Goal: Task Accomplishment & Management: Use online tool/utility

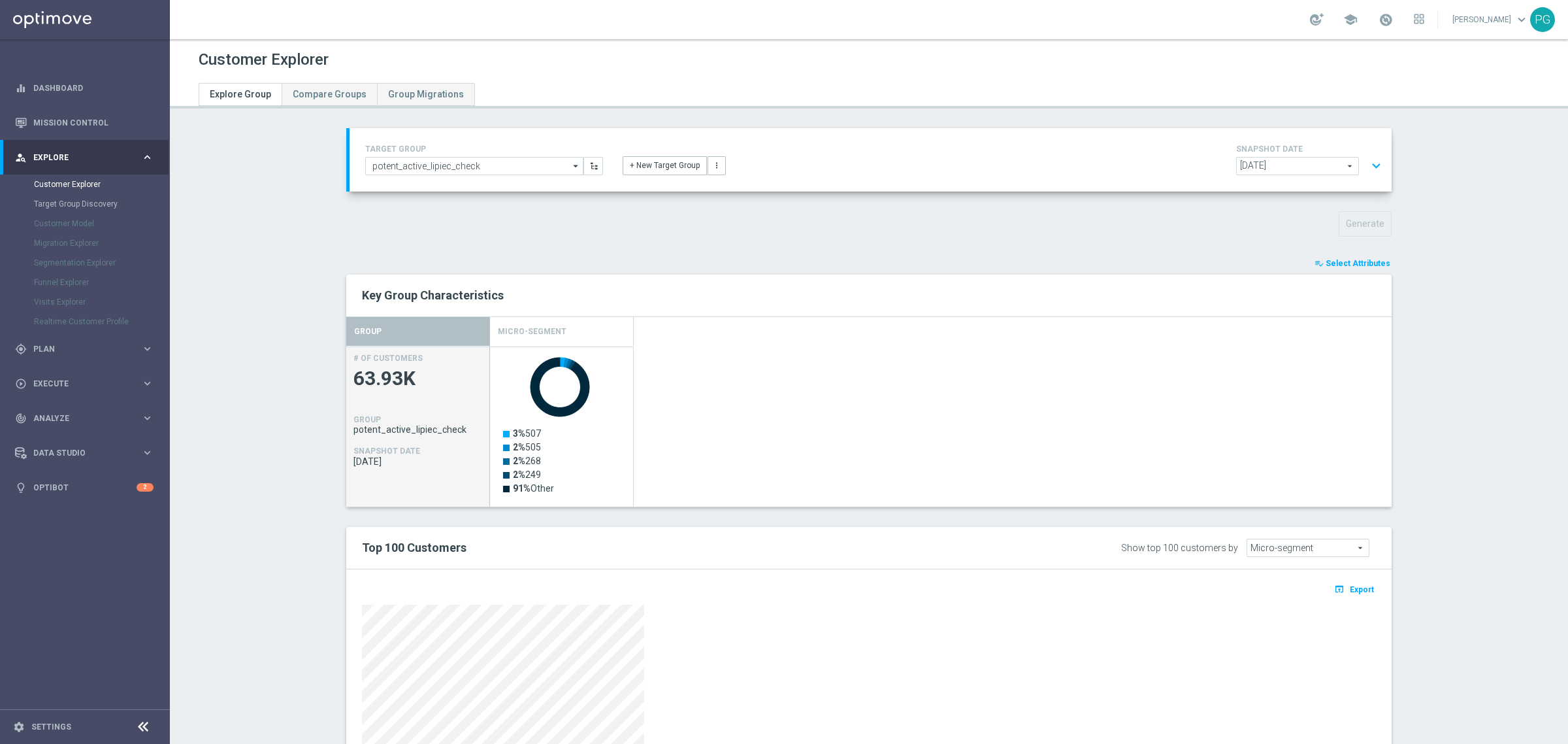
scroll to position [53, 0]
click at [1371, 167] on button "expand_more" at bounding box center [1376, 166] width 19 height 25
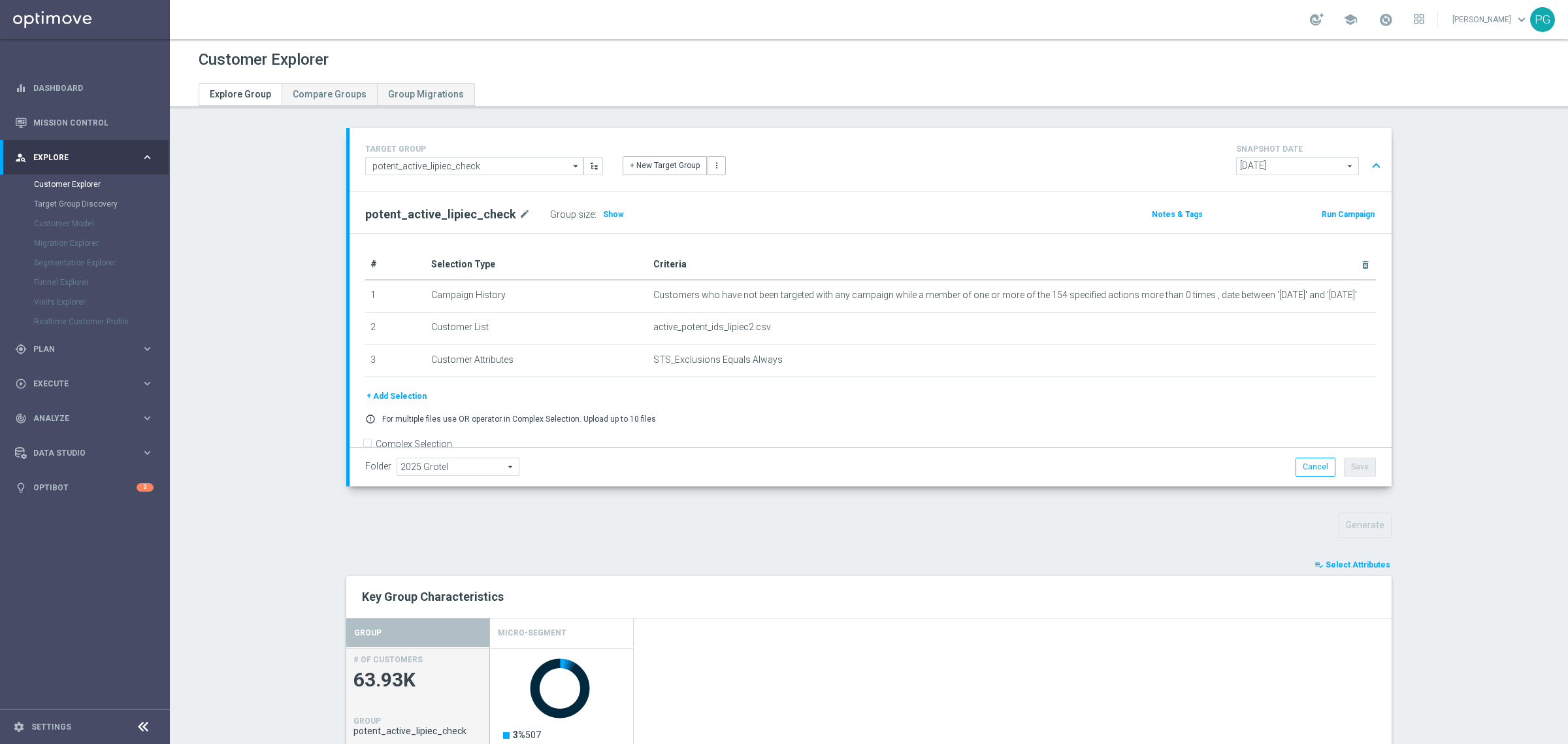
click at [400, 393] on button "+ Add Selection" at bounding box center [396, 396] width 63 height 14
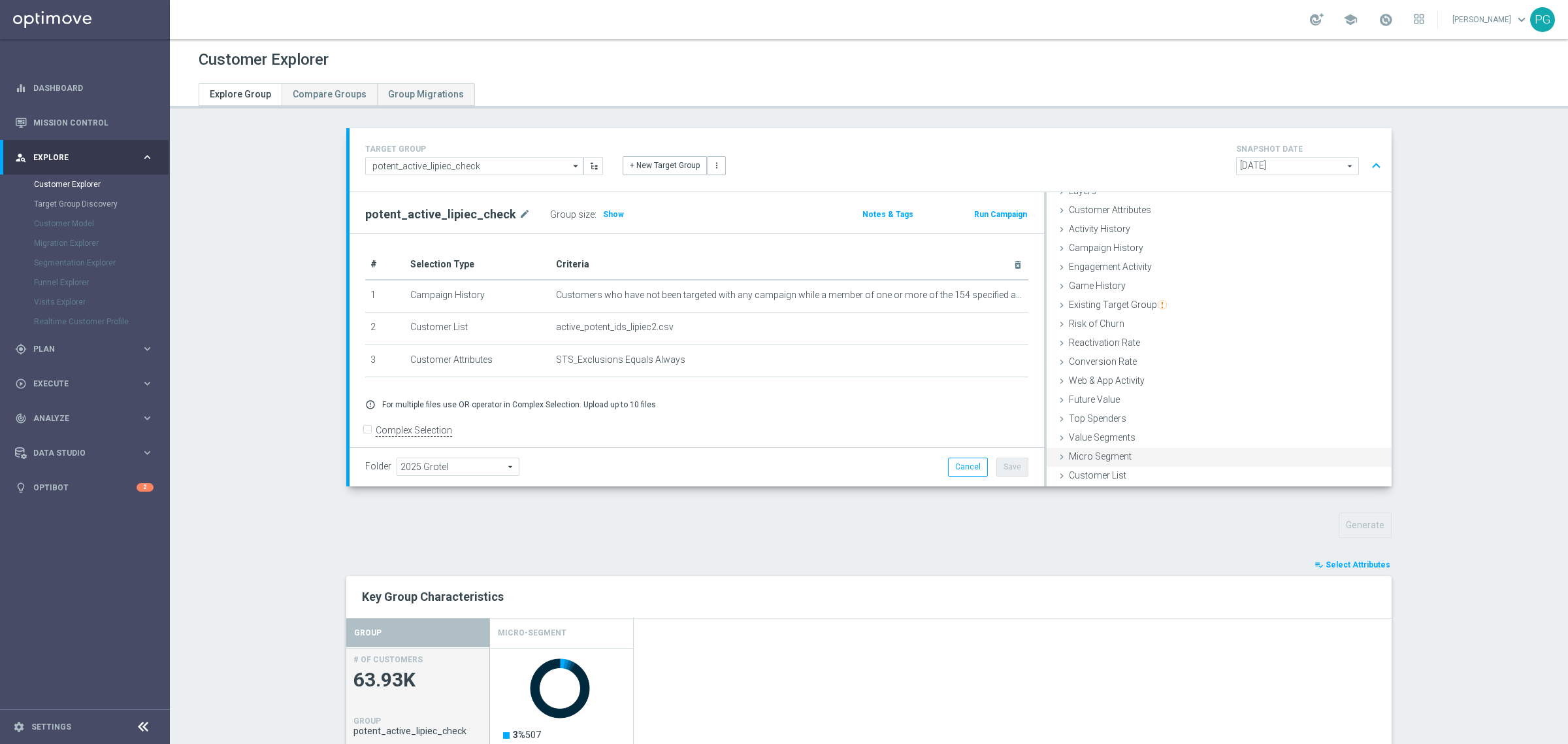
click at [1124, 458] on span "Micro Segment" at bounding box center [1100, 456] width 63 height 10
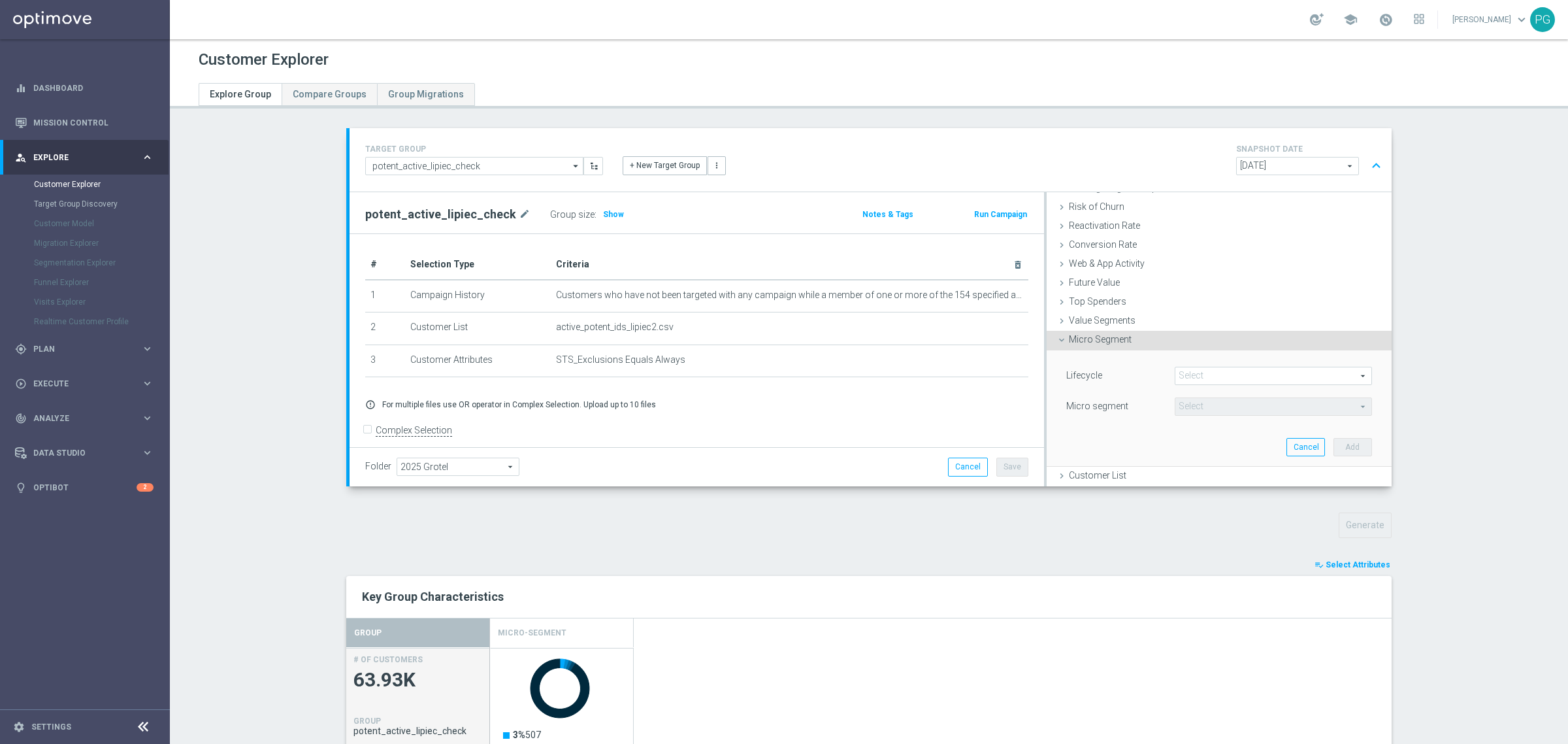
click at [1205, 375] on span at bounding box center [1274, 376] width 196 height 17
click at [1184, 479] on input "Active Online" at bounding box center [1189, 481] width 9 height 9
checkbox input "true"
type input "Active Online"
click at [1132, 417] on div "Micro segment" at bounding box center [1111, 408] width 108 height 21
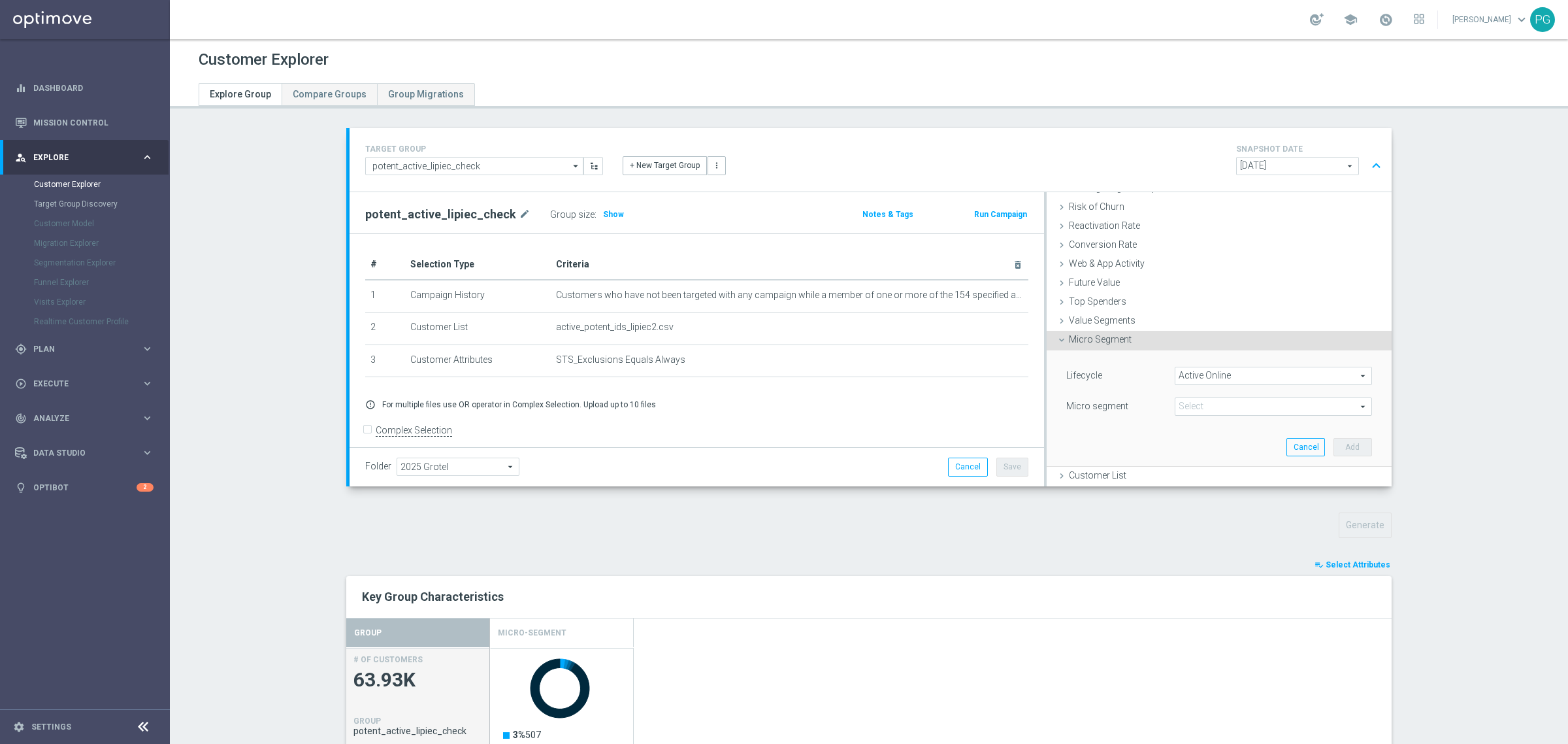
click at [1204, 413] on span at bounding box center [1274, 407] width 196 height 17
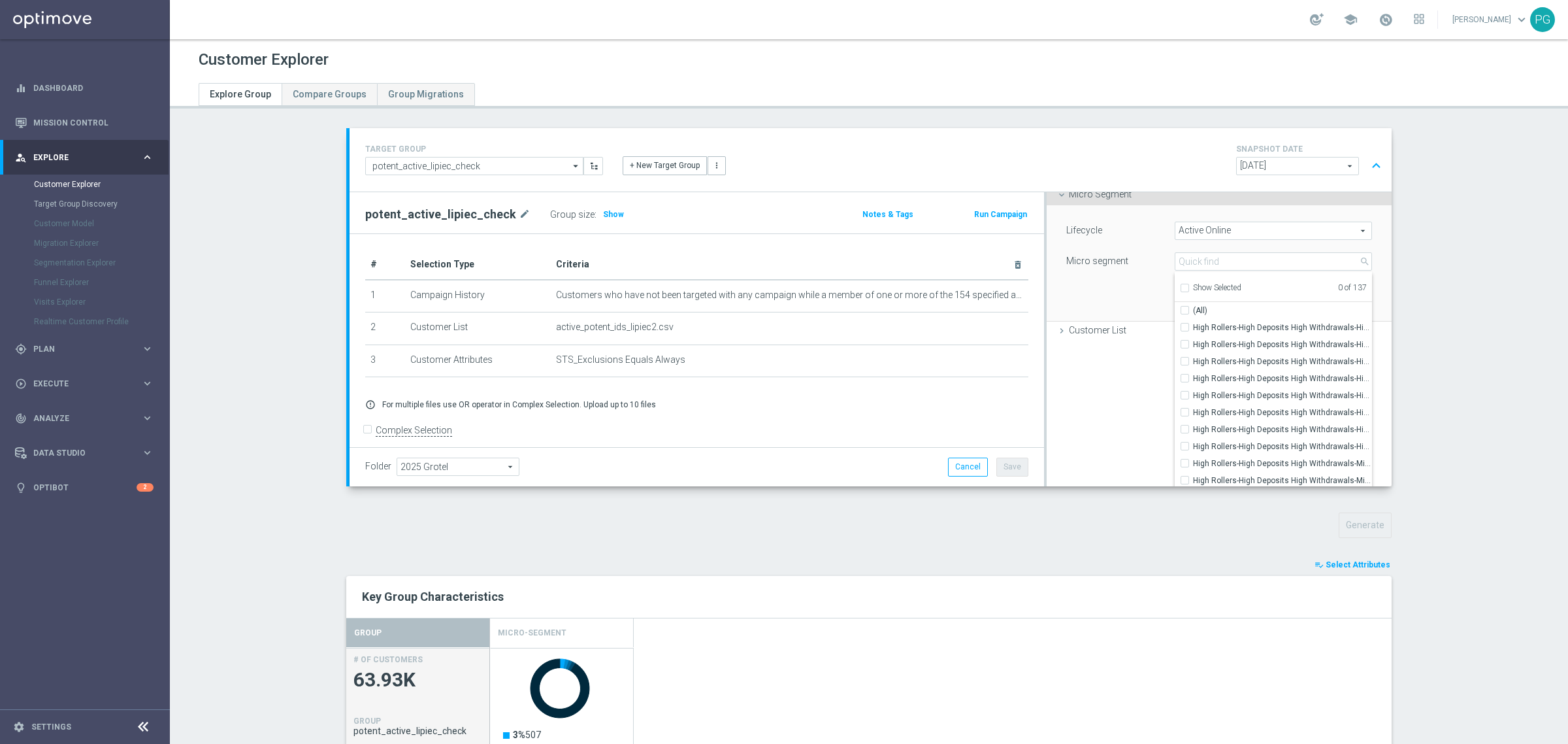
scroll to position [317, 0]
click at [1192, 257] on input "search" at bounding box center [1274, 260] width 198 height 18
paste input "High Deposits High Withdrawals-High Rollers-1 to 3 Month-High Longevity High Ac…"
paste input "rawals-High Rollers-1 to 3 Month-High Longevity High Activity-NOT_Big Winners"
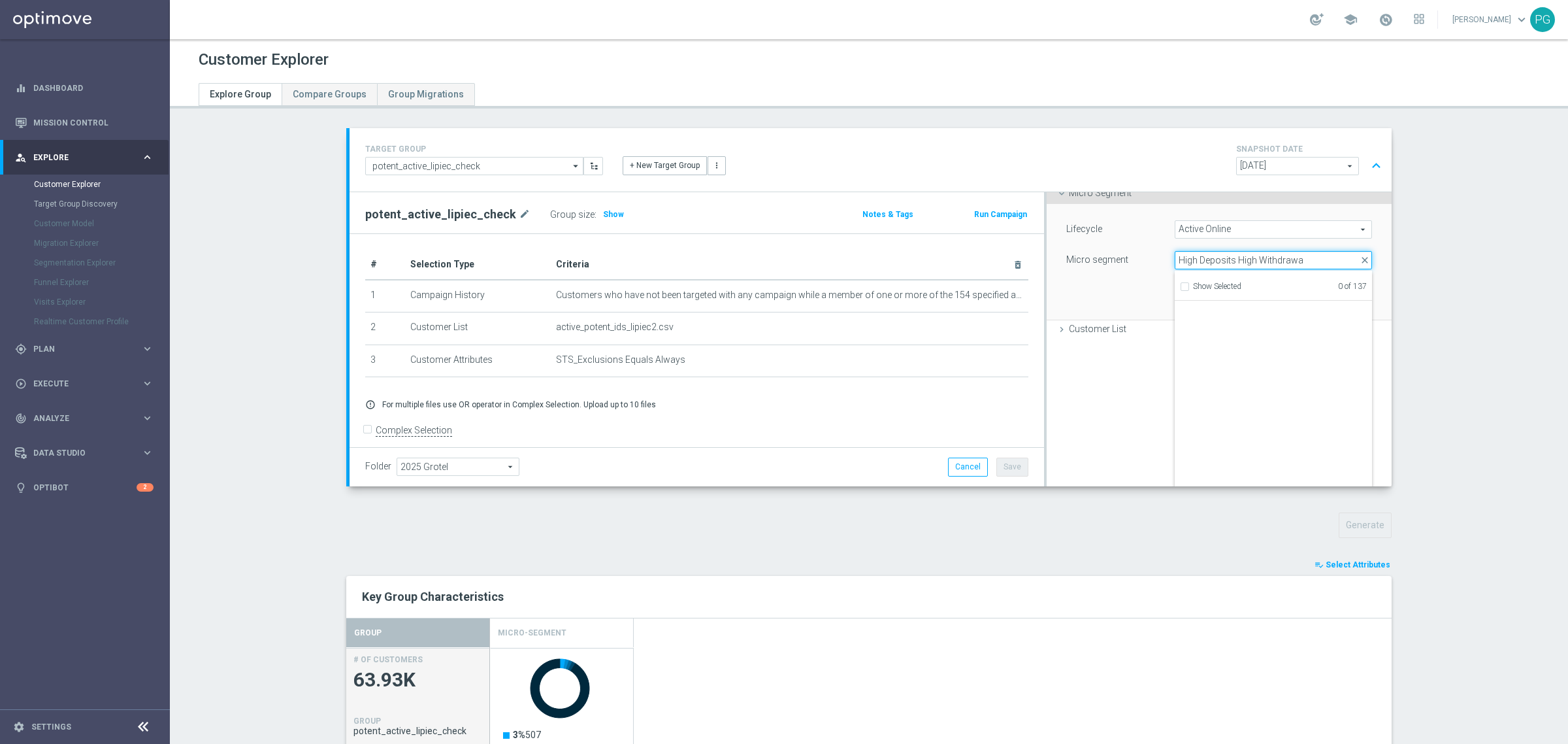
scroll to position [0, 0]
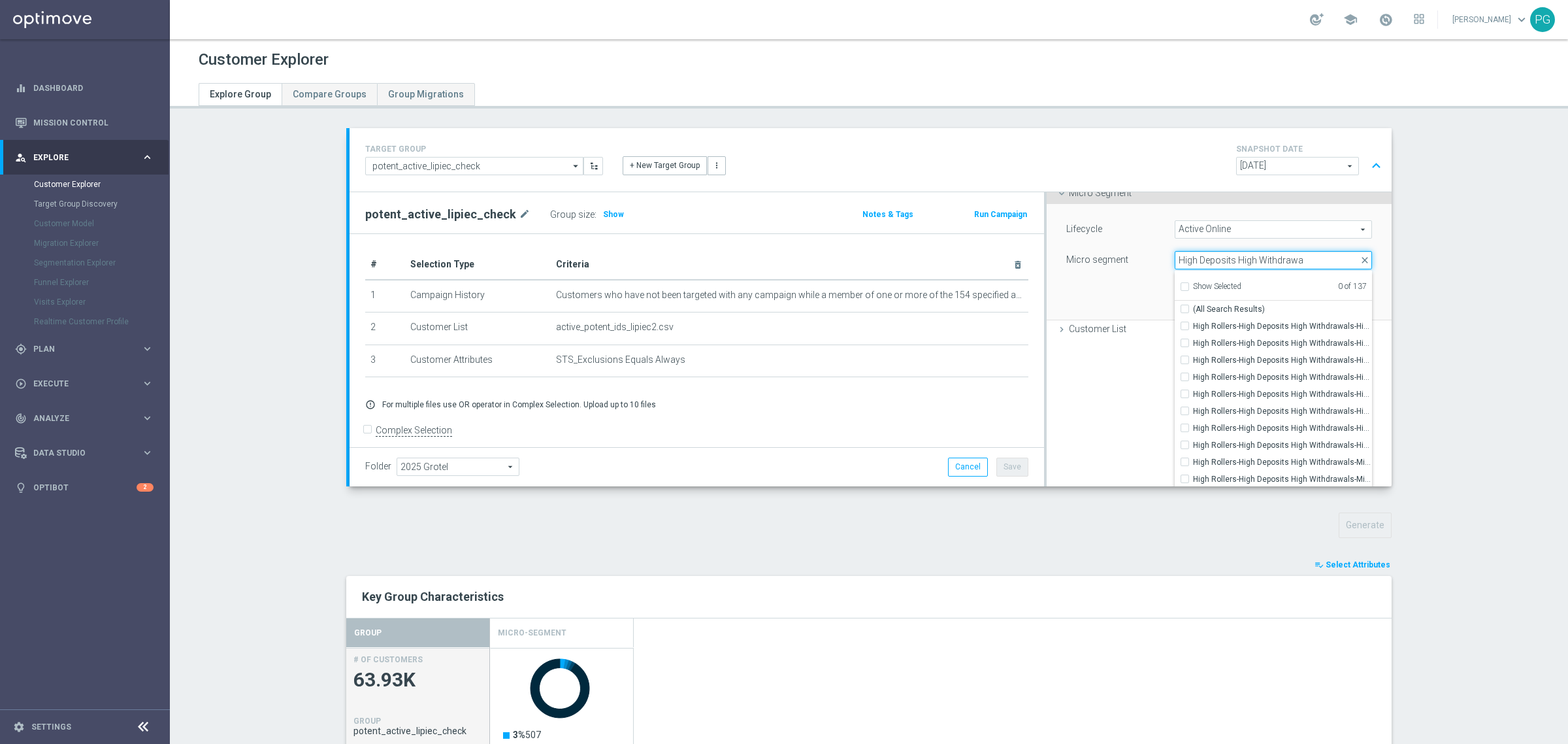
type input "High Deposits High Withdrawa"
drag, startPoint x: 1304, startPoint y: 257, endPoint x: 1122, endPoint y: 269, distance: 182.4
click at [1122, 269] on div "Micro segment Select arrow_drop_down High Deposits High Withdrawa close Show Se…" at bounding box center [1219, 261] width 325 height 21
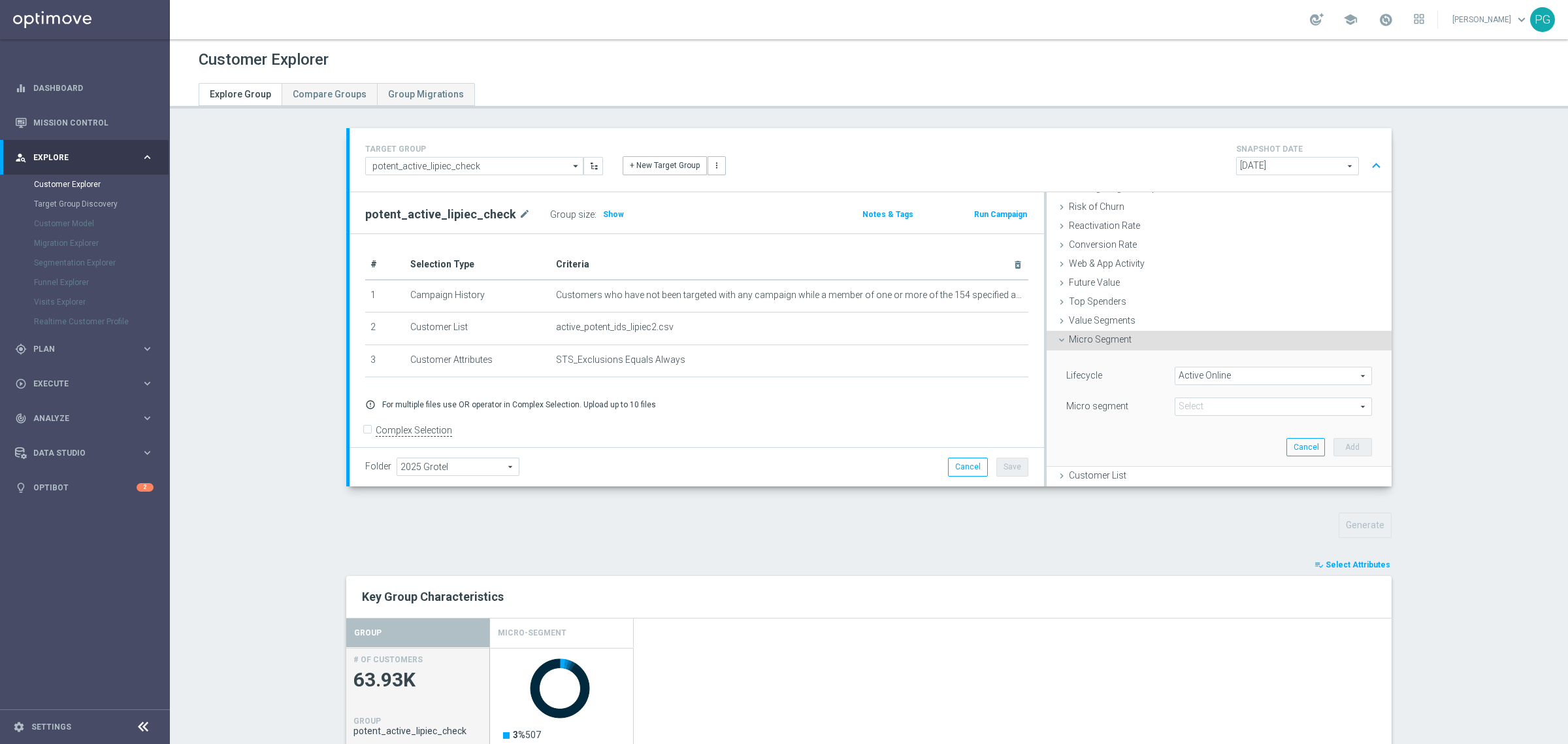
click at [1215, 399] on span at bounding box center [1274, 407] width 196 height 17
click at [1212, 402] on input "search" at bounding box center [1274, 406] width 198 height 18
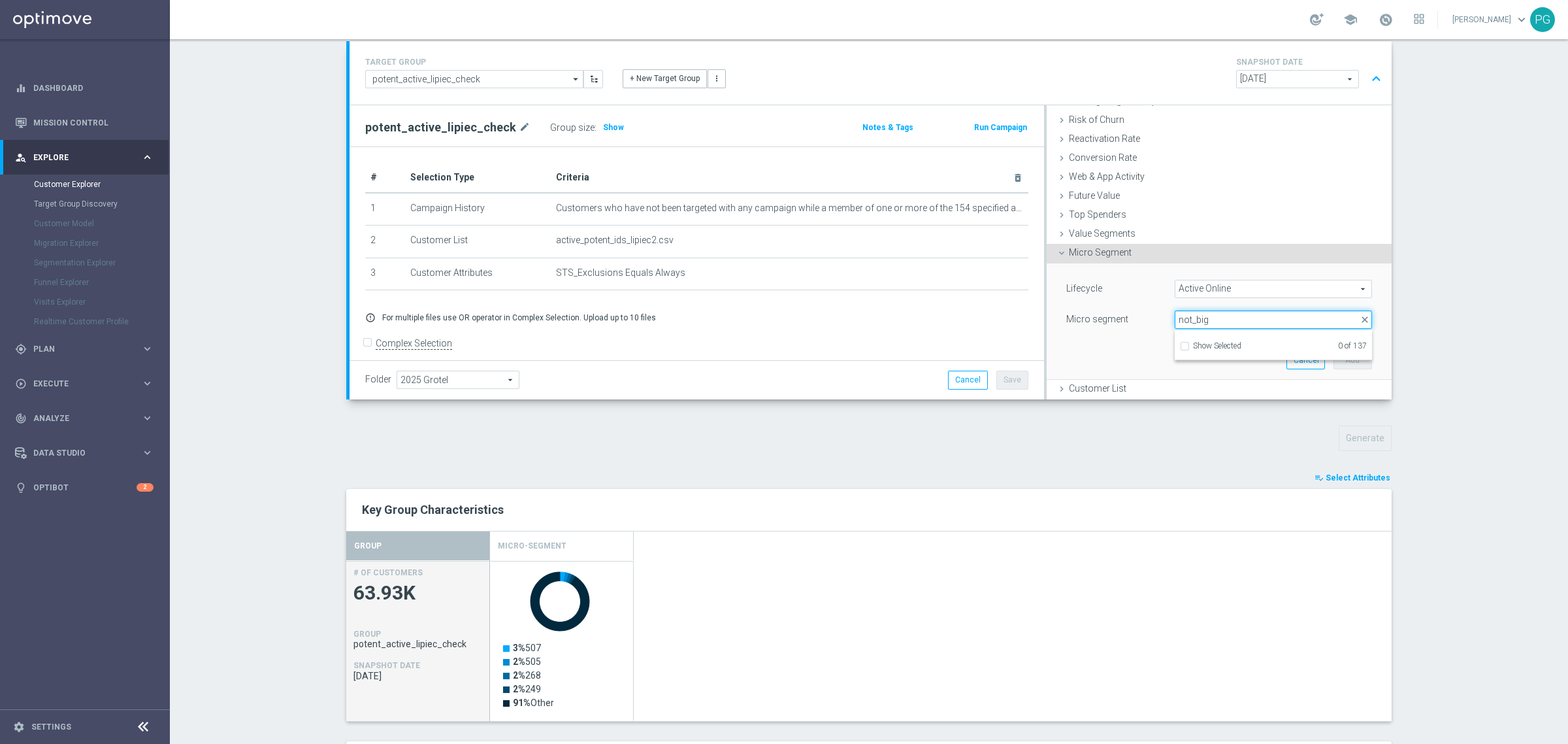
scroll to position [90, 0]
type input "n"
type input "1"
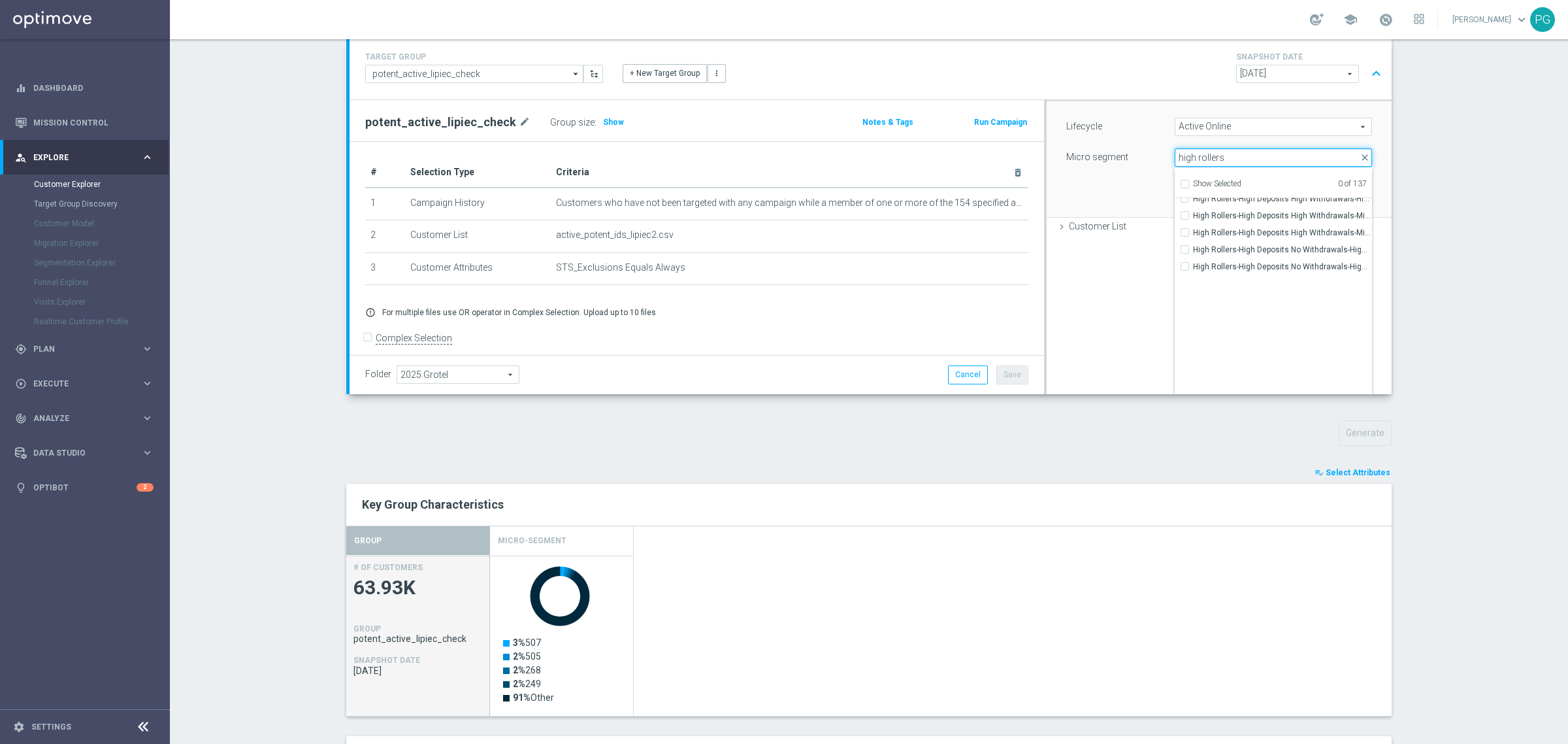
scroll to position [0, 0]
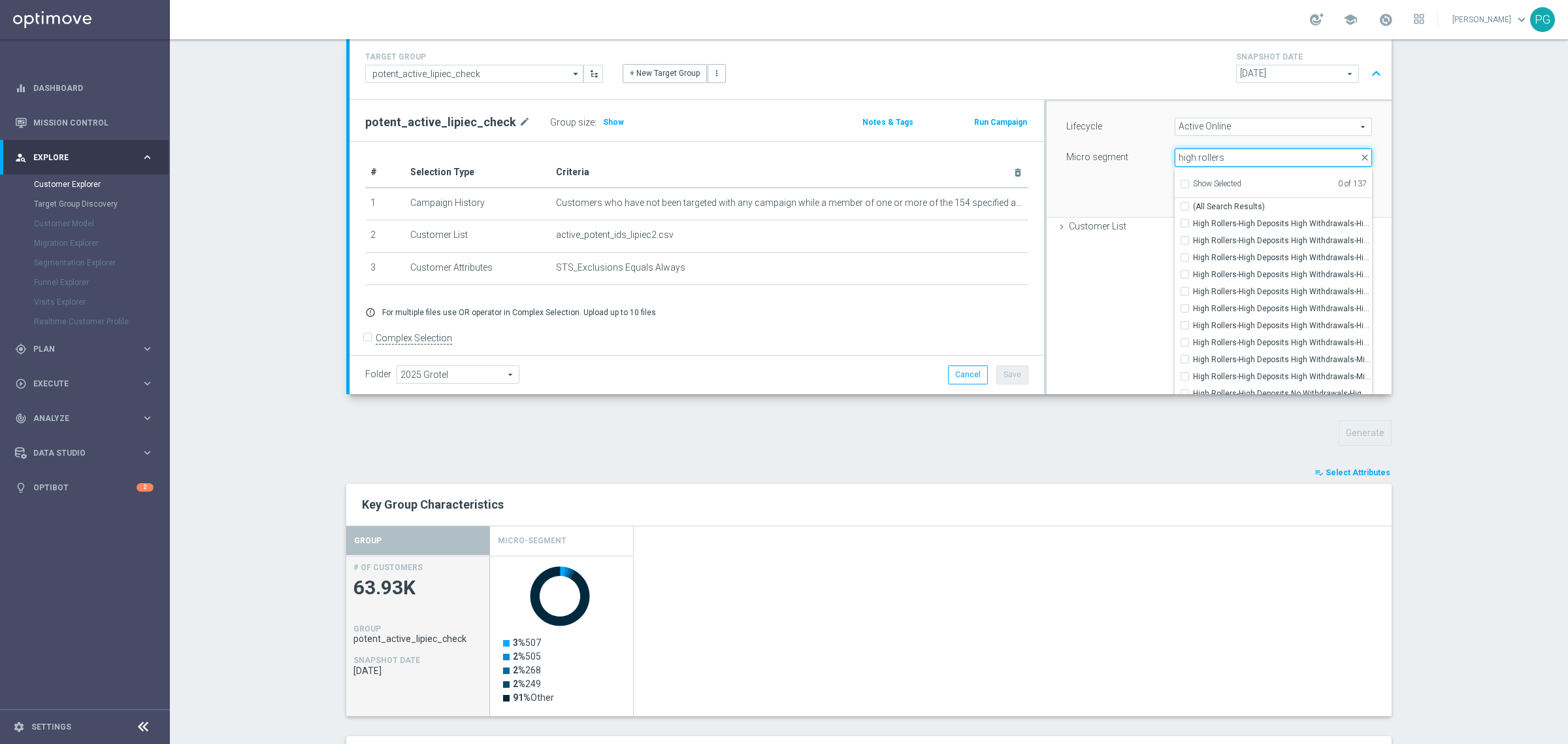
type input "high rollers"
click at [1180, 182] on input "Show Selected" at bounding box center [1184, 186] width 9 height 9
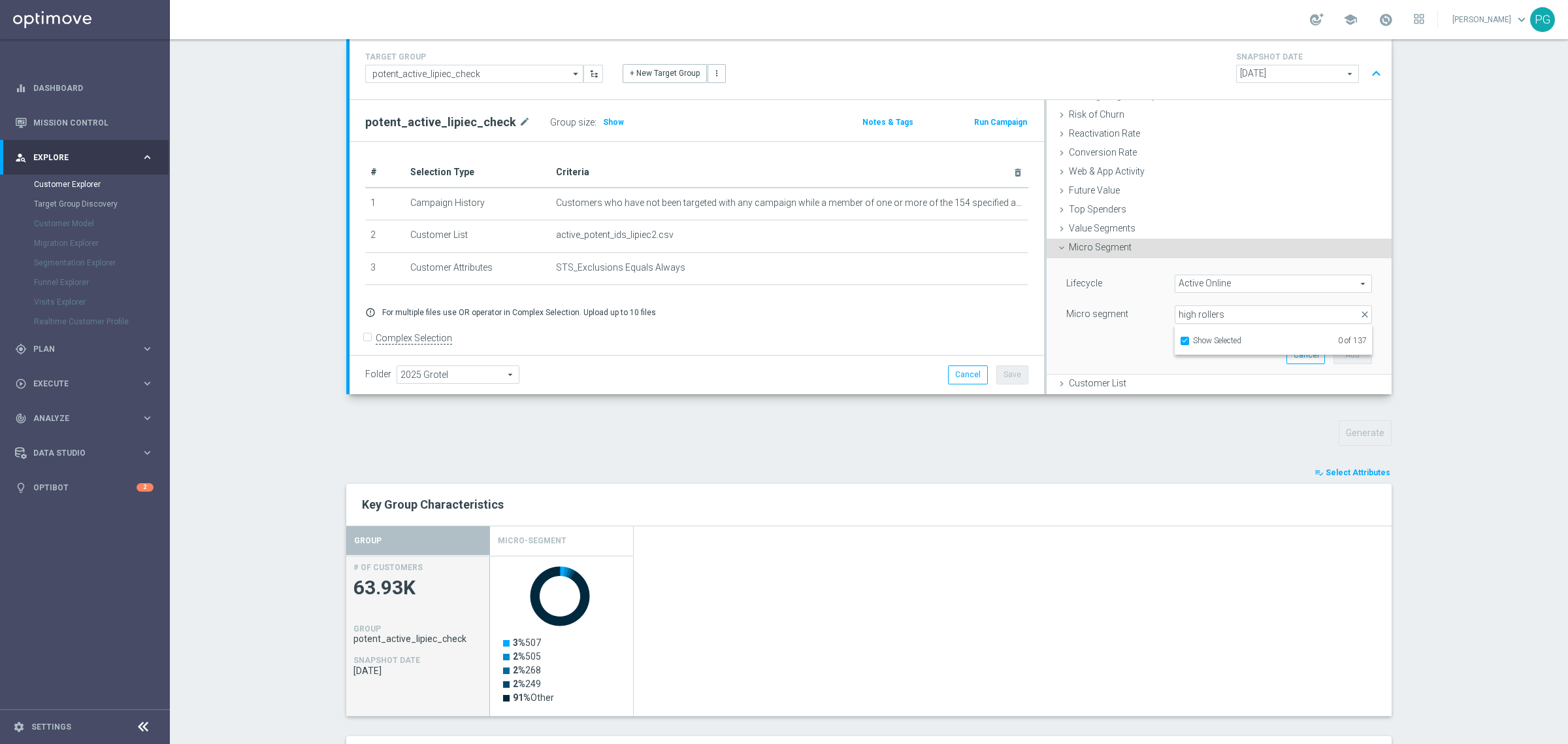
scroll to position [170, 0]
click at [1180, 338] on input "Show Selected" at bounding box center [1184, 343] width 9 height 9
checkbox input "false"
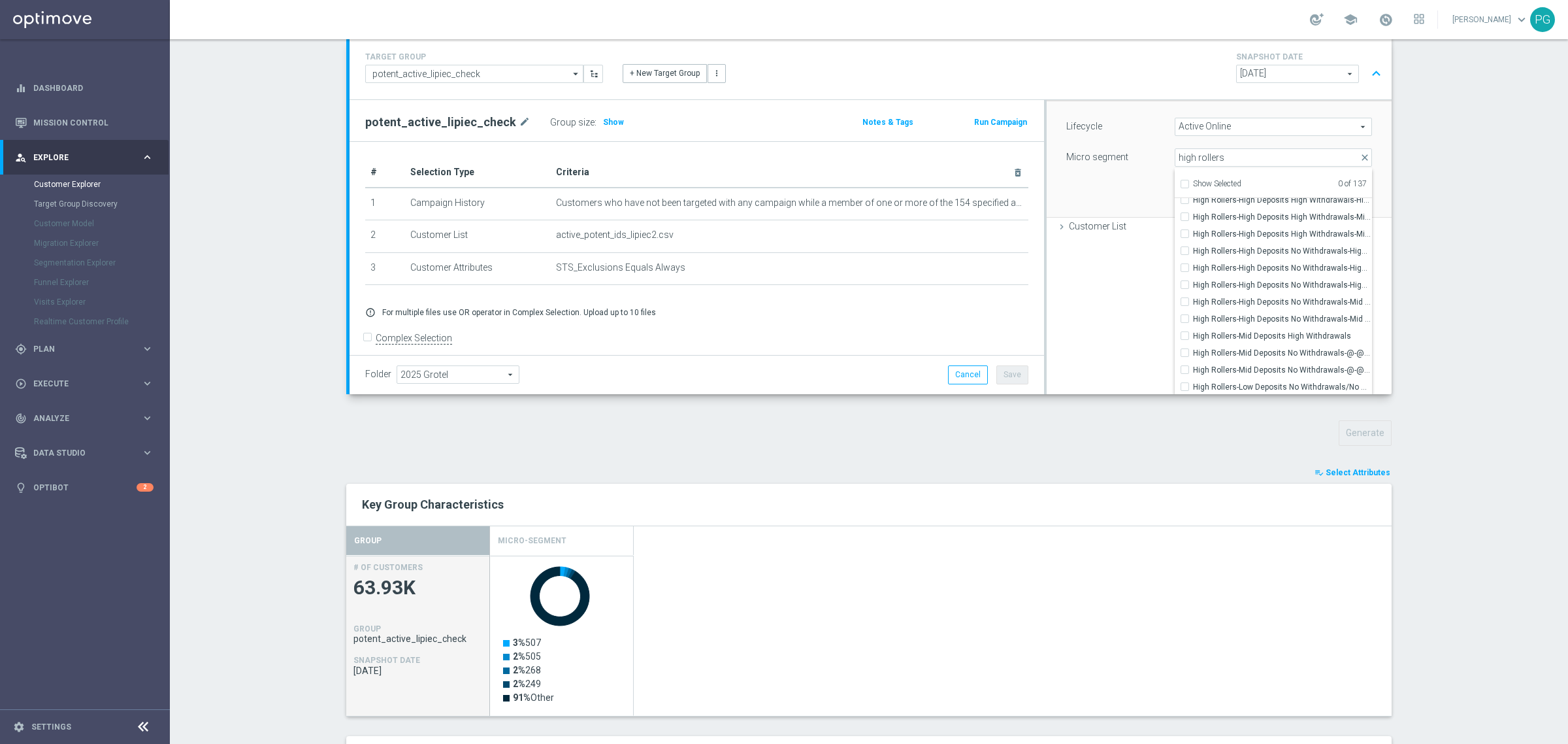
scroll to position [0, 0]
click at [1193, 224] on label "High Rollers-High Deposits High Withdrawals-High Bet Amount Mid Number of Ticke…" at bounding box center [1282, 224] width 179 height 17
click at [1184, 224] on input "High Rollers-High Deposits High Withdrawals-High Bet Amount Mid Number of Ticke…" at bounding box center [1189, 223] width 9 height 9
checkbox input "true"
type input "High Rollers-High Deposits High Withdrawals-High Bet Amount Mid Number of Ticke…"
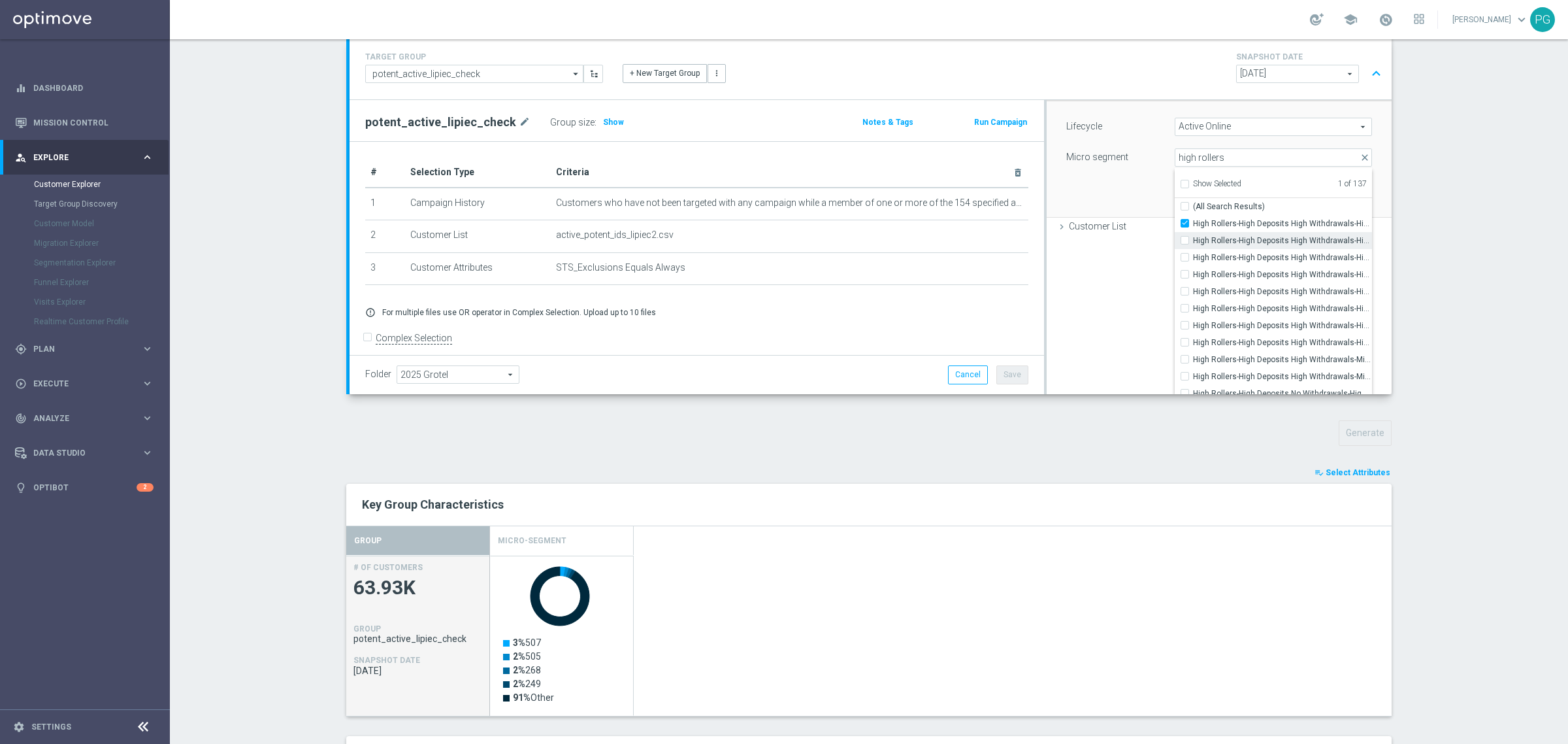
click at [1184, 239] on input "High Rollers-High Deposits High Withdrawals-High Bet Amount Mid Number of Ticke…" at bounding box center [1189, 240] width 9 height 9
checkbox input "true"
type input "Selected 2 of 137"
click at [1175, 262] on div "High Rollers-High Deposits High Withdrawals-High Bet Amount Mid Number of Ticke…" at bounding box center [1274, 258] width 198 height 17
click at [1181, 266] on div "High Rollers-High Deposits High Withdrawals-High Bet Amount Low Number of Ticke…" at bounding box center [1274, 275] width 198 height 17
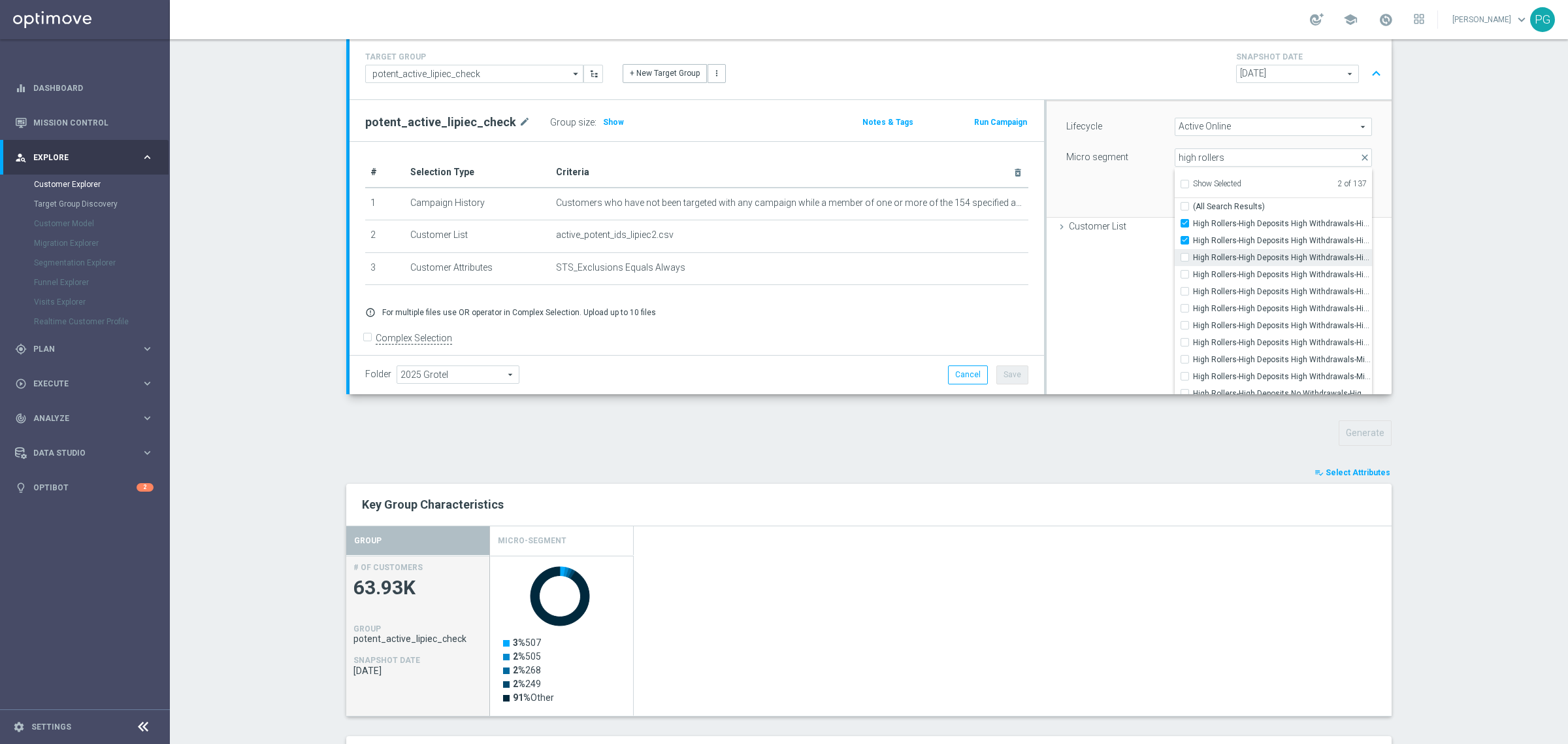
click at [1193, 253] on span "High Rollers-High Deposits High Withdrawals-High Bet Amount Mid Number of Ticke…" at bounding box center [1282, 258] width 179 height 10
click at [1184, 253] on input "High Rollers-High Deposits High Withdrawals-High Bet Amount Mid Number of Ticke…" at bounding box center [1189, 258] width 9 height 9
checkbox input "true"
type input "Selected 3 of 137"
click at [1193, 273] on span "High Rollers-High Deposits High Withdrawals-High Bet Amount Low Number of Ticke…" at bounding box center [1282, 274] width 179 height 10
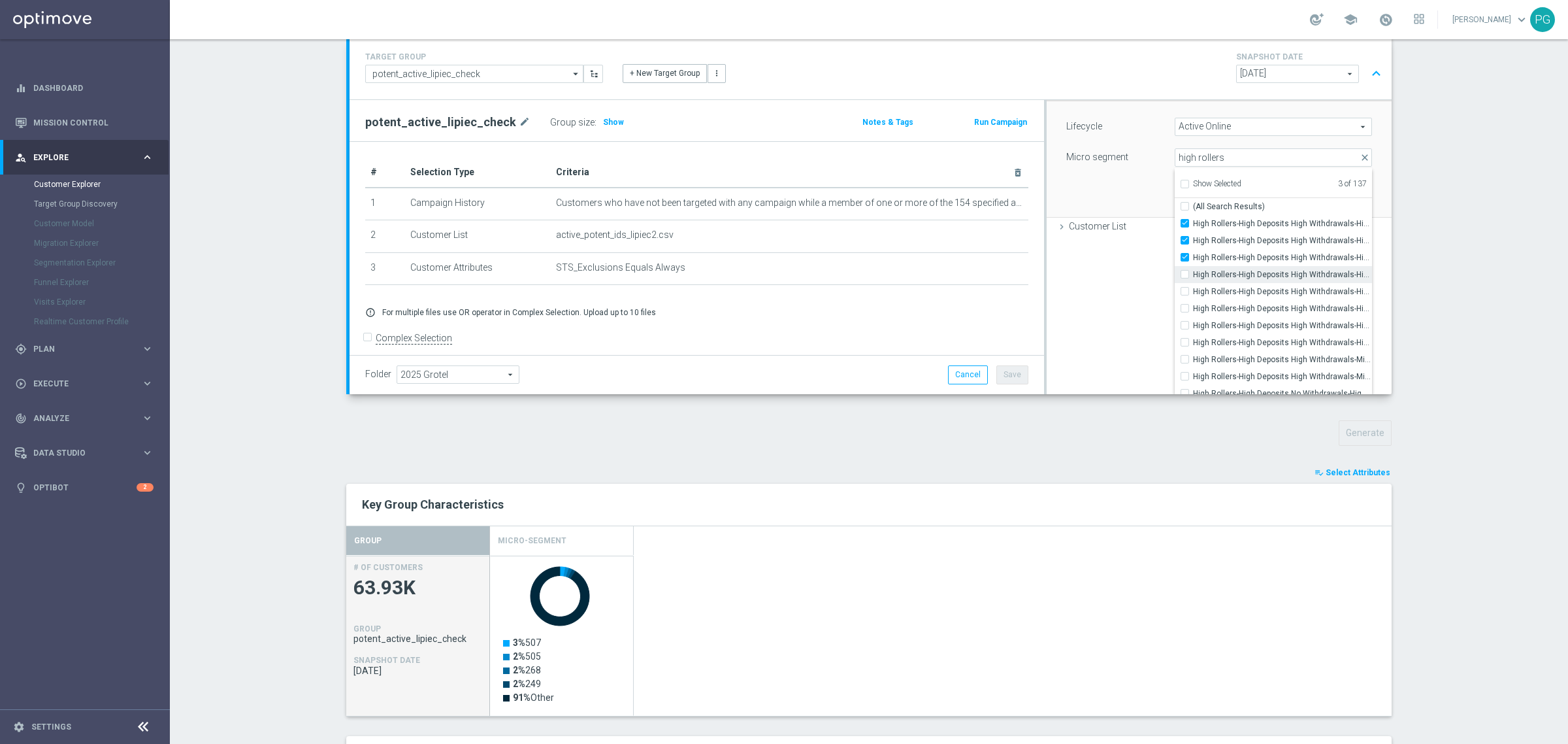
click at [1188, 273] on input "High Rollers-High Deposits High Withdrawals-High Bet Amount Low Number of Ticke…" at bounding box center [1189, 274] width 9 height 9
checkbox input "true"
type input "Selected 4 of 137"
click at [1205, 289] on span "High Rollers-High Deposits High Withdrawals-High Bet Amount Low Number of Ticke…" at bounding box center [1282, 292] width 179 height 10
click at [1193, 289] on input "High Rollers-High Deposits High Withdrawals-High Bet Amount Low Number of Ticke…" at bounding box center [1189, 292] width 9 height 9
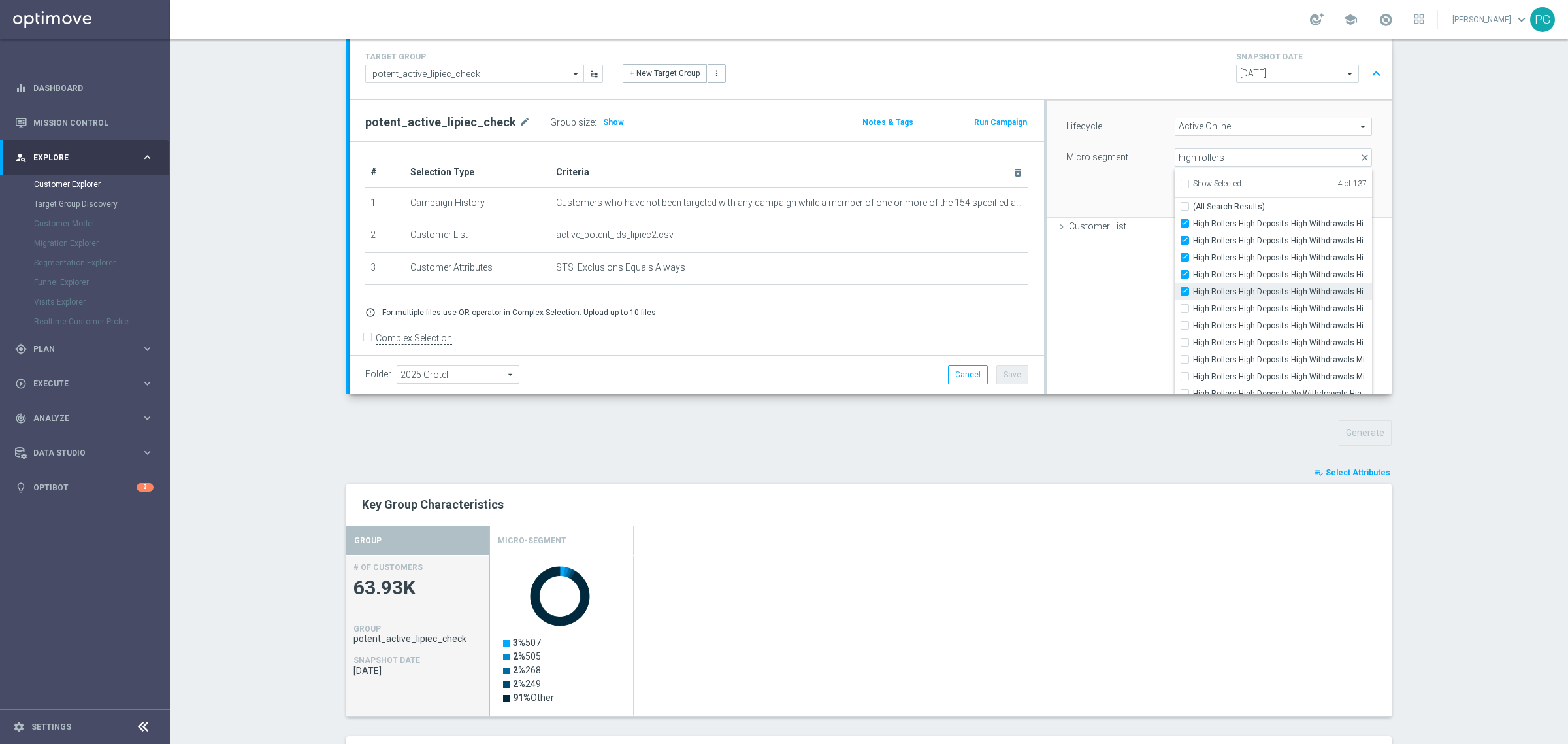
checkbox input "true"
type input "Selected 5 of 137"
click at [1214, 308] on span "High Rollers-High Deposits High Withdrawals-High Bet Amount Low Number of Ticke…" at bounding box center [1282, 308] width 179 height 10
click at [1193, 308] on input "High Rollers-High Deposits High Withdrawals-High Bet Amount Low Number of Ticke…" at bounding box center [1189, 308] width 9 height 9
checkbox input "true"
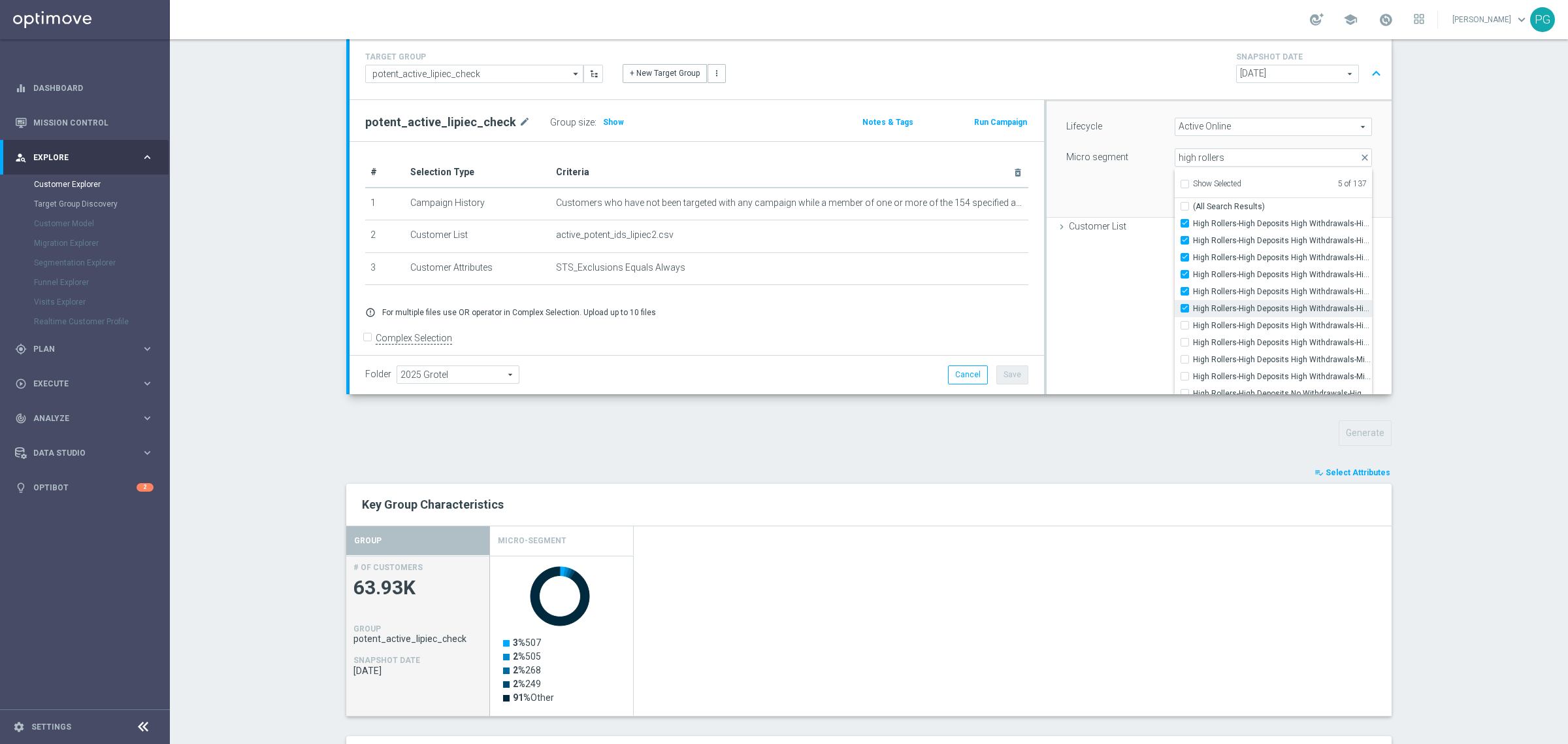
type input "Selected 6 of 137"
click at [1219, 319] on label "High Rollers-High Deposits High Withdrawals-High Bet Amount Low Number of Ticke…" at bounding box center [1282, 325] width 179 height 17
click at [1193, 321] on input "High Rollers-High Deposits High Withdrawals-High Bet Amount Low Number of Ticke…" at bounding box center [1189, 325] width 9 height 9
checkbox input "true"
type input "Selected 7 of 137"
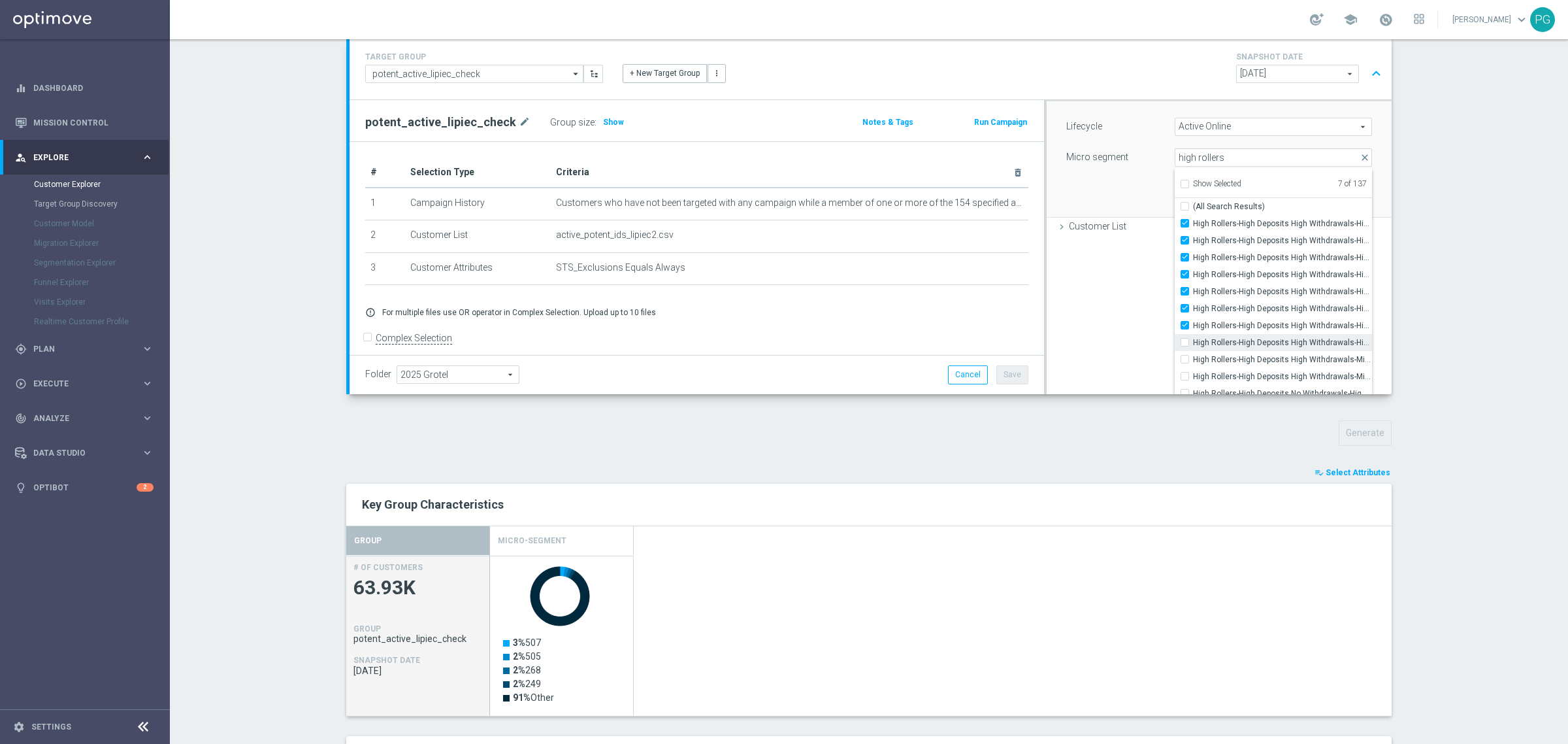
click at [1223, 337] on label "High Rollers-High Deposits High Withdrawals-High Bet Amount Low Number of Ticke…" at bounding box center [1282, 343] width 179 height 17
click at [1193, 338] on input "High Rollers-High Deposits High Withdrawals-High Bet Amount Low Number of Ticke…" at bounding box center [1189, 342] width 9 height 9
checkbox input "true"
type input "Selected 8 of 137"
click at [1232, 356] on span "High Rollers-High Deposits High Withdrawals-Mid Bet Amount Mid Number of Ticket…" at bounding box center [1282, 359] width 179 height 10
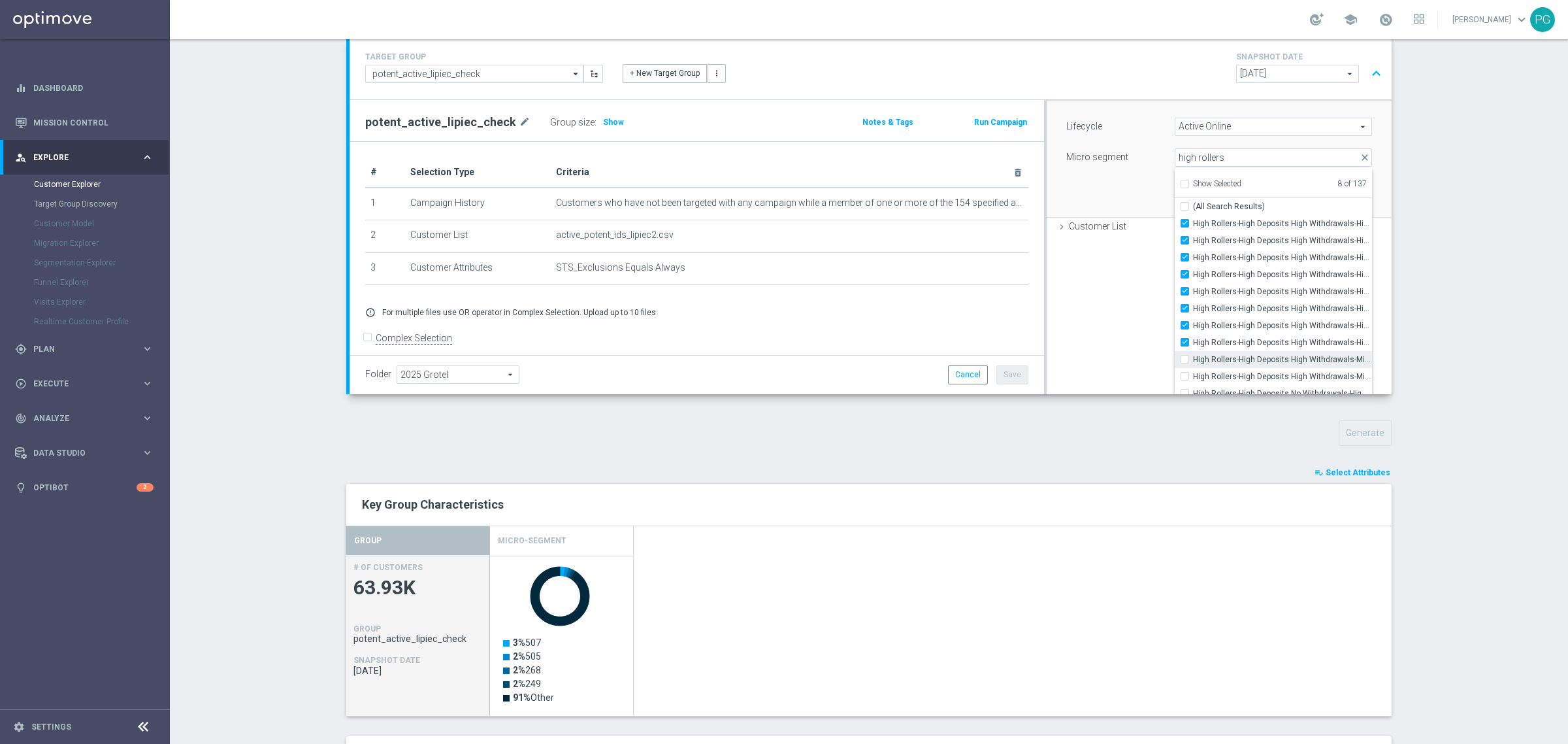
click at [1193, 356] on input "High Rollers-High Deposits High Withdrawals-Mid Bet Amount Mid Number of Ticket…" at bounding box center [1189, 359] width 9 height 9
checkbox input "true"
type input "Selected 9 of 137"
click at [1242, 374] on span "High Rollers-High Deposits High Withdrawals-Mid Bet Amount Mid Number of Ticket…" at bounding box center [1282, 377] width 179 height 10
click at [1193, 374] on input "High Rollers-High Deposits High Withdrawals-Mid Bet Amount Mid Number of Ticket…" at bounding box center [1189, 376] width 9 height 9
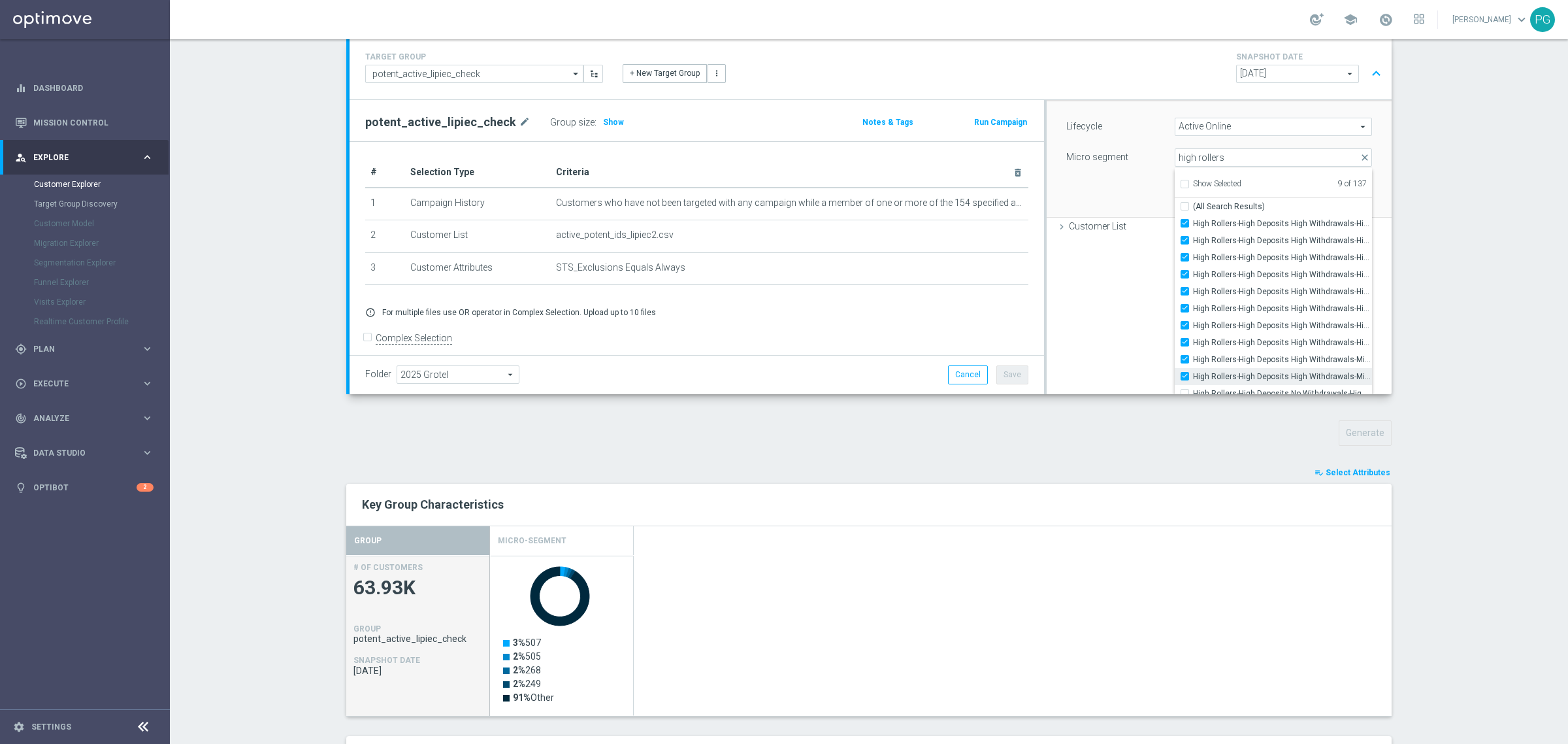
checkbox input "true"
type input "Selected 10 of 137"
click at [1132, 292] on div "Selection Criteria close Lifecycle done Cancel Add Layers done Cancel Add done" at bounding box center [1219, 248] width 345 height 294
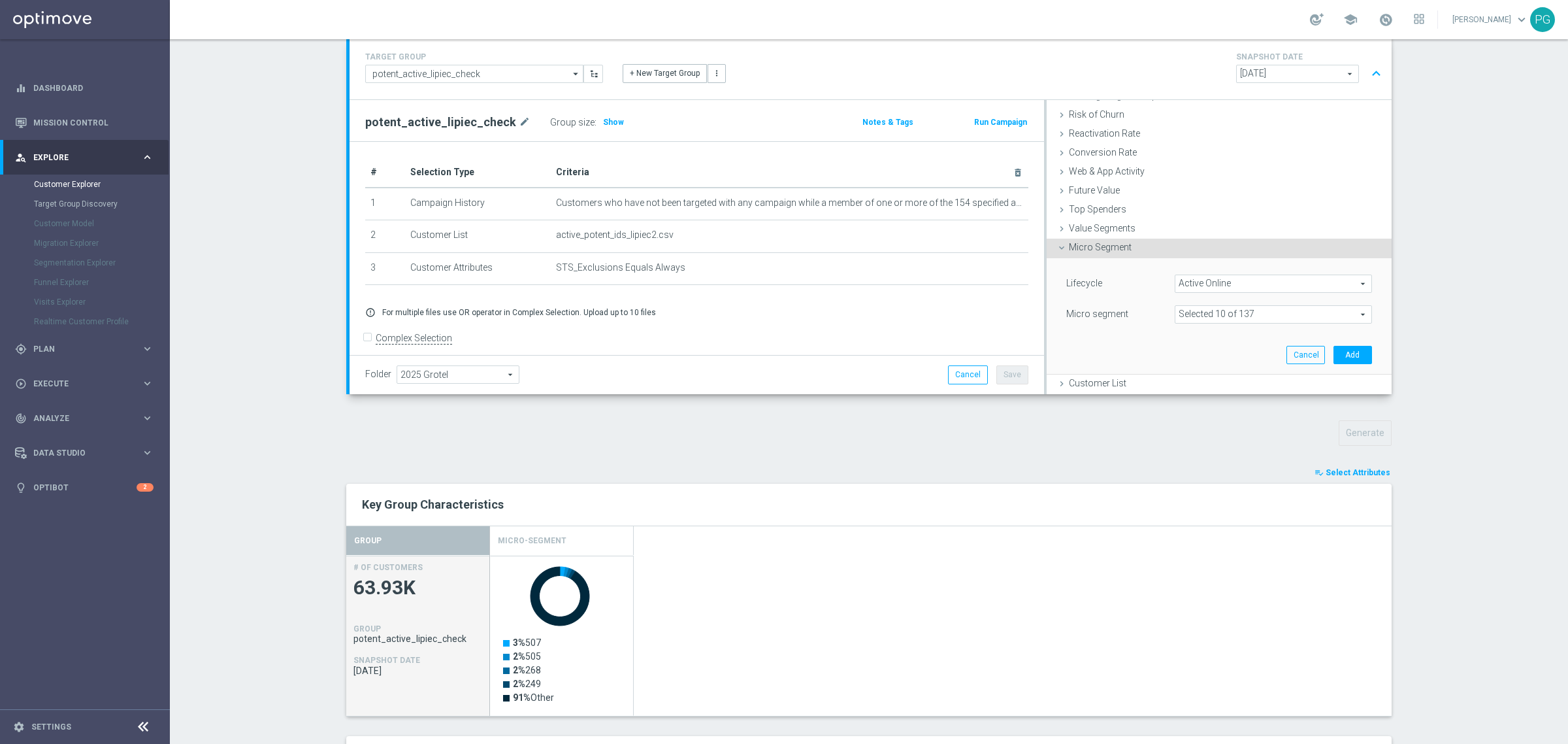
scroll to position [170, 0]
click at [1339, 350] on button "Add" at bounding box center [1352, 354] width 38 height 18
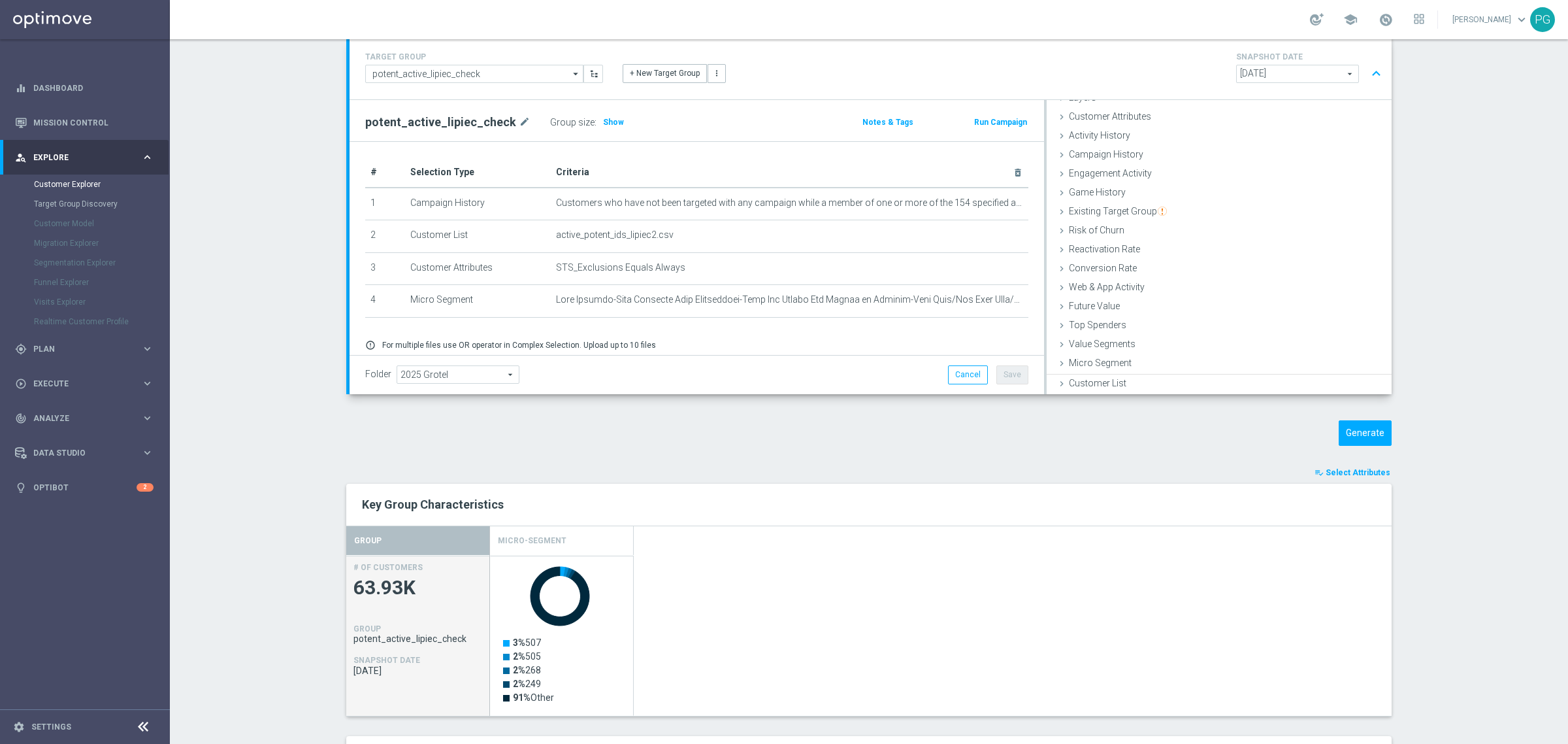
scroll to position [53, 0]
click at [1363, 432] on button "Generate" at bounding box center [1365, 433] width 53 height 25
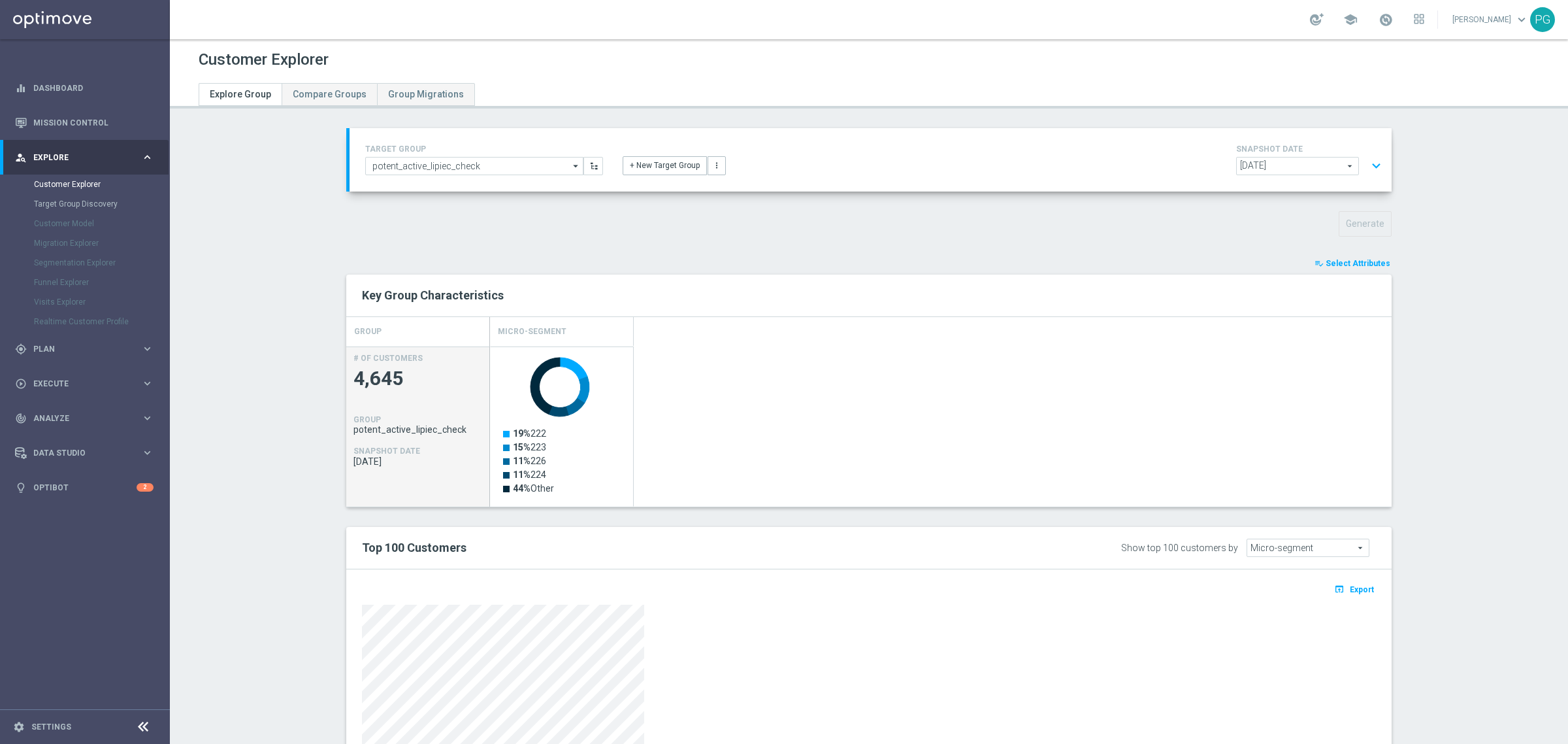
click at [1377, 161] on button "expand_more" at bounding box center [1376, 166] width 19 height 25
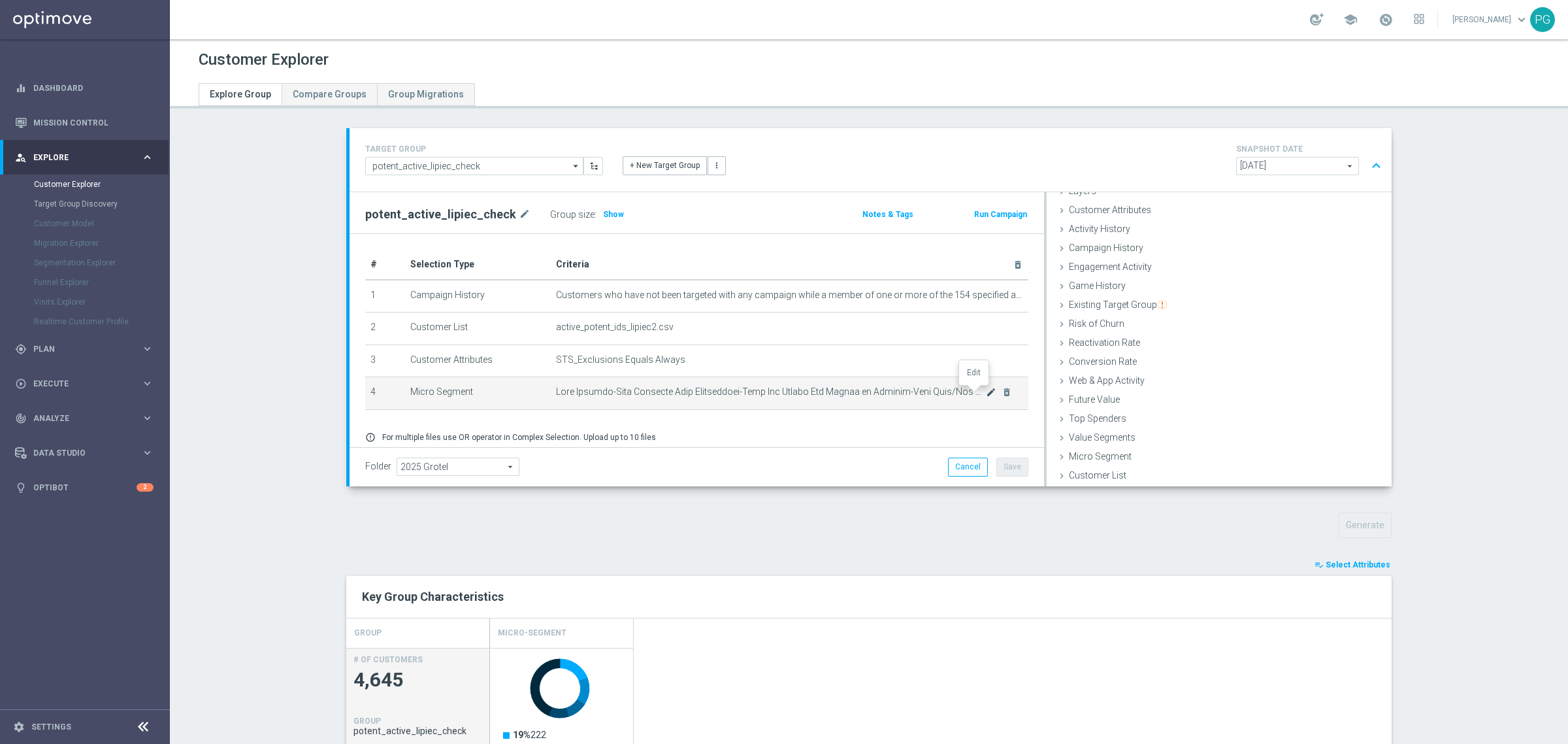
click at [986, 393] on icon "mode_edit" at bounding box center [991, 392] width 10 height 10
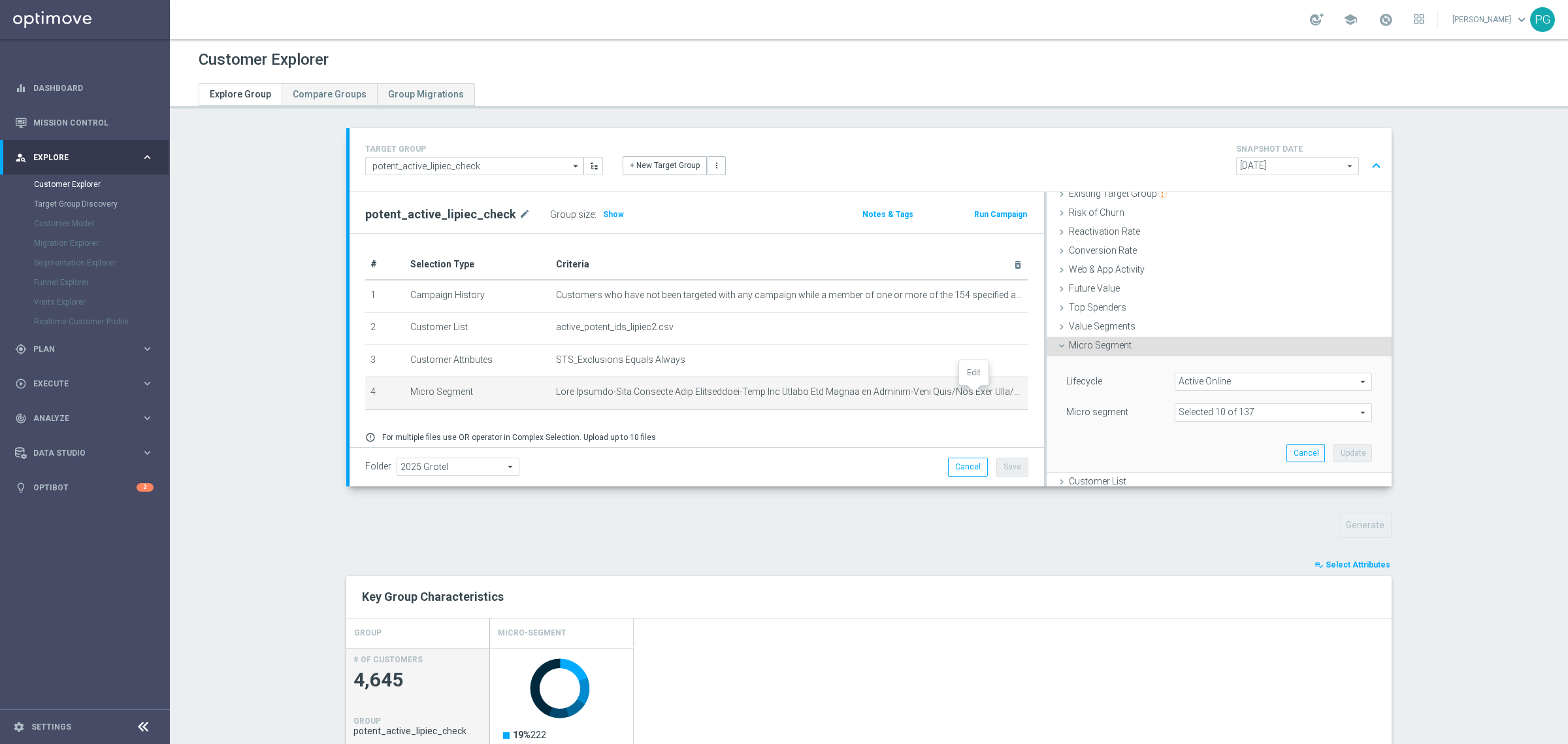
scroll to position [170, 0]
click at [1212, 382] on span "Active Online" at bounding box center [1274, 376] width 196 height 17
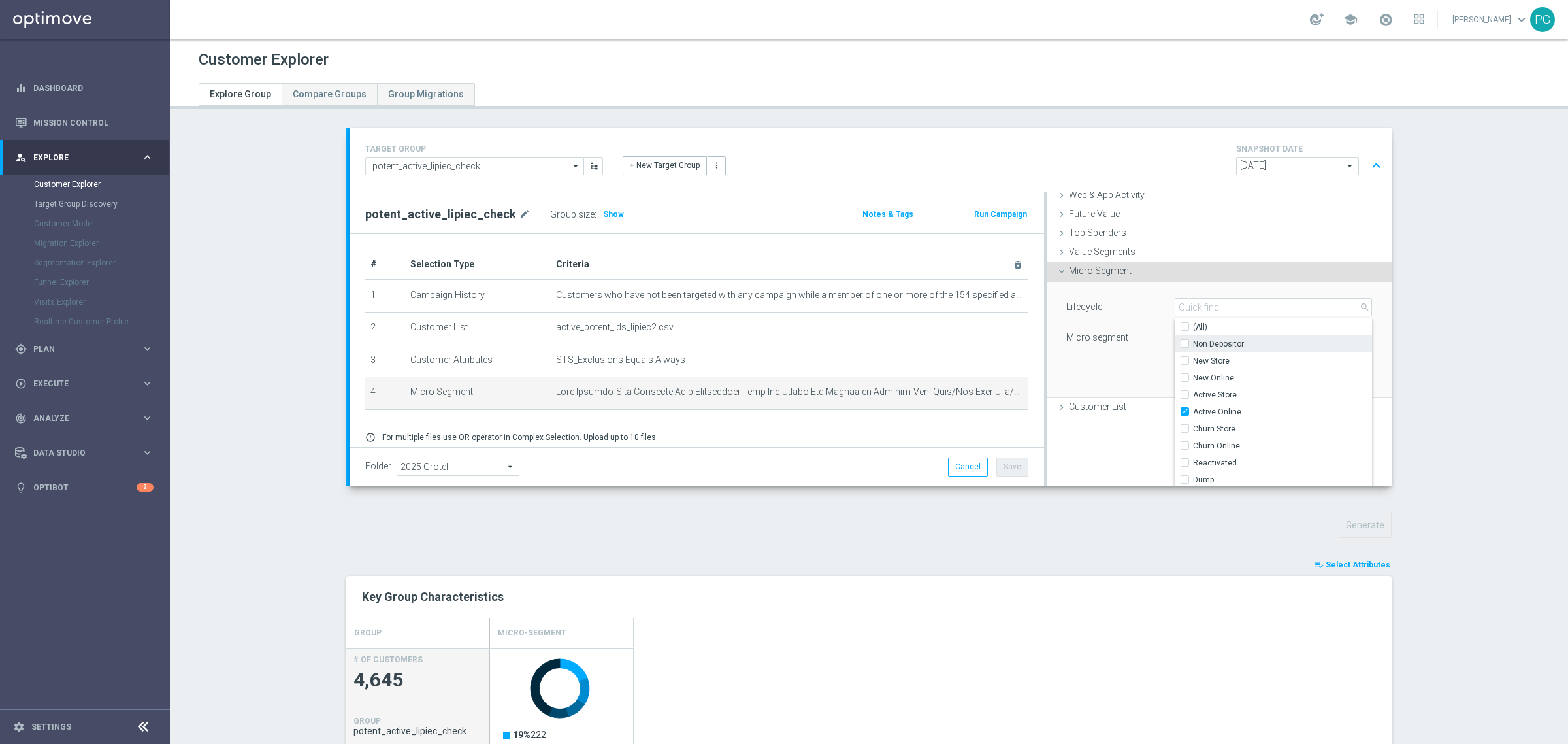
scroll to position [242, 0]
click at [1184, 324] on input "(All)" at bounding box center [1189, 325] width 9 height 9
checkbox input "true"
type input "Selected 9 of 9"
checkbox input "true"
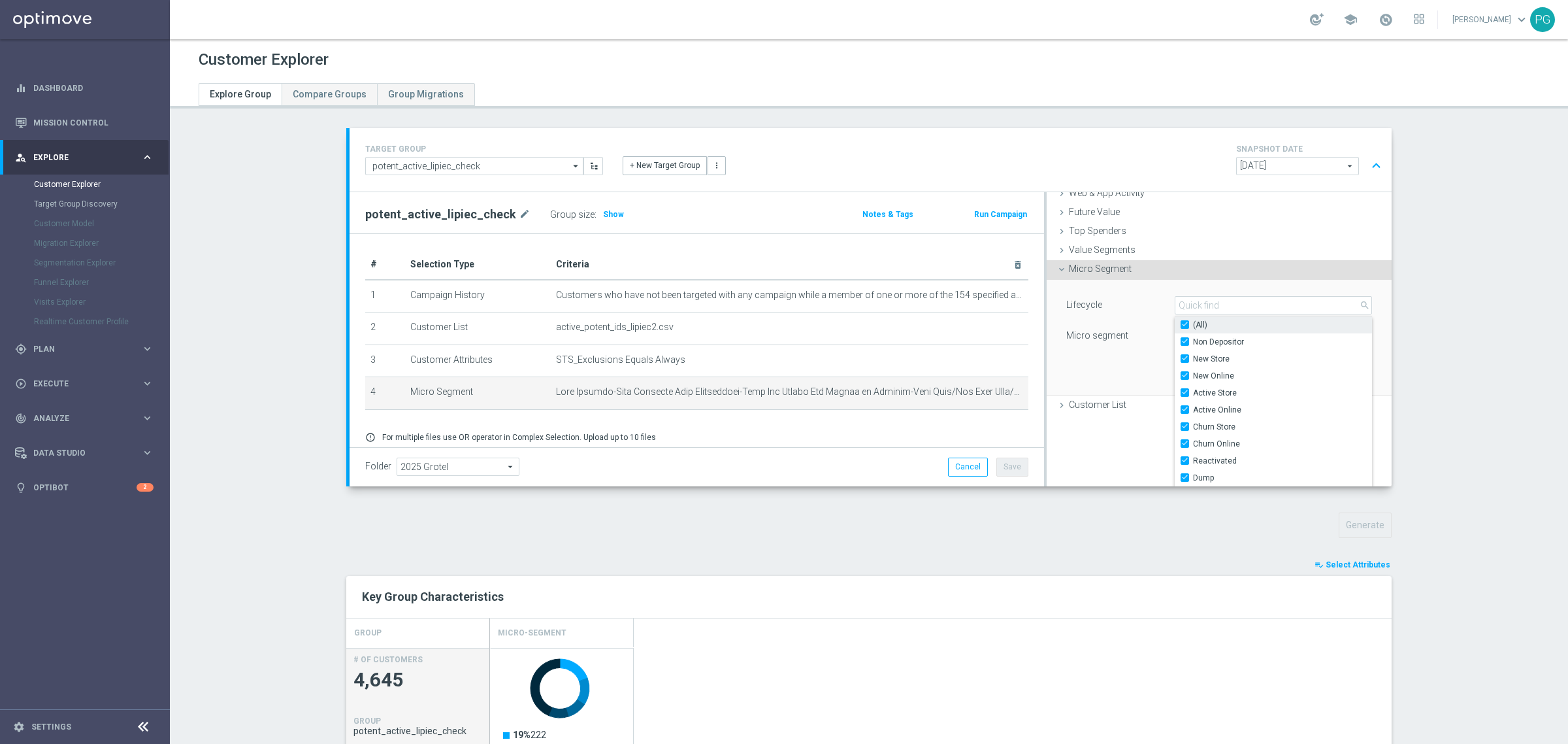
checkbox input "true"
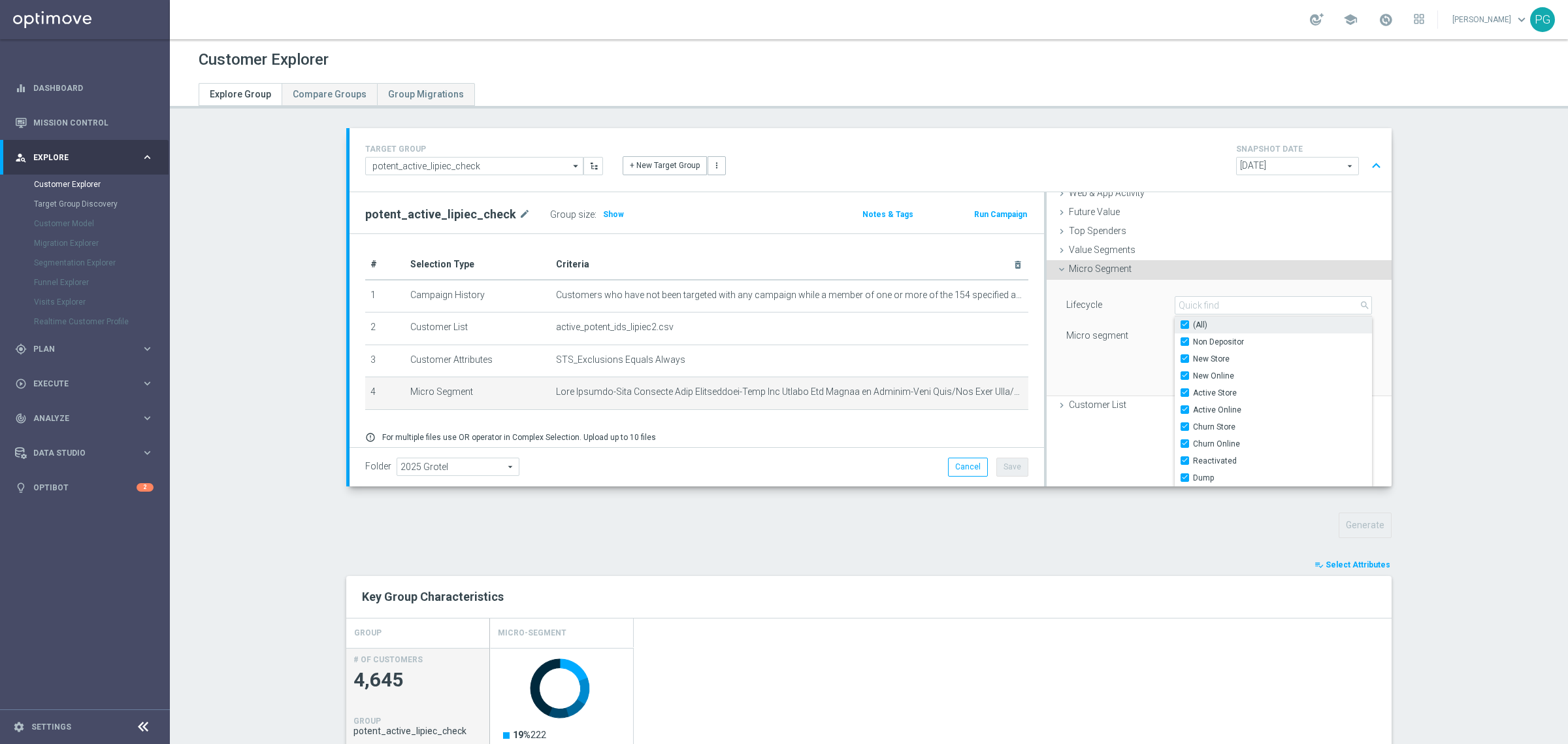
checkbox input "true"
click at [1165, 327] on div "Selected 10 of 137 arrow_drop_down search Show Selected 10 of 137 (All)" at bounding box center [1273, 336] width 217 height 18
type input "Select"
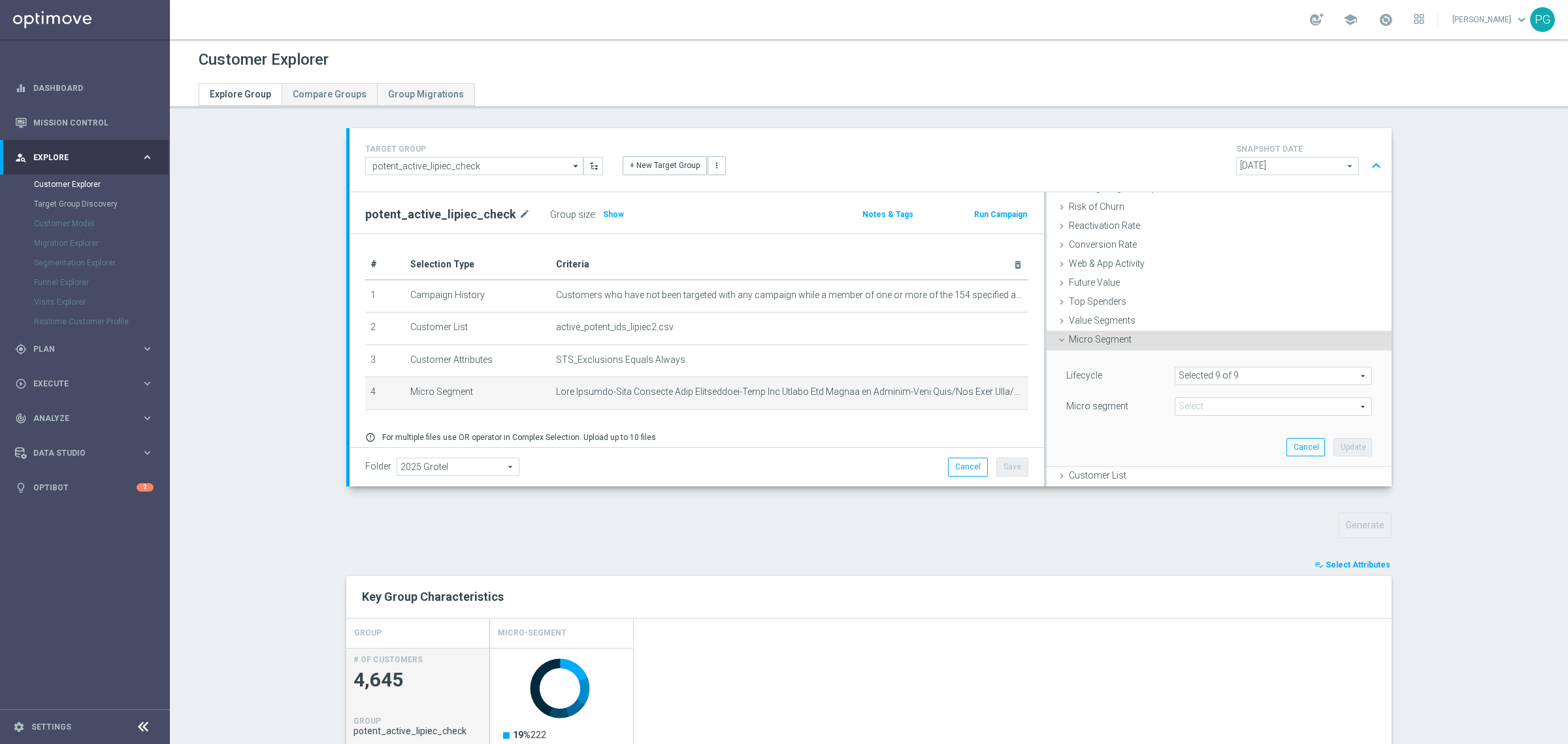
scroll to position [170, 0]
click at [1226, 406] on span at bounding box center [1274, 407] width 196 height 17
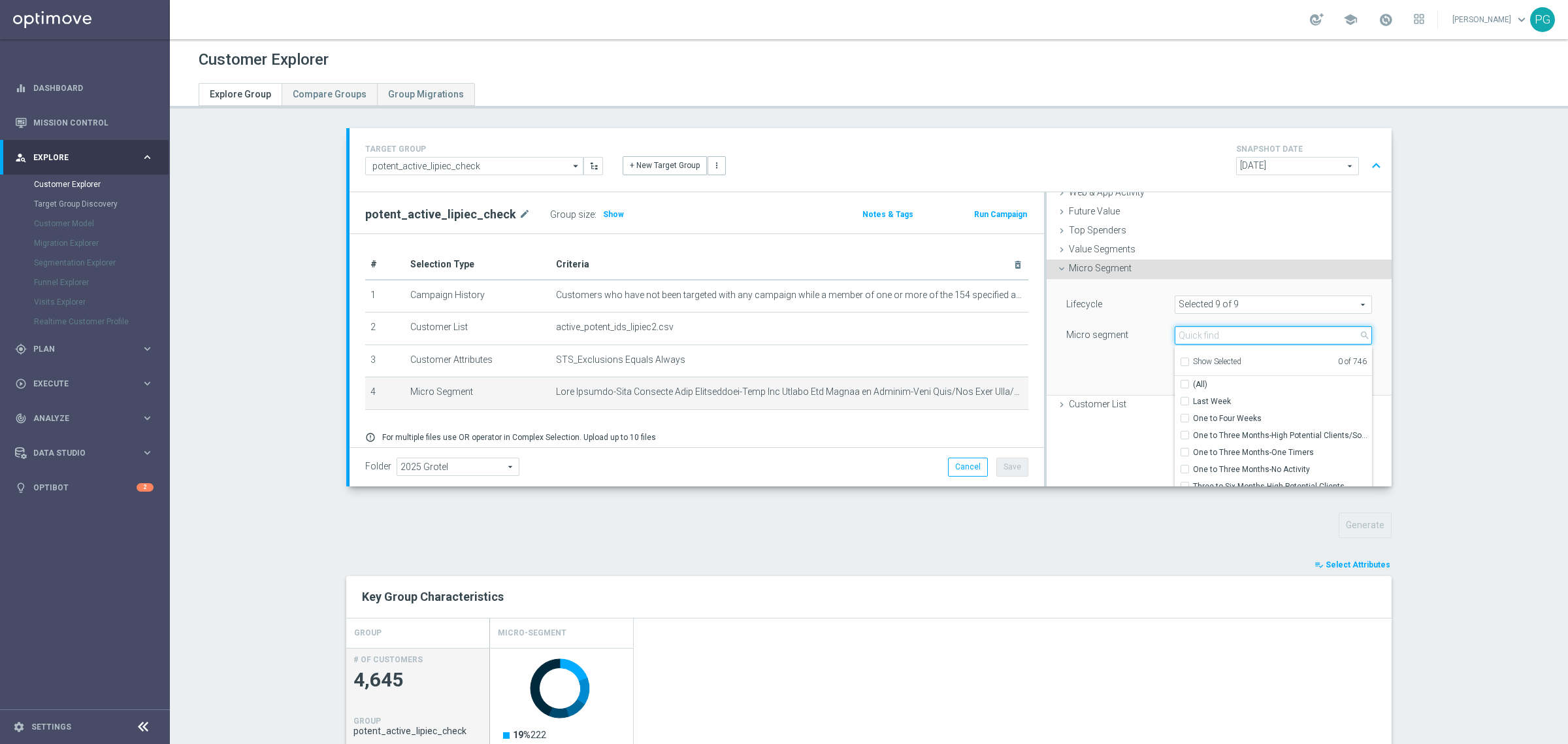
click at [1203, 338] on input "search" at bounding box center [1274, 335] width 198 height 18
paste input "High Deposits High Withdrawals-High Rollers-1 to 3 Month-High Longevity High Ac…"
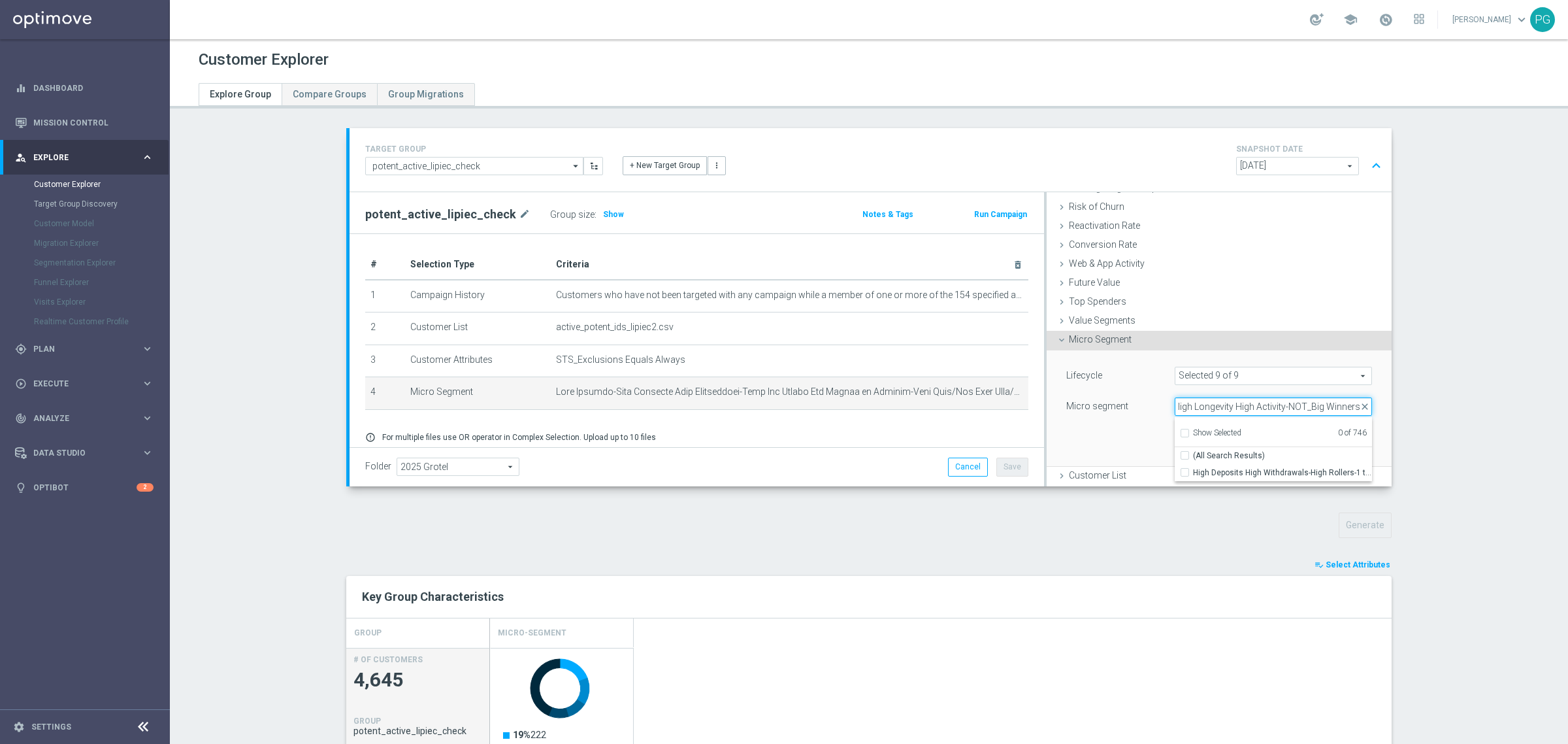
type input "High Deposits High Withdrawals-High Rollers-1 to 3 Month-High Longevity High Ac…"
click at [1137, 396] on div "Lifecycle Selected 9 of 9 arrow_drop_down search (All) Micro segment Select arr…" at bounding box center [1219, 393] width 306 height 52
click at [1198, 386] on div "Lifecycle Selected 9 of 9 arrow_drop_down search (All)" at bounding box center [1219, 377] width 325 height 21
click at [1206, 378] on span at bounding box center [1274, 376] width 196 height 17
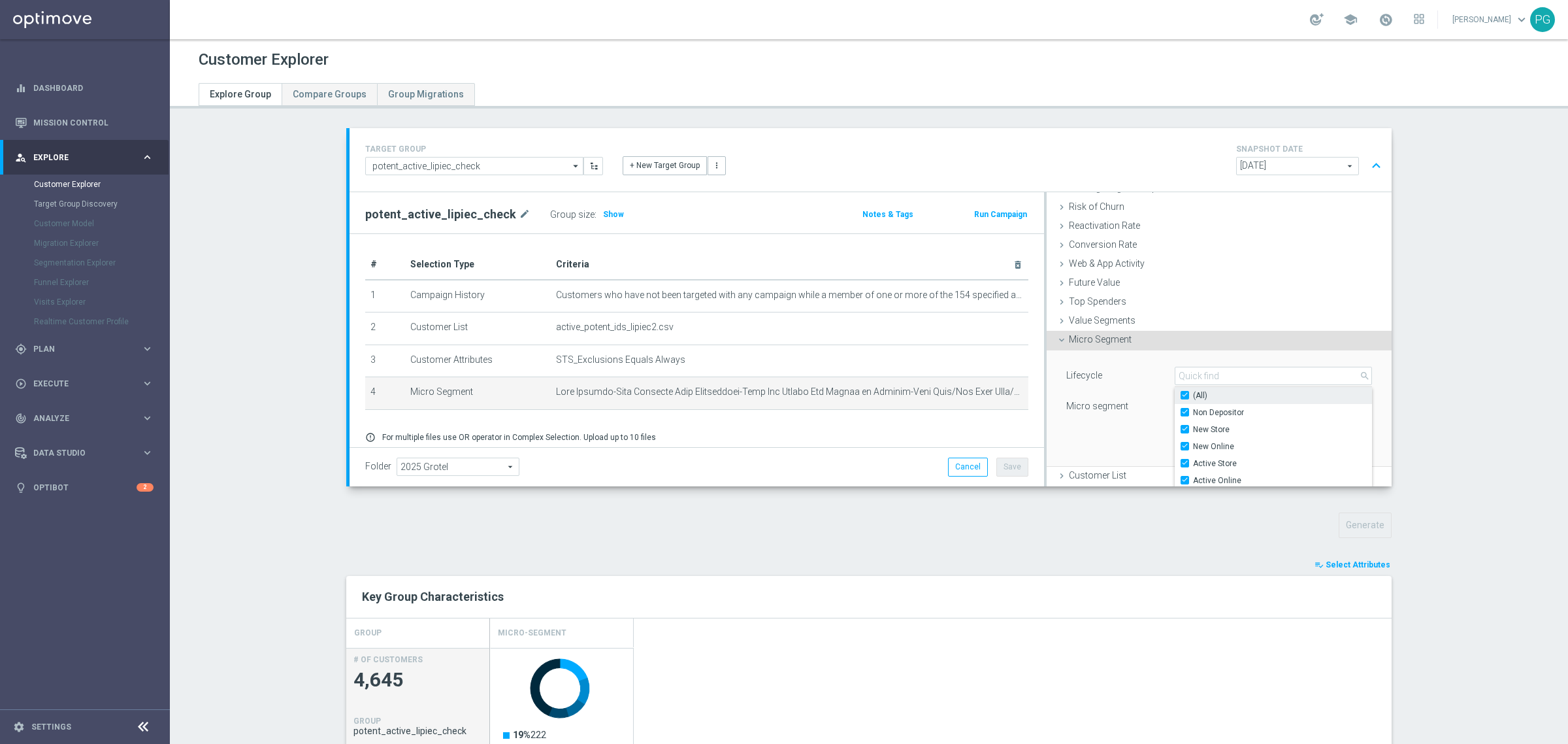
click at [1184, 397] on input "(All)" at bounding box center [1189, 395] width 9 height 9
checkbox input "false"
type input "Select"
checkbox input "false"
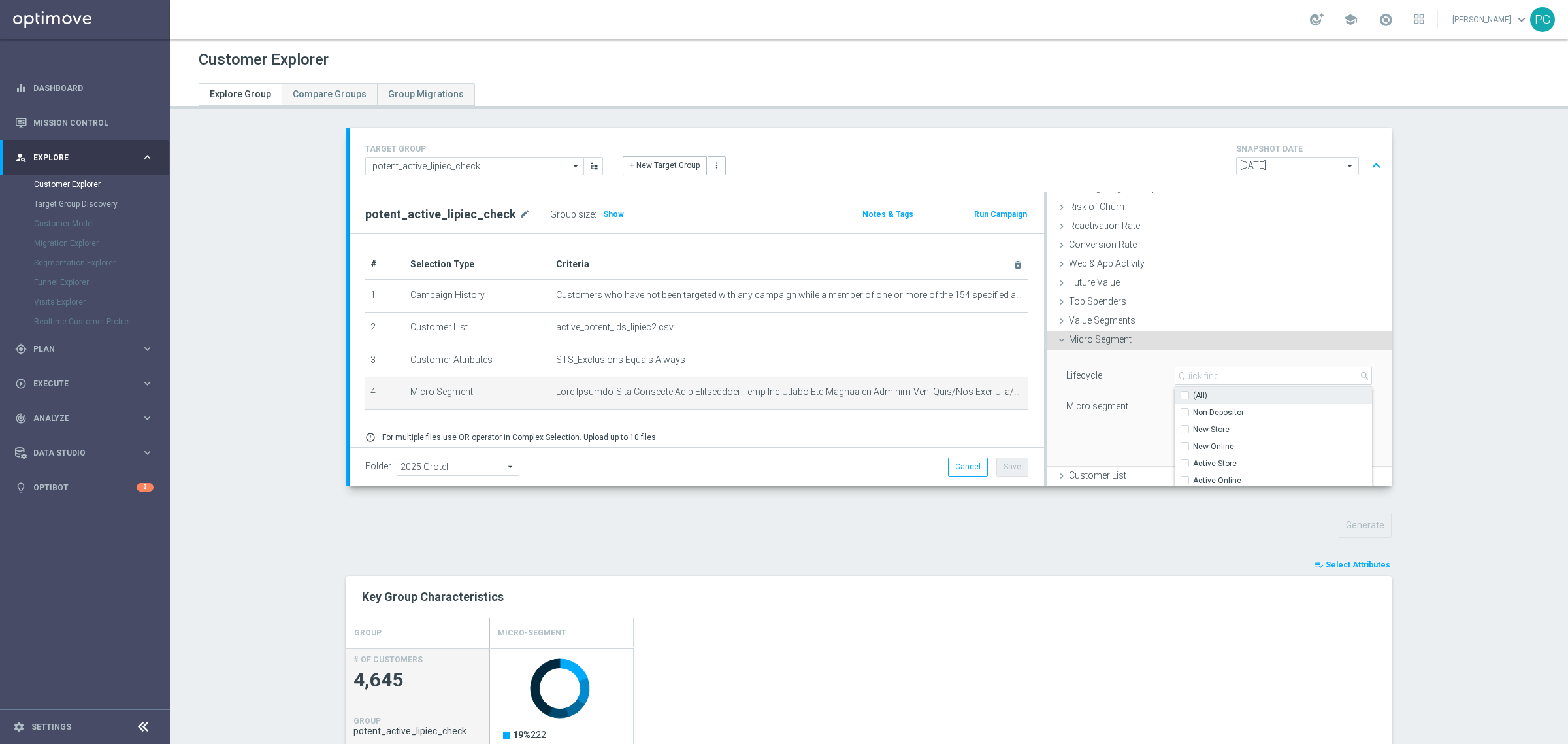
checkbox input "false"
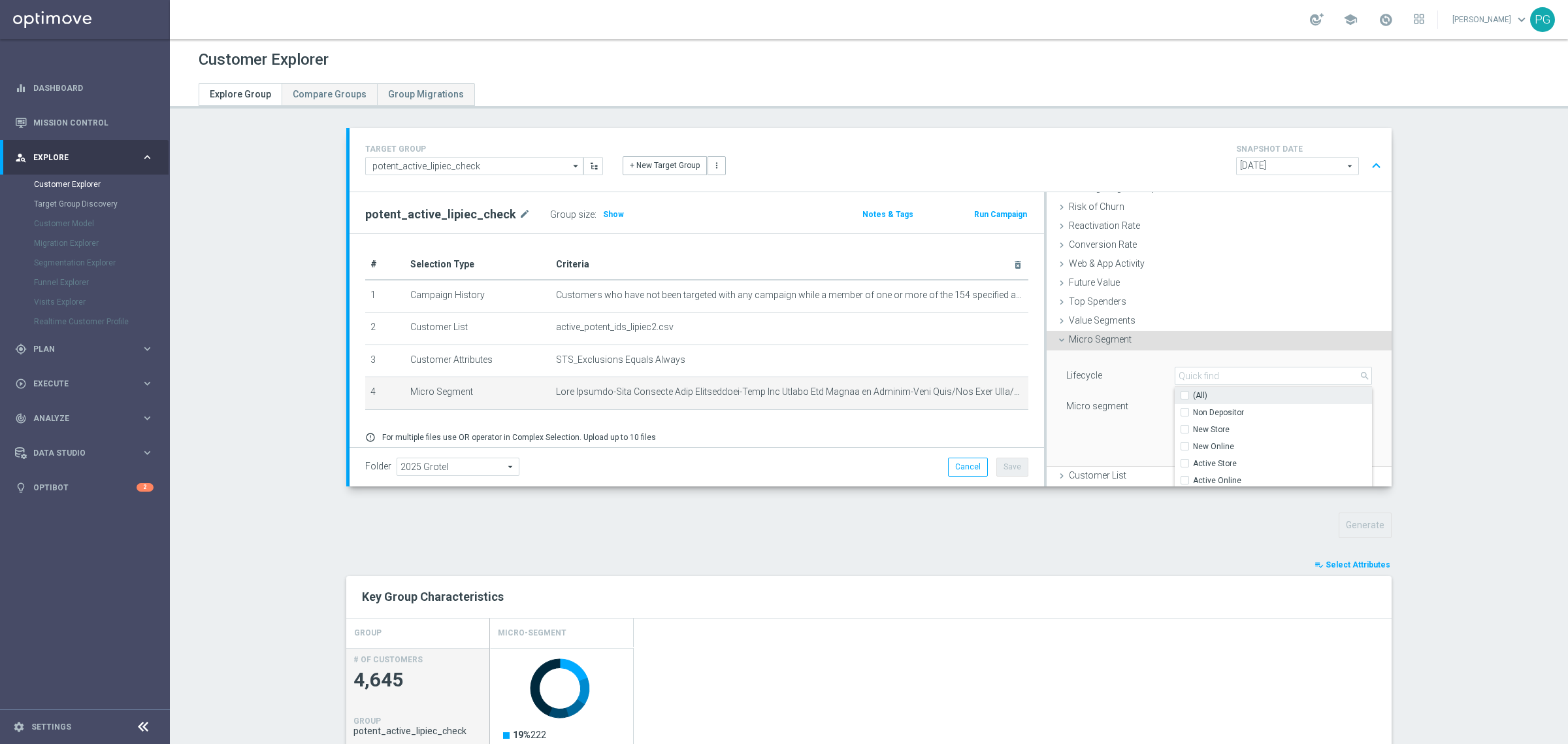
checkbox input "false"
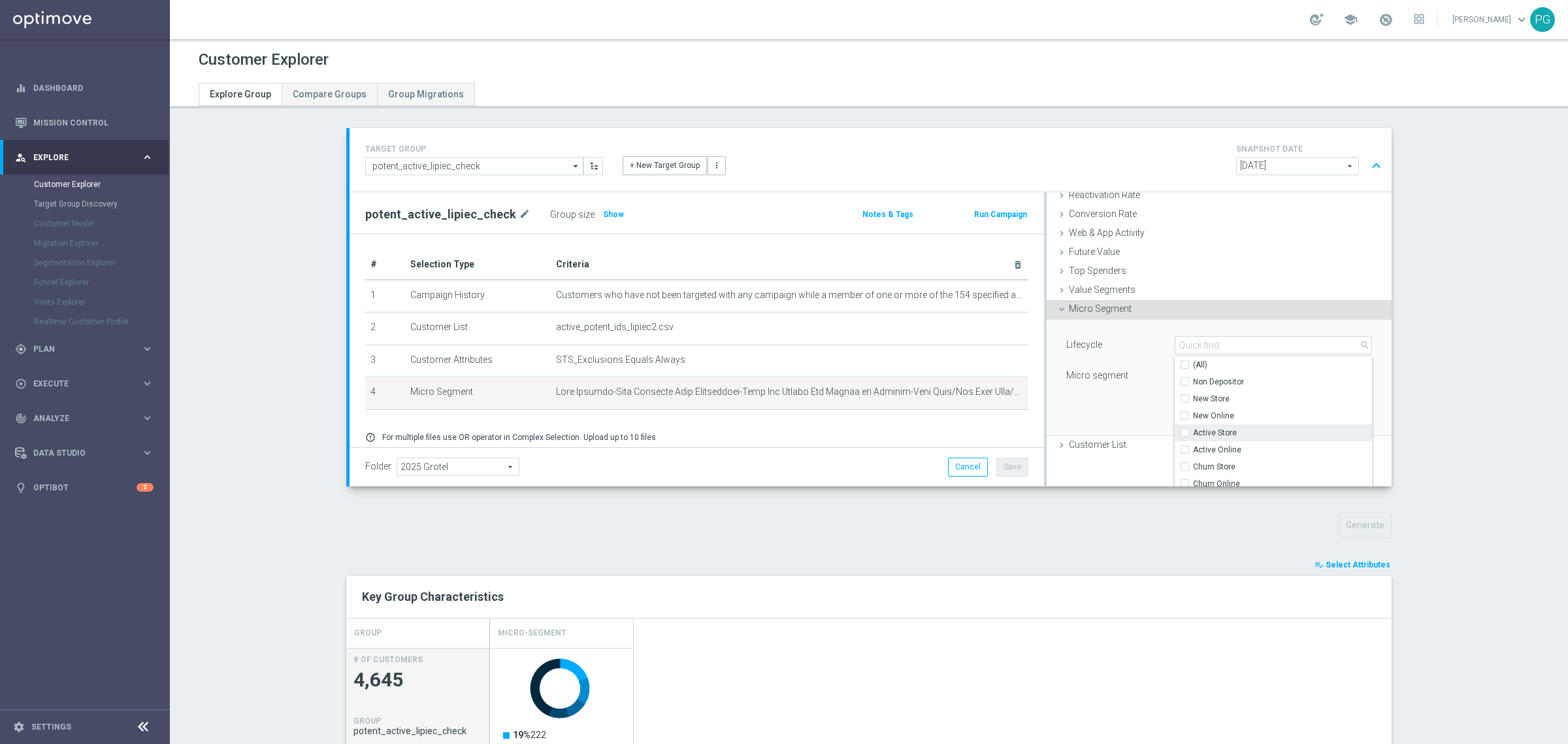
click at [1184, 430] on input "Active Store" at bounding box center [1189, 432] width 9 height 9
checkbox input "true"
type input "Active Store"
click at [1134, 383] on div "Micro segment" at bounding box center [1111, 377] width 108 height 21
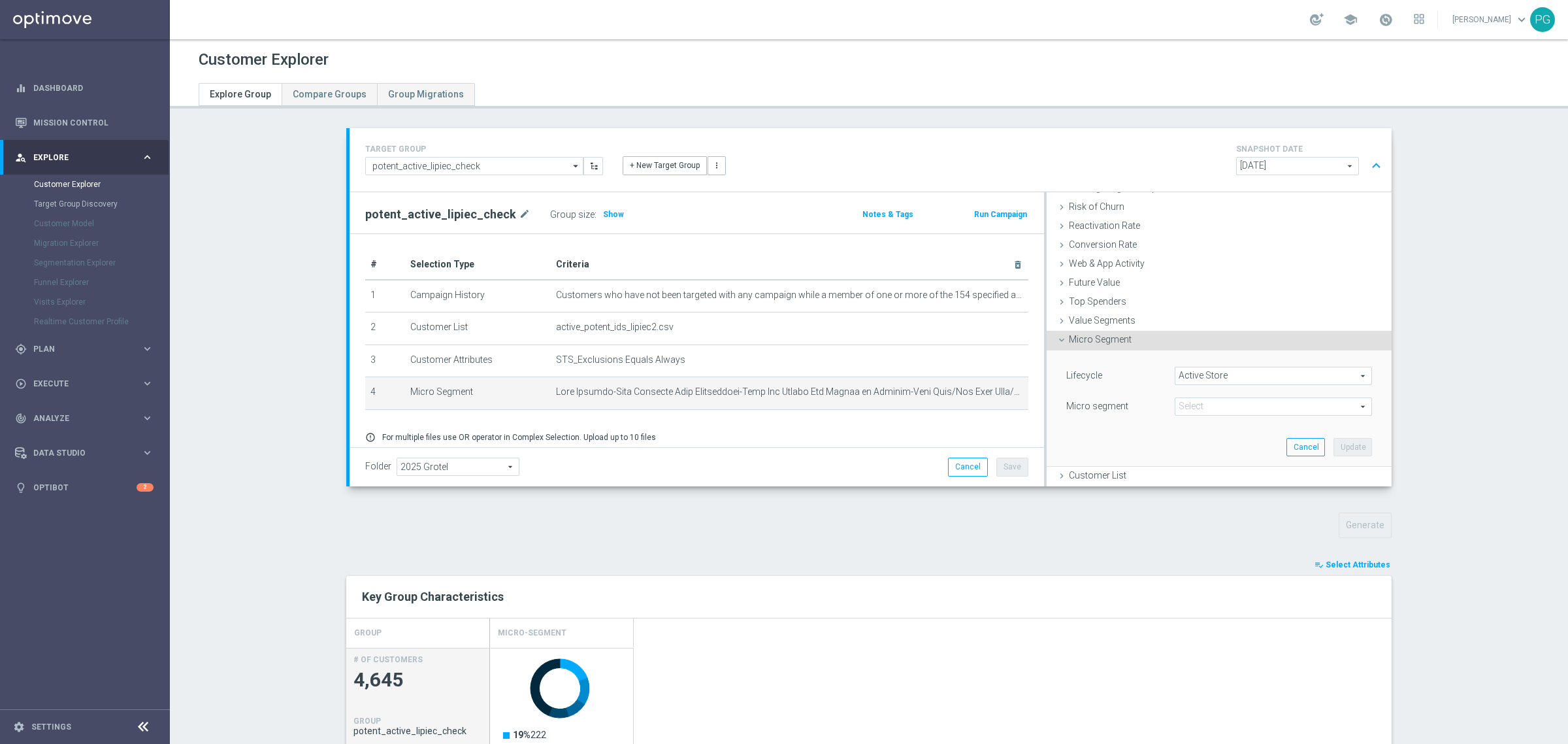
click at [1207, 406] on span at bounding box center [1274, 407] width 196 height 17
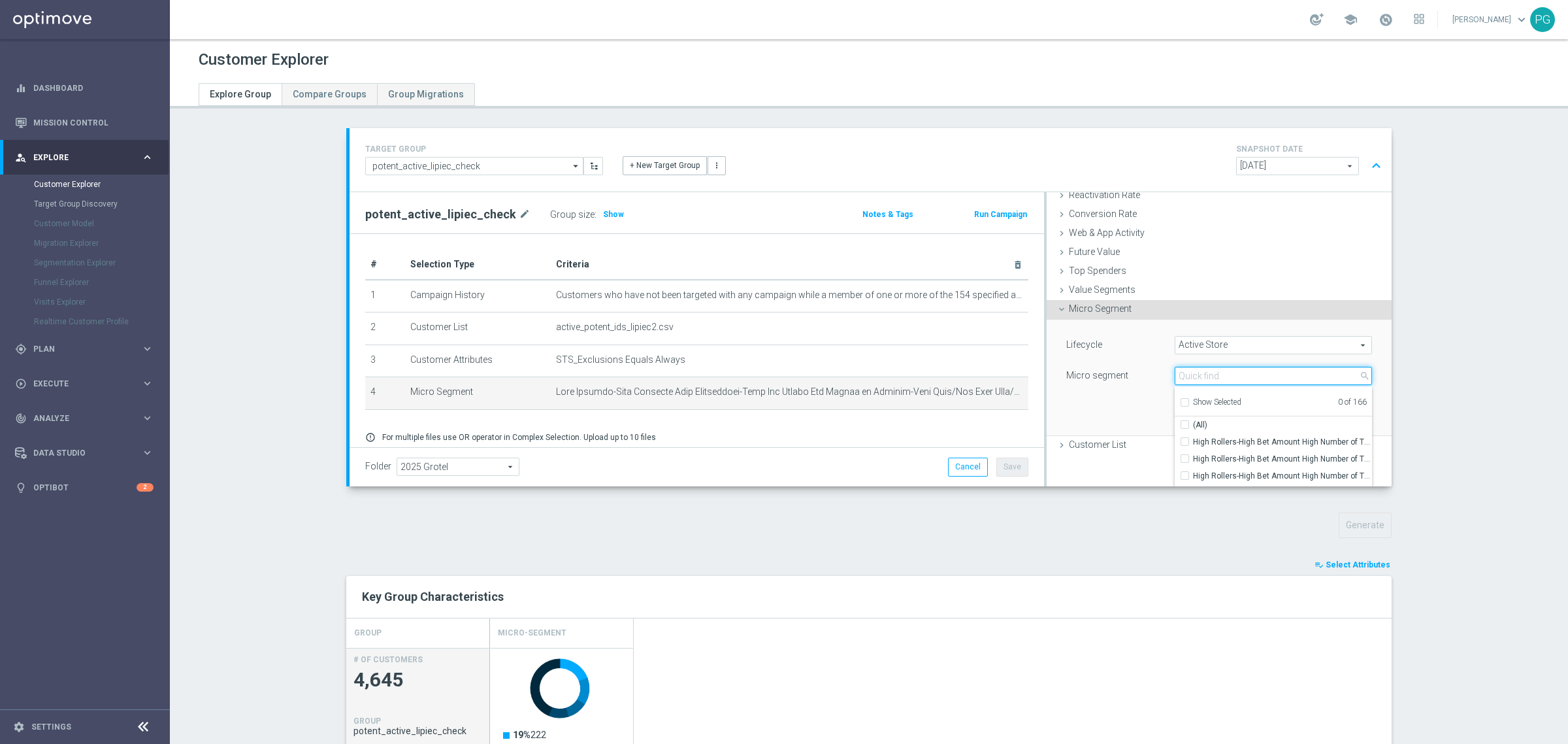
click at [1200, 377] on input "search" at bounding box center [1274, 375] width 198 height 18
paste input "High Deposits High Withdrawals-High Rollers-1 to 3 Month-High Longevity High Ac…"
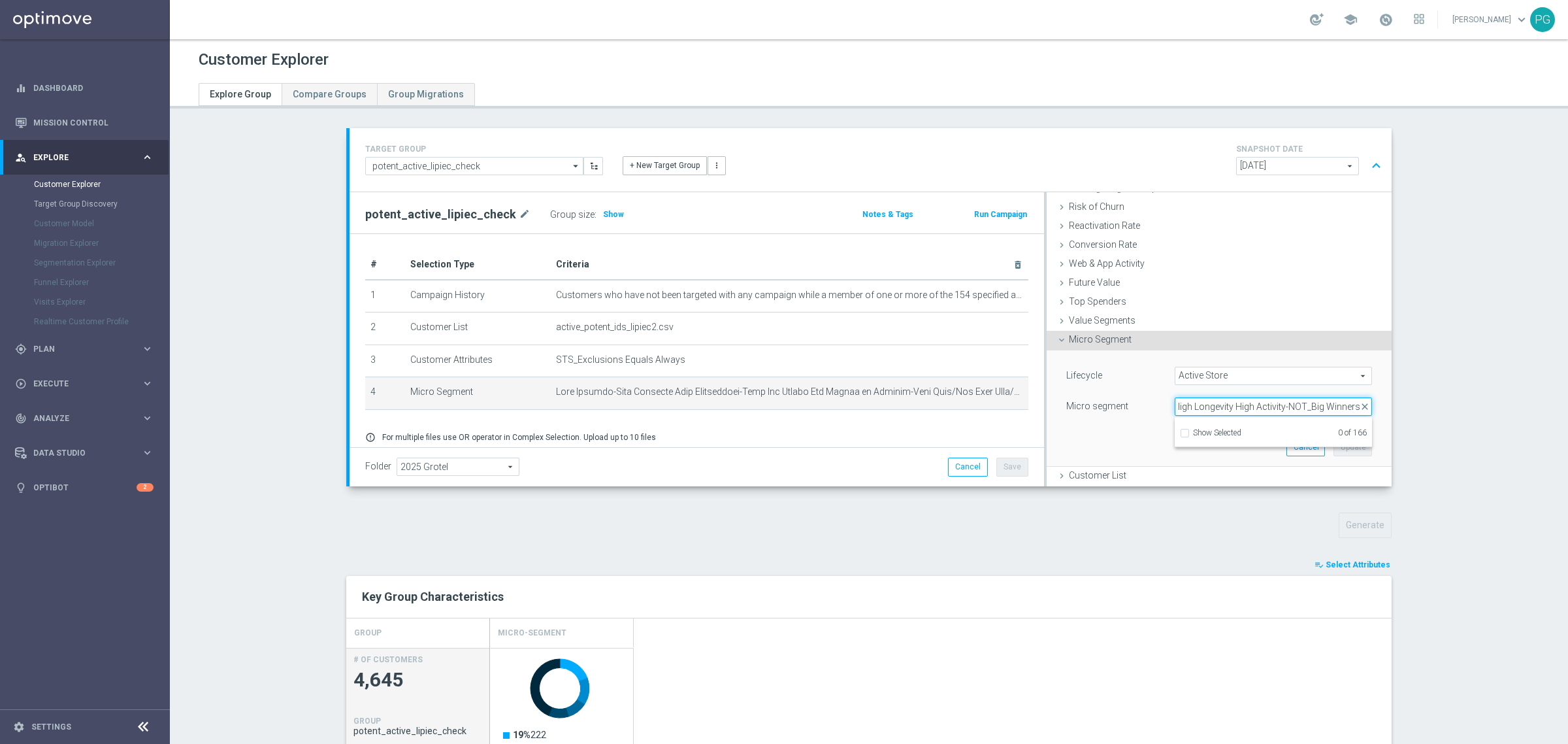
type input "High Deposits High Withdrawals-High Rollers-1 to 3 Month-High Longevity High Ac…"
click at [1178, 380] on span "Active Store" at bounding box center [1274, 376] width 196 height 17
click at [1184, 460] on input "Active Store" at bounding box center [1189, 463] width 9 height 9
checkbox input "false"
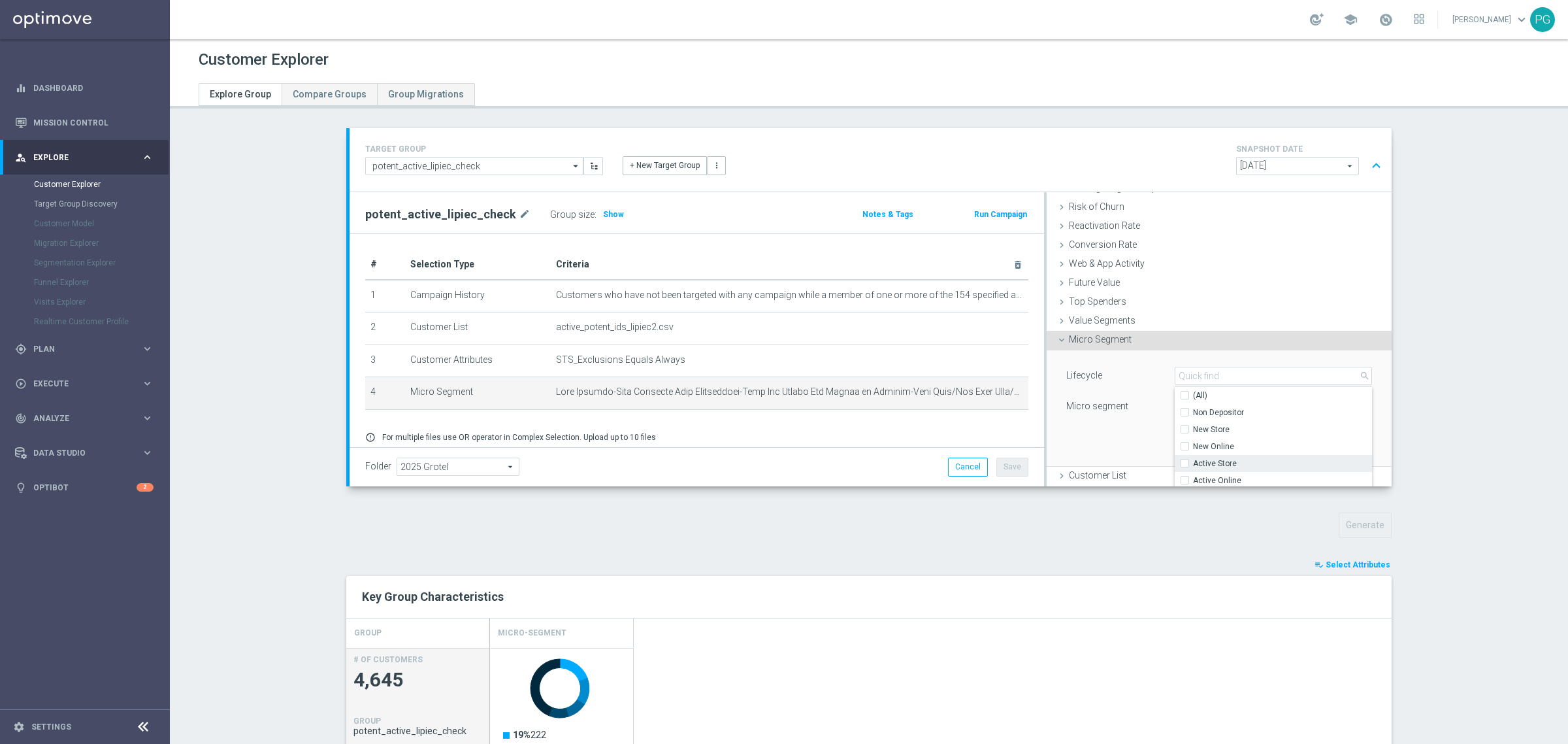
type input "Select"
click at [1184, 445] on input "New Online" at bounding box center [1189, 446] width 9 height 9
checkbox input "true"
type input "New Online"
click at [1157, 436] on div "Lifecycle New Online New Online arrow_drop_down search (All) Non Depositor New …" at bounding box center [1219, 408] width 325 height 115
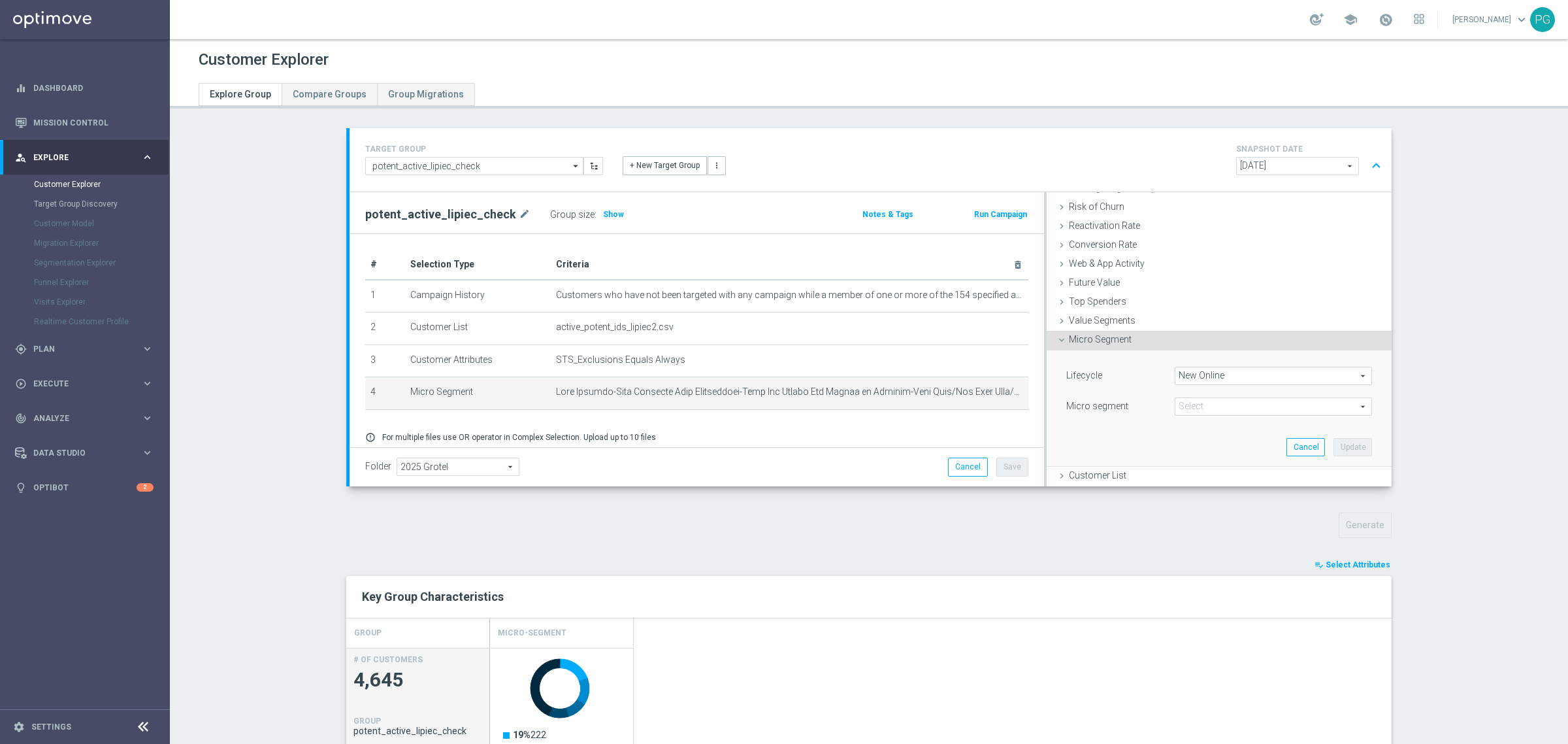
click at [1220, 413] on span at bounding box center [1274, 407] width 196 height 17
click at [1220, 413] on input "search" at bounding box center [1274, 406] width 198 height 18
paste input "High Deposits High Withdrawals-High Rollers-1 to 3 Month-High Longevity High Ac…"
type input "High Deposits High Withdrawals-High Rollers-1 to 3 Month-High Longevity High Ac…"
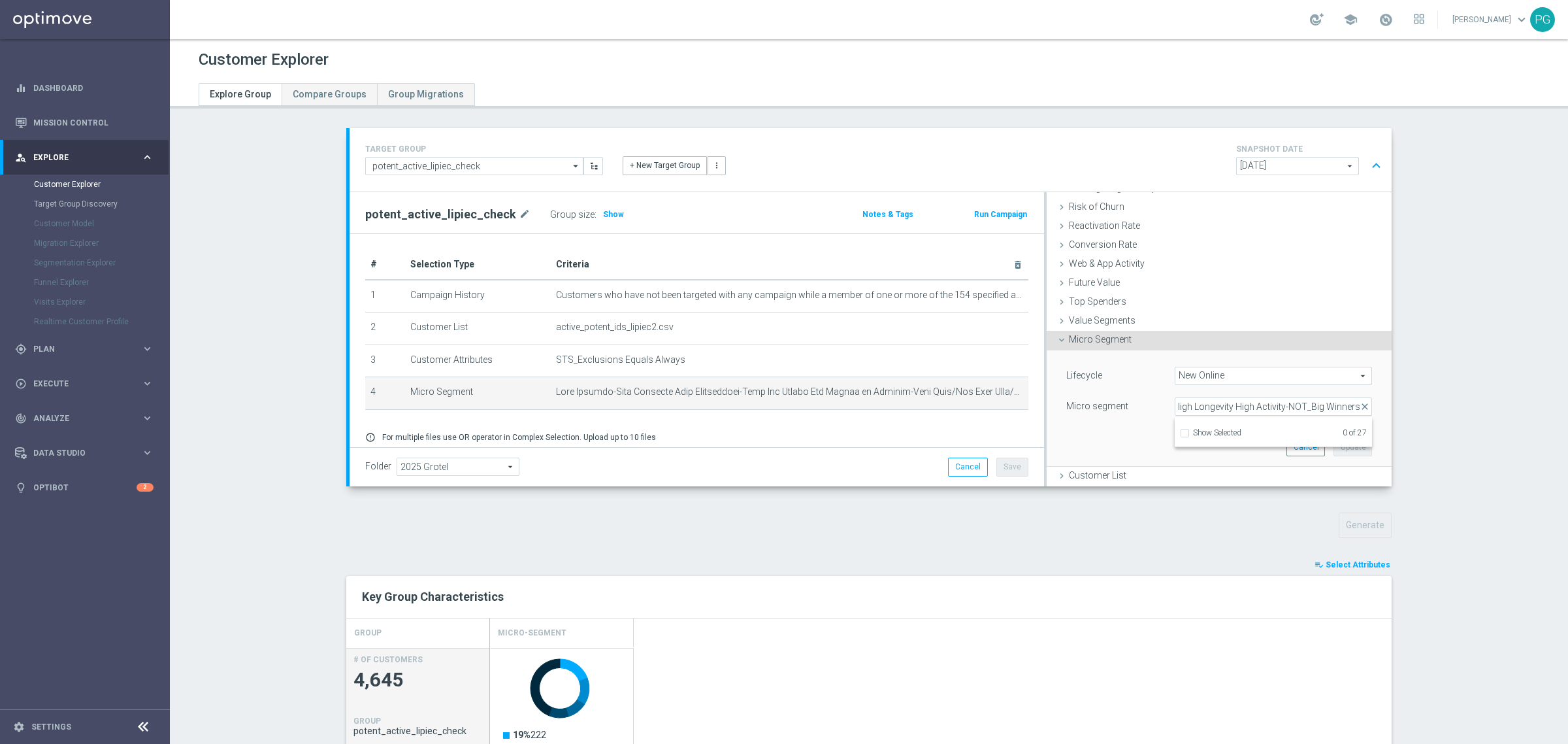
scroll to position [0, 0]
click at [1193, 389] on div "Lifecycle New Online New Online arrow_drop_down search (All) Micro segment Sele…" at bounding box center [1219, 393] width 306 height 52
click at [1194, 386] on div "Lifecycle New Online New Online arrow_drop_down search (All)" at bounding box center [1219, 377] width 325 height 21
click at [1197, 385] on div "New Online New Online arrow_drop_down search (All)" at bounding box center [1274, 375] width 198 height 18
click at [1193, 448] on label "New Online" at bounding box center [1282, 447] width 179 height 17
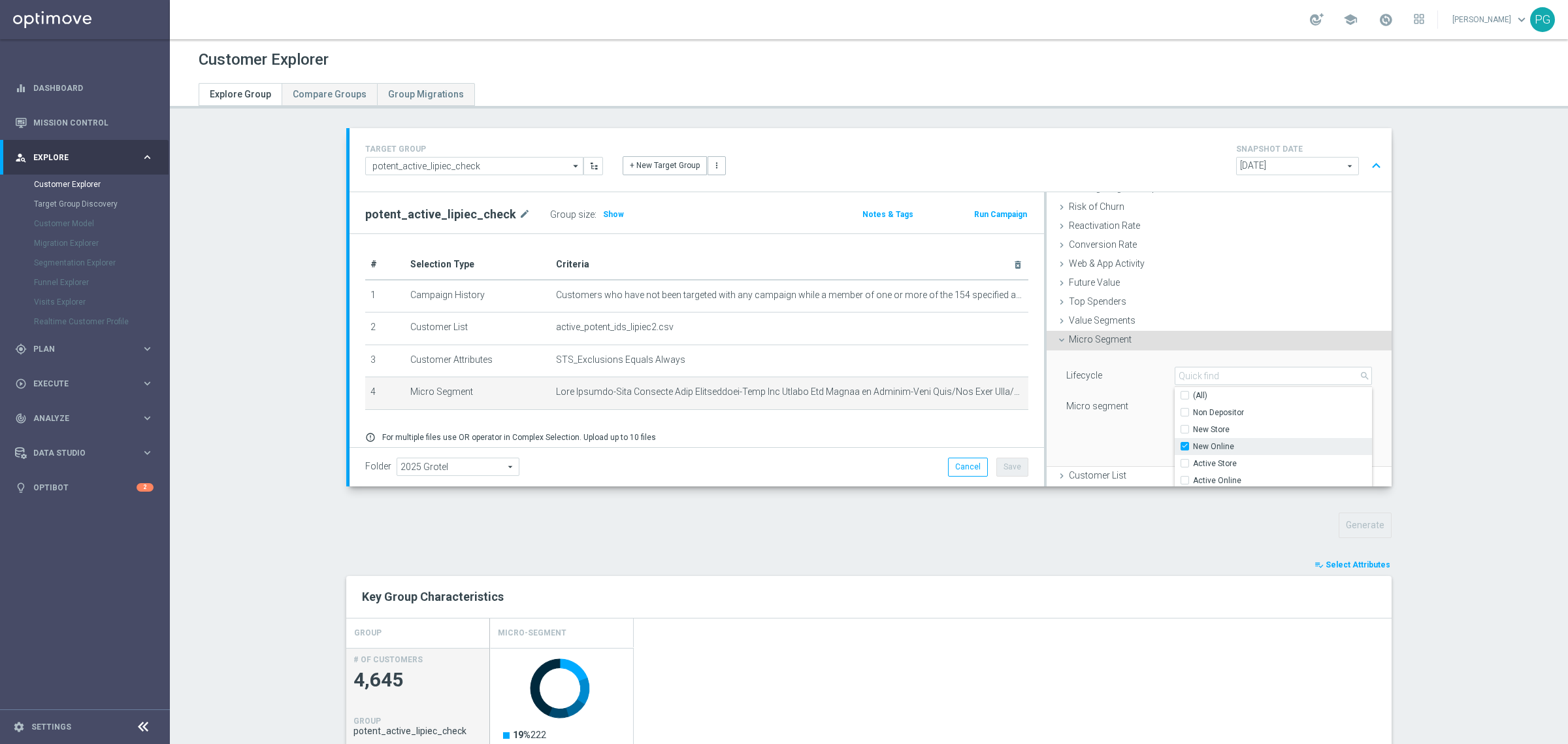
click at [1184, 448] on input "New Online" at bounding box center [1189, 446] width 9 height 9
checkbox input "false"
type input "Select"
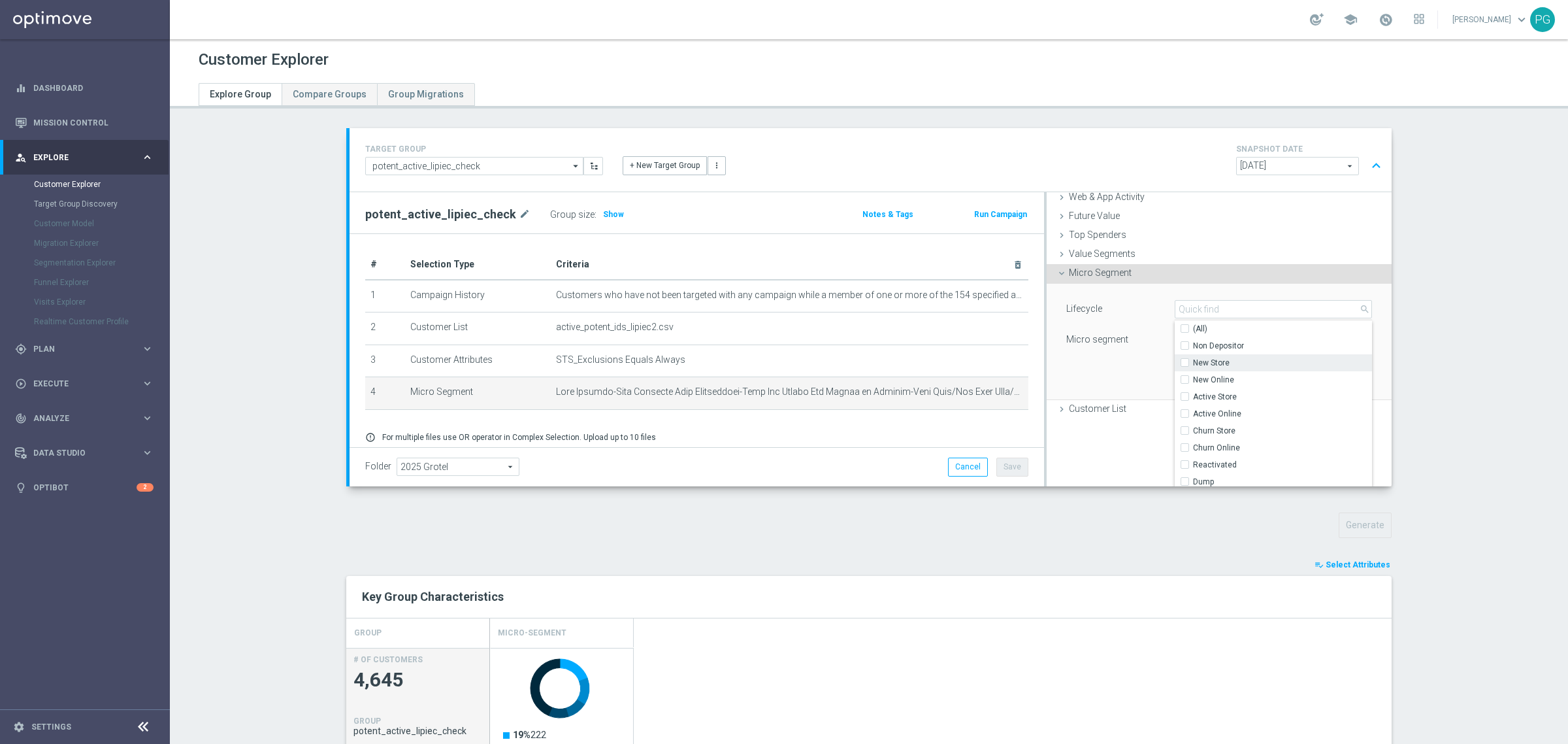
scroll to position [242, 0]
click at [1193, 442] on label "Churn Online" at bounding box center [1282, 444] width 179 height 17
click at [1184, 442] on input "Churn Online" at bounding box center [1189, 444] width 9 height 9
checkbox input "true"
type input "Churn Online"
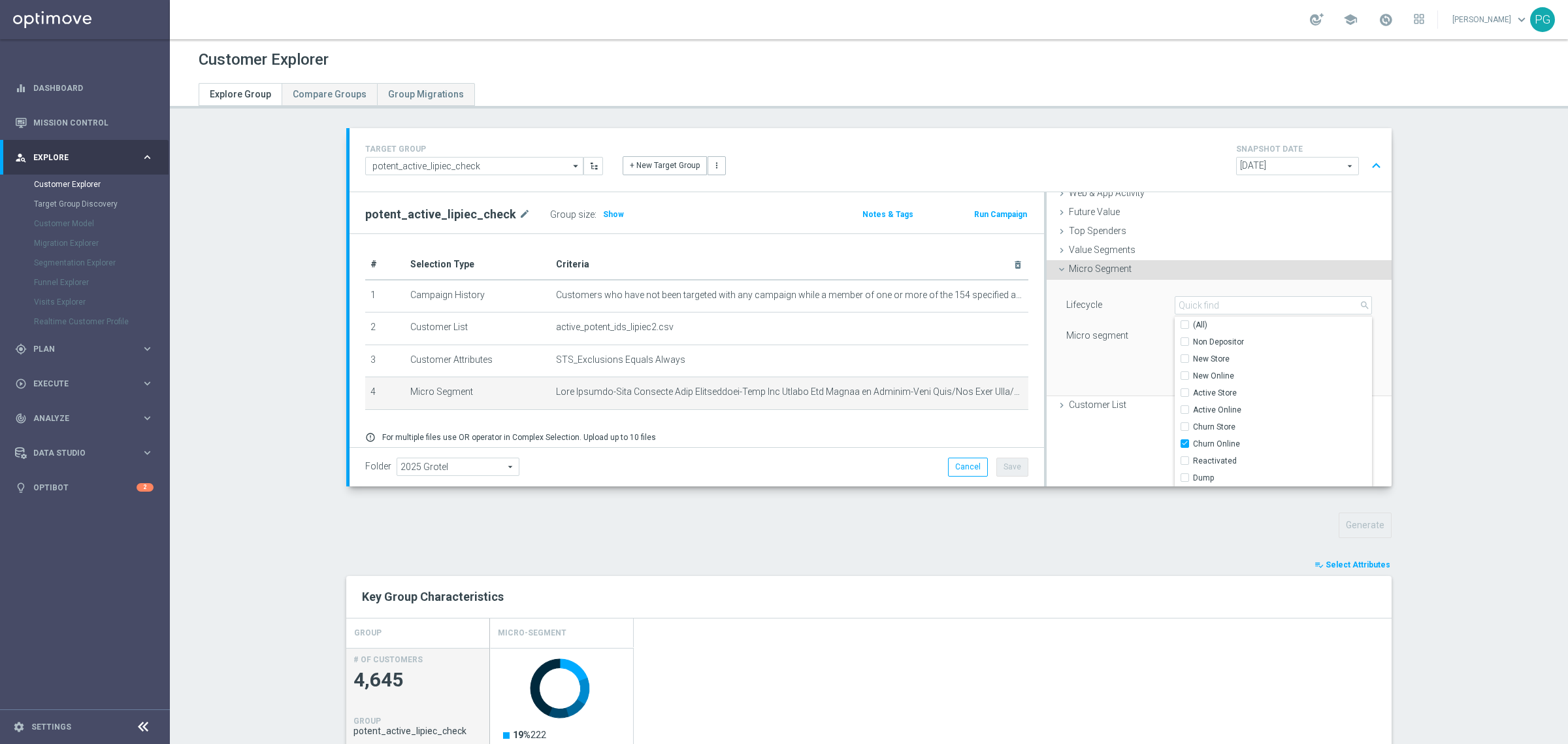
click at [1132, 360] on div "Lifecycle Churn Online Churn Online arrow_drop_down search (All) Non Depositor …" at bounding box center [1219, 338] width 325 height 115
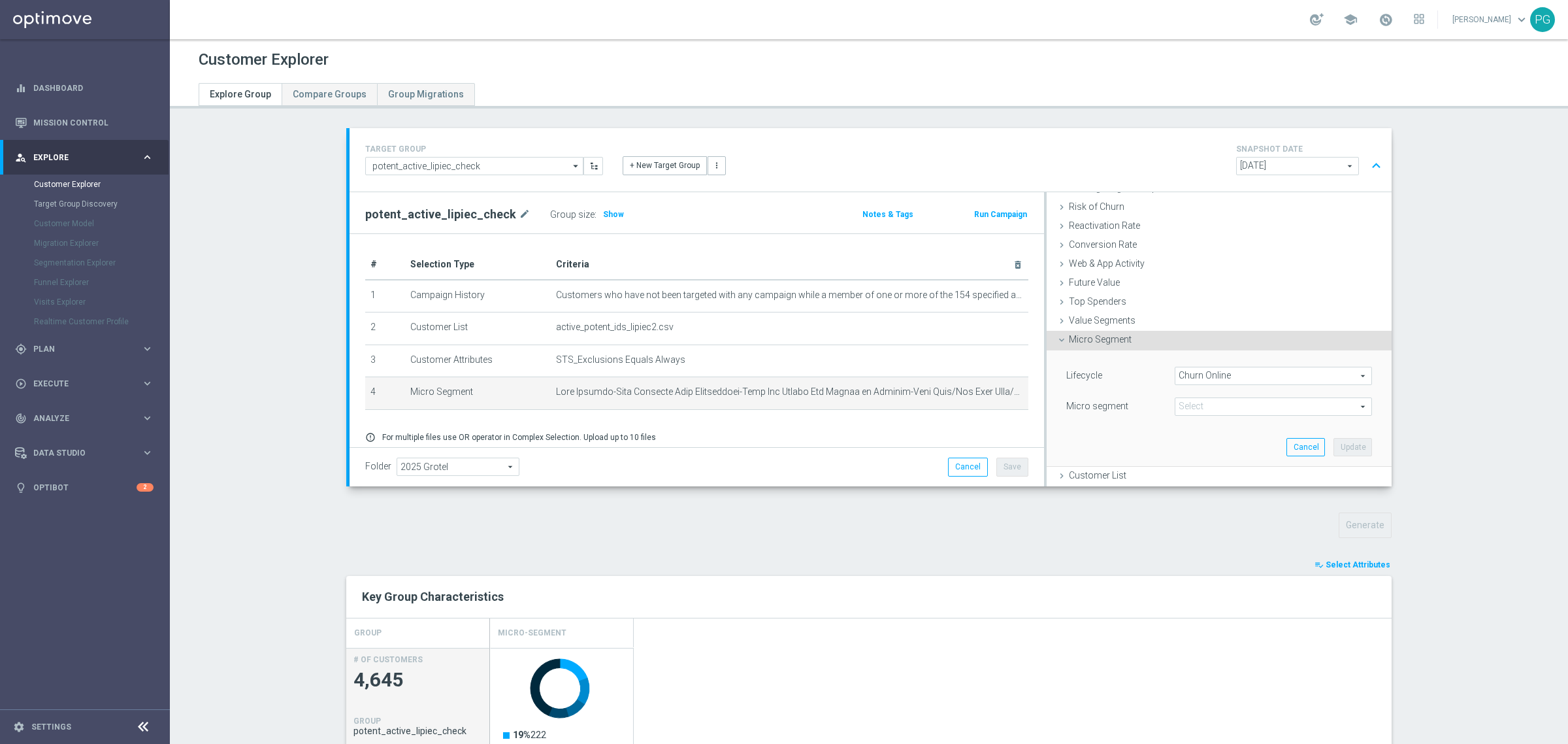
click at [1214, 413] on span at bounding box center [1274, 407] width 196 height 17
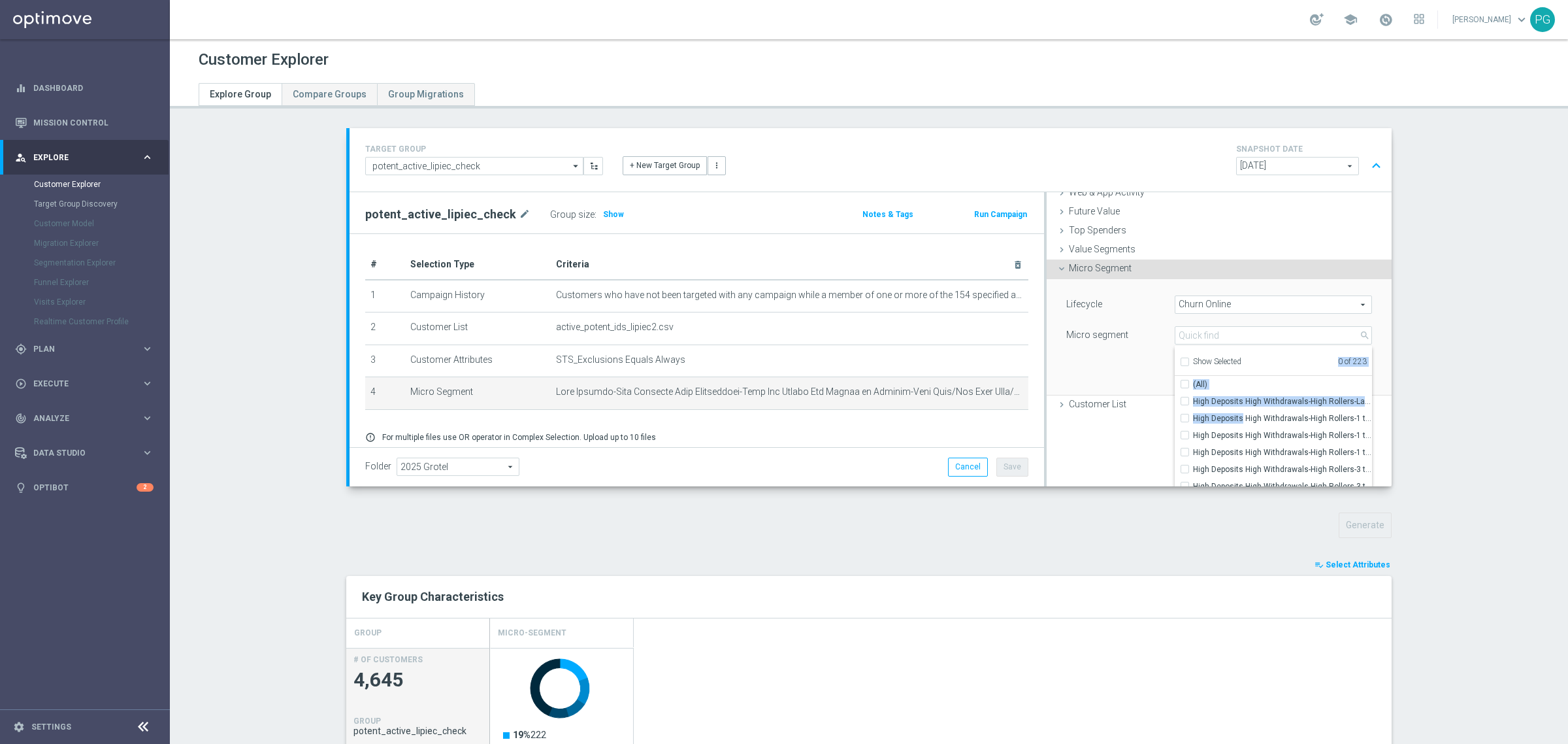
drag, startPoint x: 1214, startPoint y: 413, endPoint x: 1269, endPoint y: 348, distance: 85.1
click at [1269, 348] on div "Show Selected 0 of 223 (All) High Deposits High Withdrawals-High Rollers-Last M…" at bounding box center [1274, 458] width 198 height 226
click at [1219, 332] on input "search" at bounding box center [1274, 335] width 198 height 18
paste input "High Deposits High Withdrawals-High Rollers-1 to 3 Month-High Longevity High Ac…"
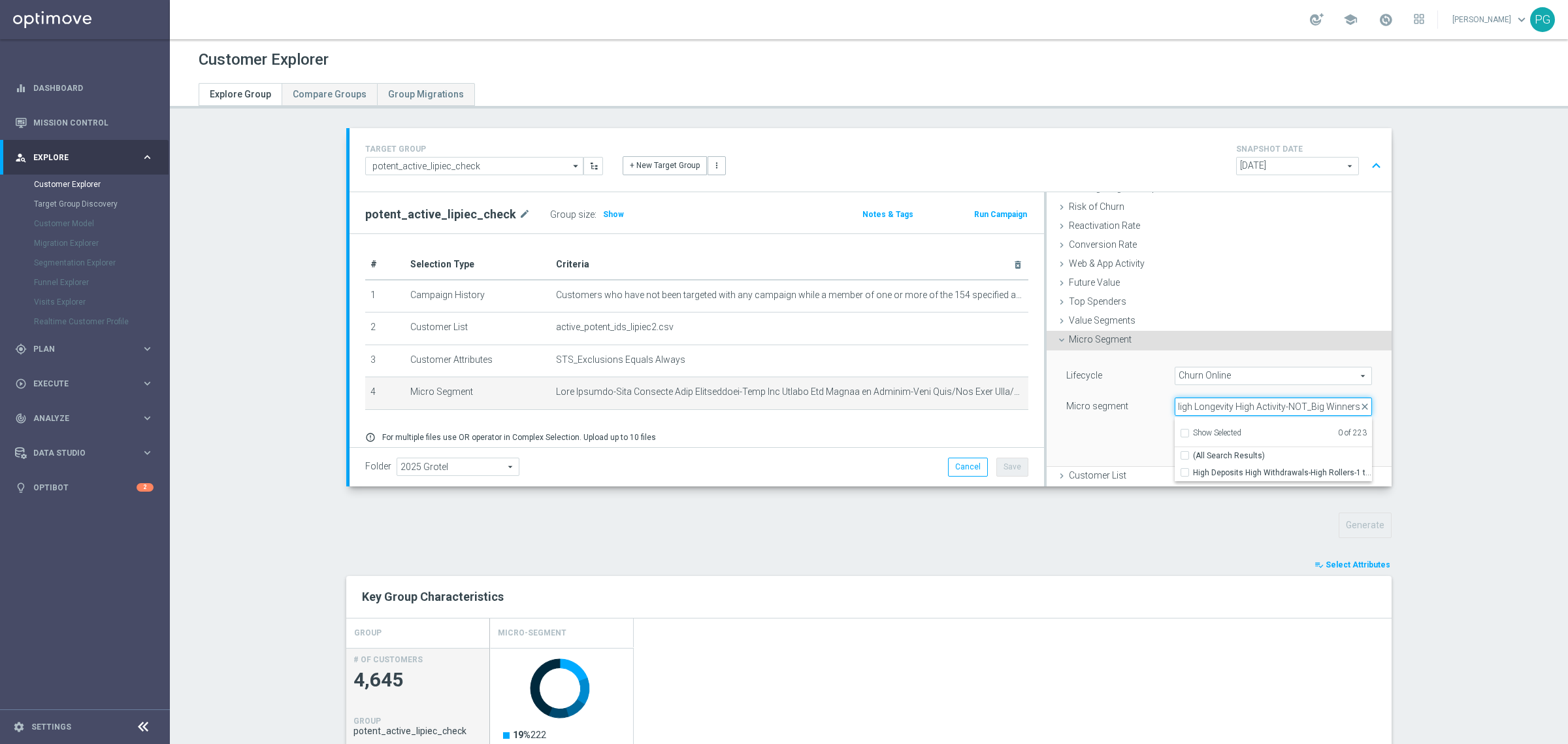
type input "High Deposits High Withdrawals-High Rollers-1 to 3 Month-High Longevity High Ac…"
click at [1115, 434] on div "Lifecycle Churn Online Churn Online arrow_drop_down search (All) Micro segment …" at bounding box center [1219, 408] width 325 height 115
click at [1290, 449] on button "Cancel" at bounding box center [1305, 447] width 38 height 18
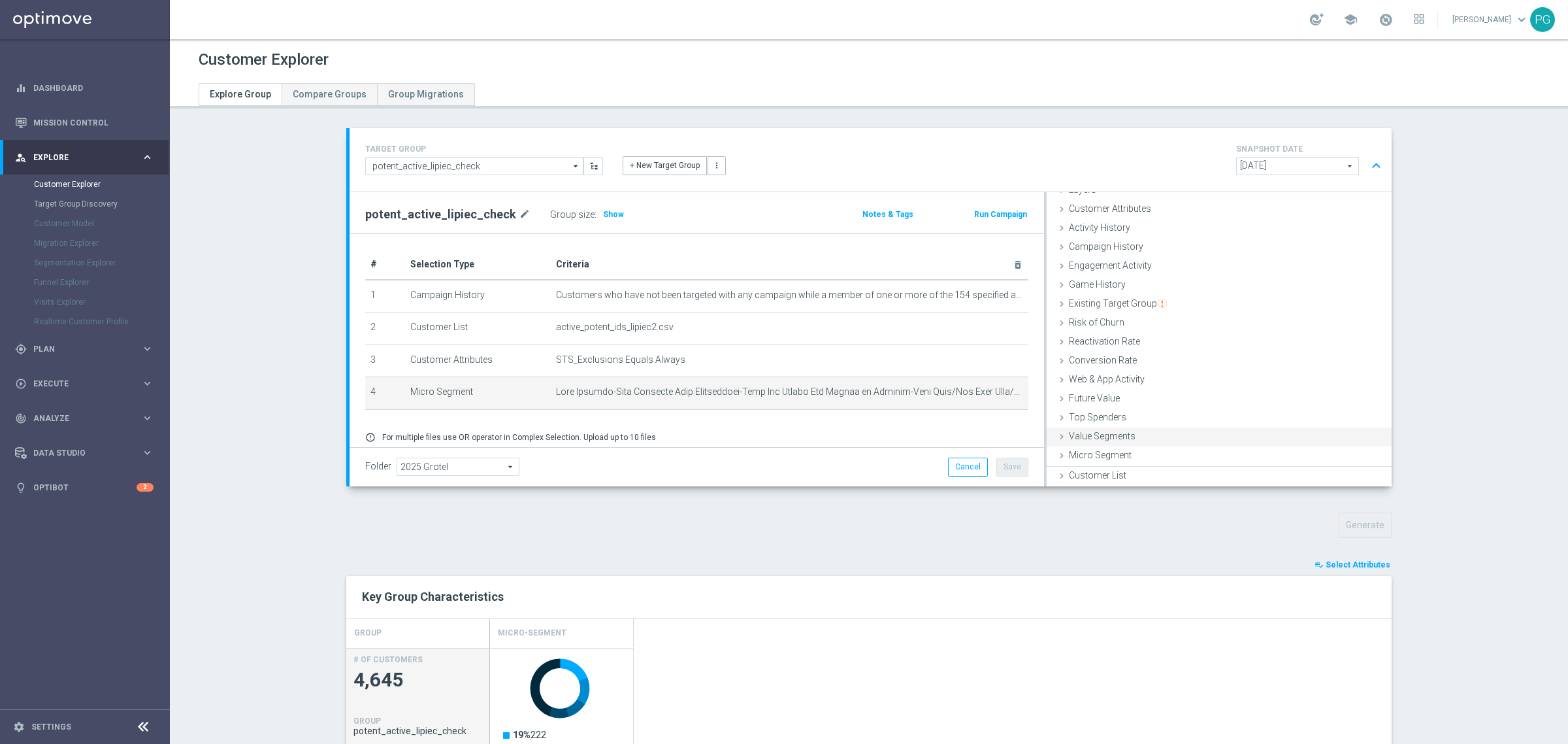
scroll to position [53, 0]
click at [1002, 391] on icon "delete_forever" at bounding box center [1007, 392] width 10 height 10
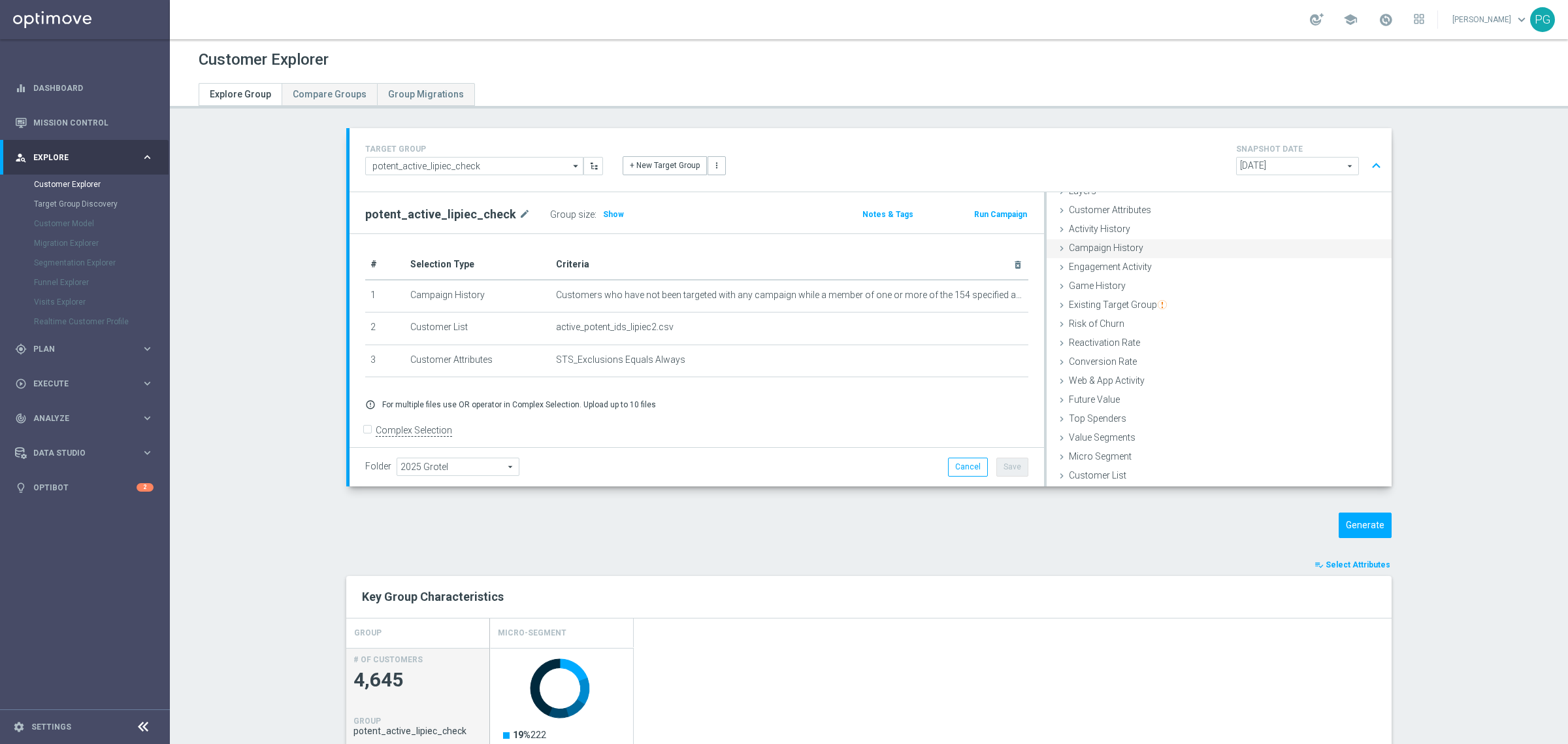
scroll to position [0, 0]
click at [609, 219] on div "Group size : Show" at bounding box center [615, 214] width 131 height 18
click at [603, 210] on span "Show" at bounding box center [613, 214] width 21 height 9
click at [1139, 260] on span "Customer Attributes" at bounding box center [1110, 263] width 82 height 10
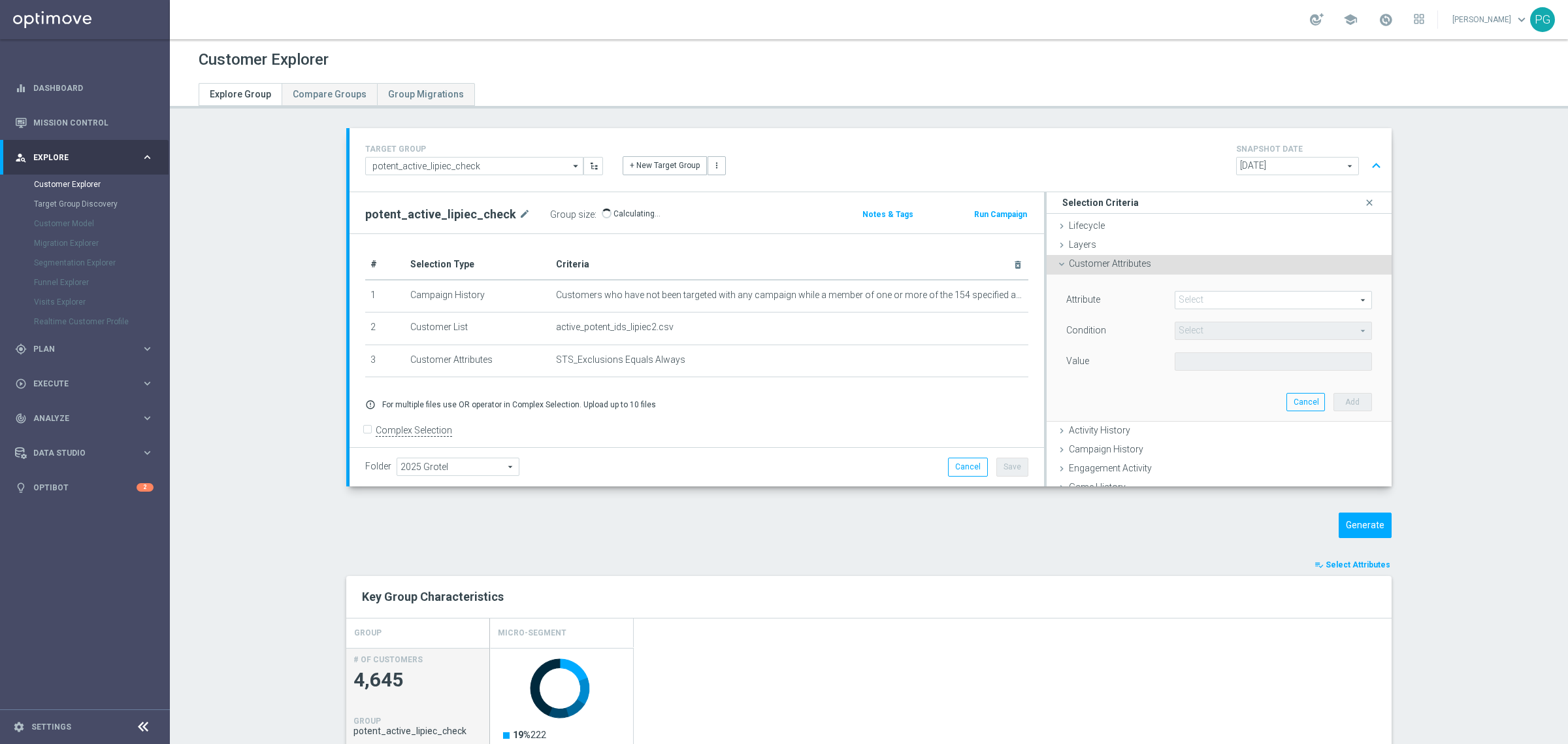
click at [1217, 289] on div "Attribute Select arrow_drop_down search Condition Select arrow_drop_down search…" at bounding box center [1219, 347] width 325 height 146
click at [1210, 305] on span at bounding box center [1274, 300] width 196 height 17
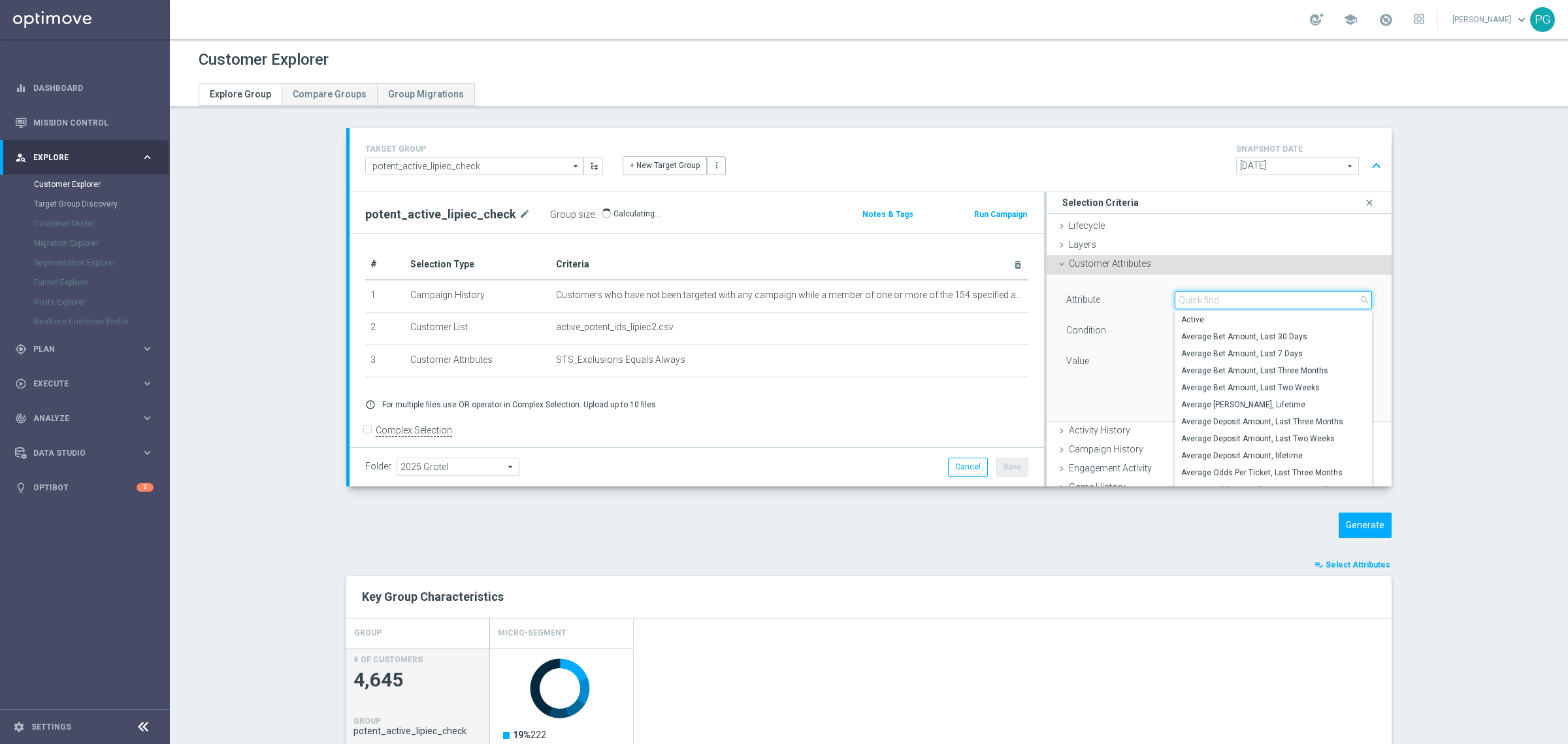
click at [1210, 305] on input "search" at bounding box center [1274, 299] width 198 height 18
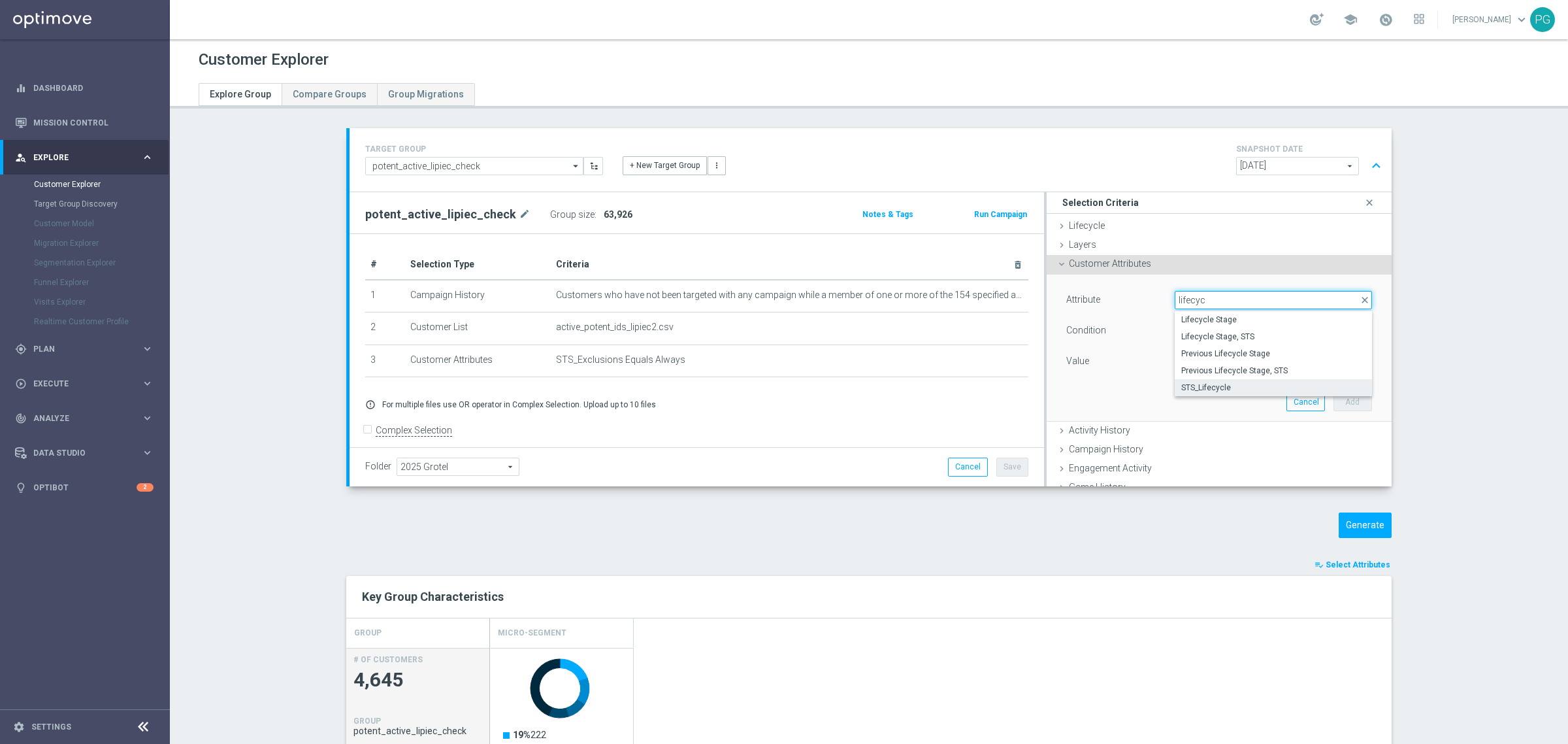
type input "lifecyc"
click at [1225, 386] on span "STS_Lifecycle" at bounding box center [1273, 388] width 184 height 10
type input "STS_Lifecycle"
type input "Equals"
click at [1181, 366] on span at bounding box center [1274, 362] width 196 height 17
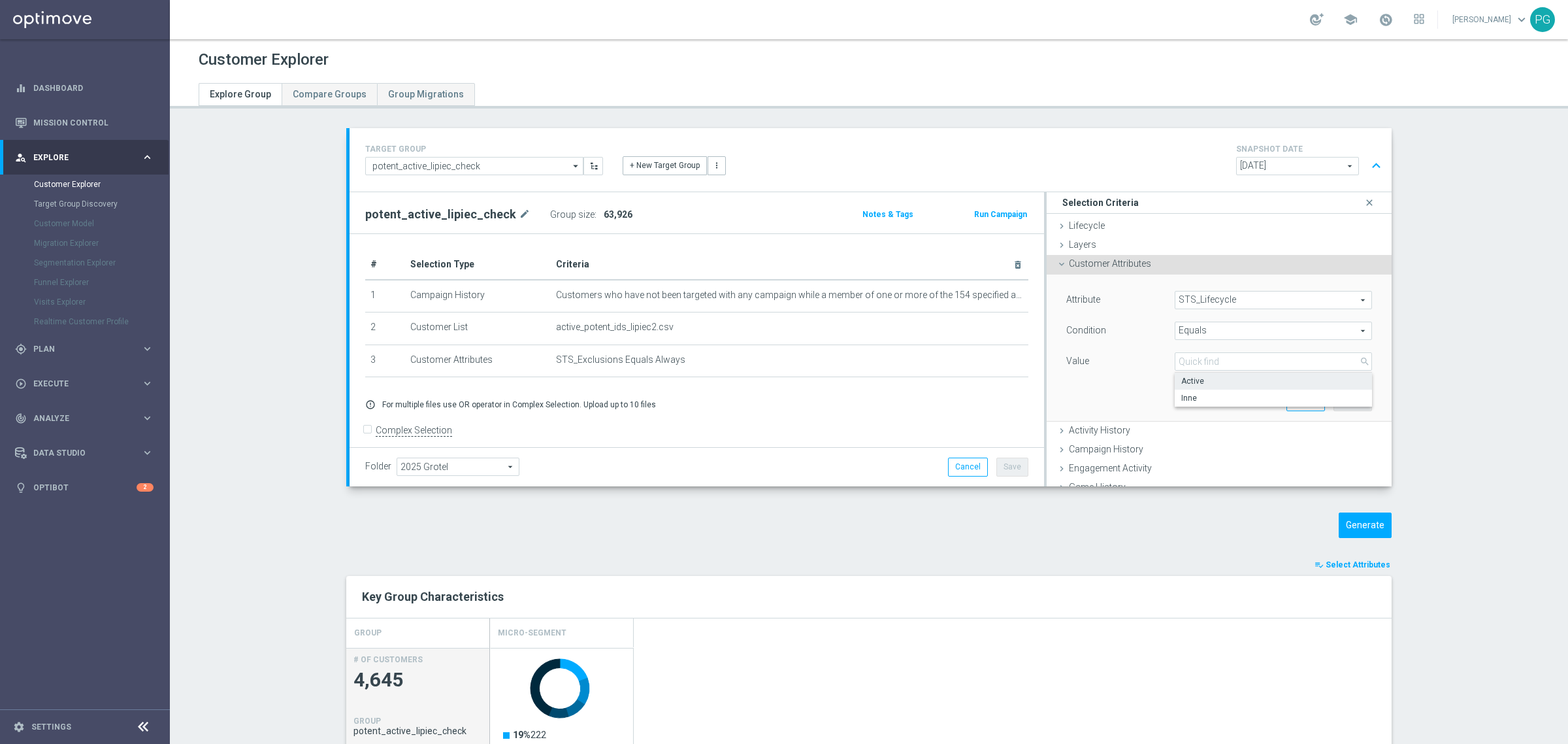
click at [1192, 377] on span "Active" at bounding box center [1273, 381] width 184 height 10
type input "Active"
click at [1336, 400] on button "Add" at bounding box center [1352, 401] width 38 height 18
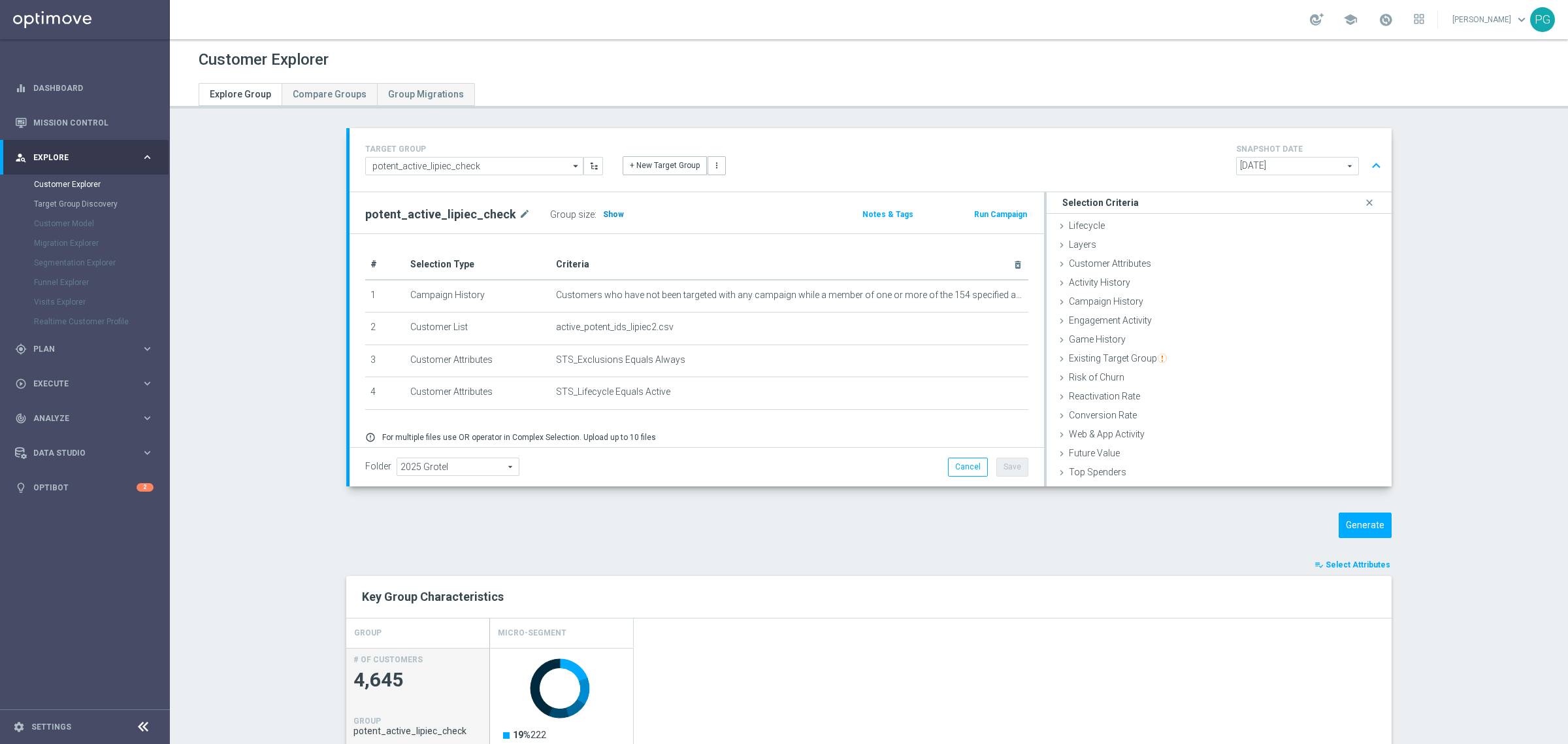
click at [603, 213] on span "Show" at bounding box center [613, 214] width 21 height 9
click at [1116, 260] on span "Customer Attributes" at bounding box center [1110, 263] width 82 height 10
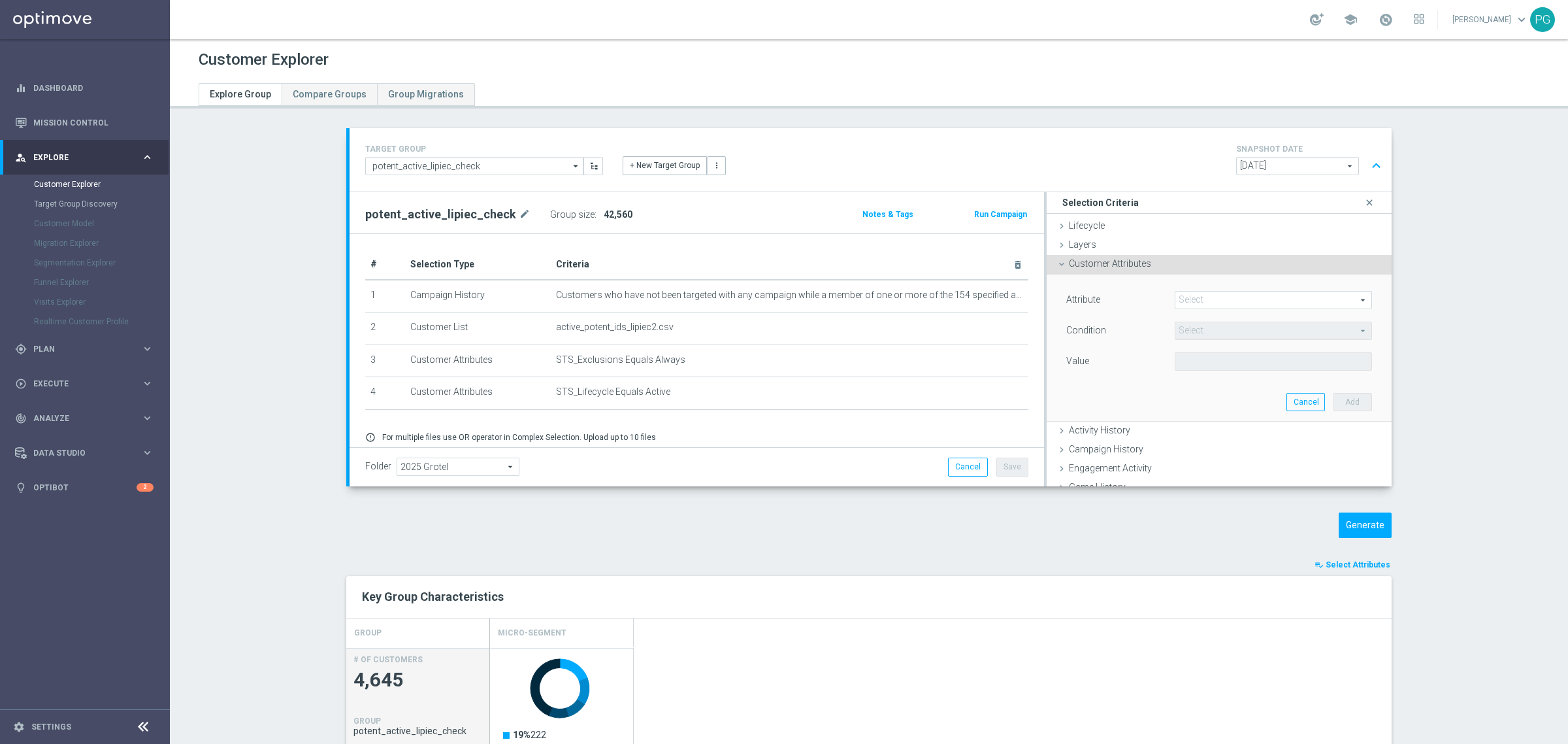
click at [1141, 263] on span "Customer Attributes" at bounding box center [1110, 263] width 82 height 10
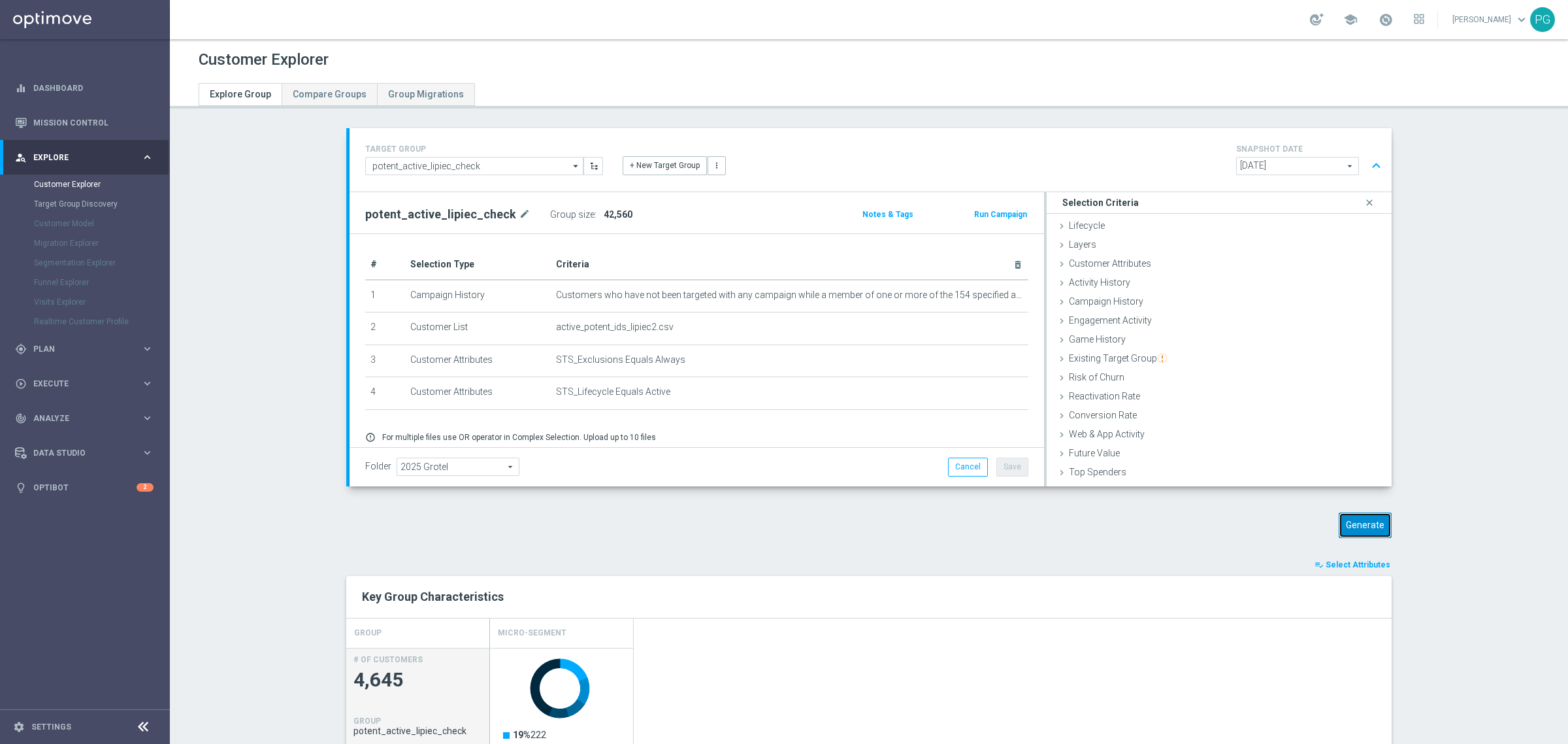
click at [1355, 526] on button "Generate" at bounding box center [1365, 525] width 53 height 25
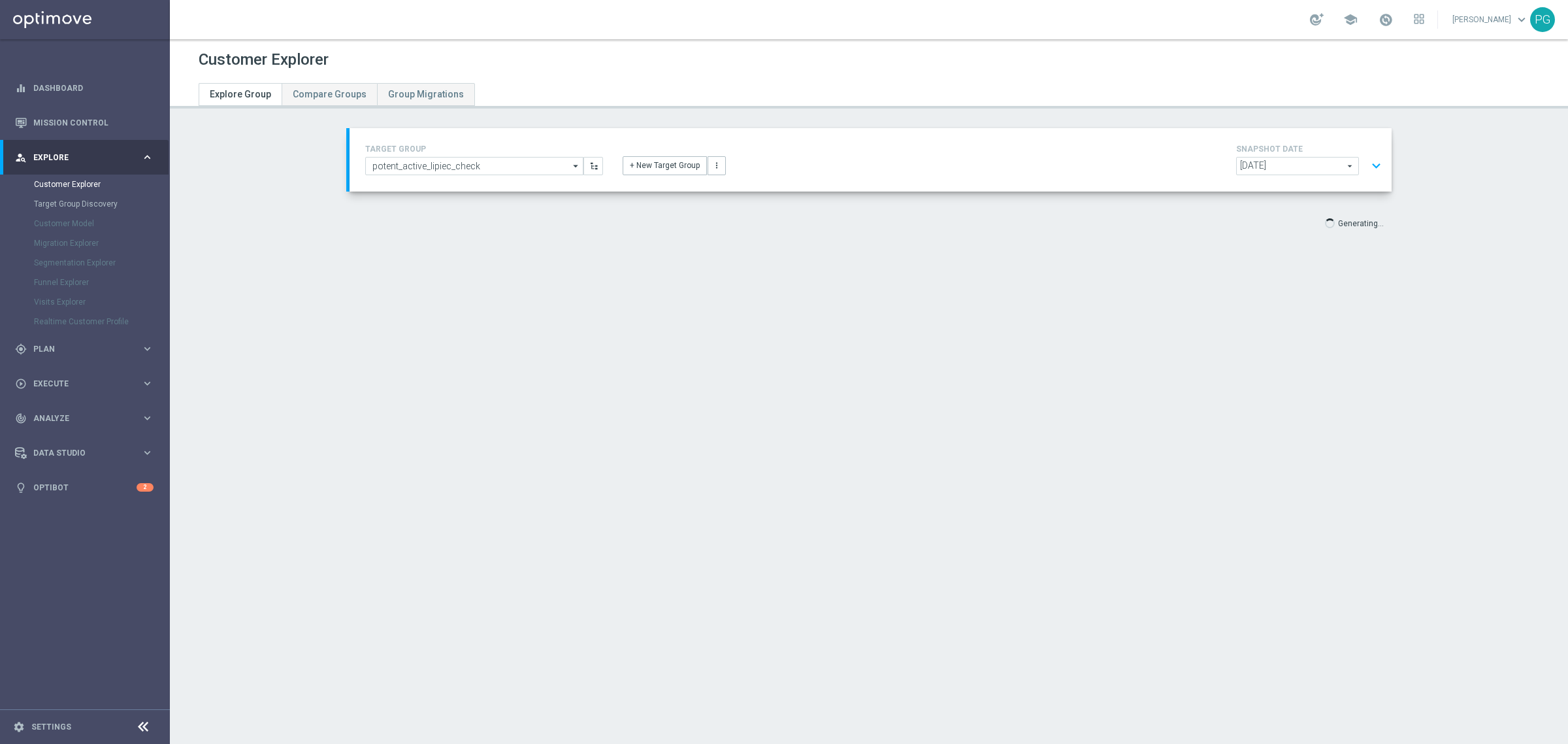
click at [1369, 164] on button "expand_more" at bounding box center [1376, 166] width 19 height 25
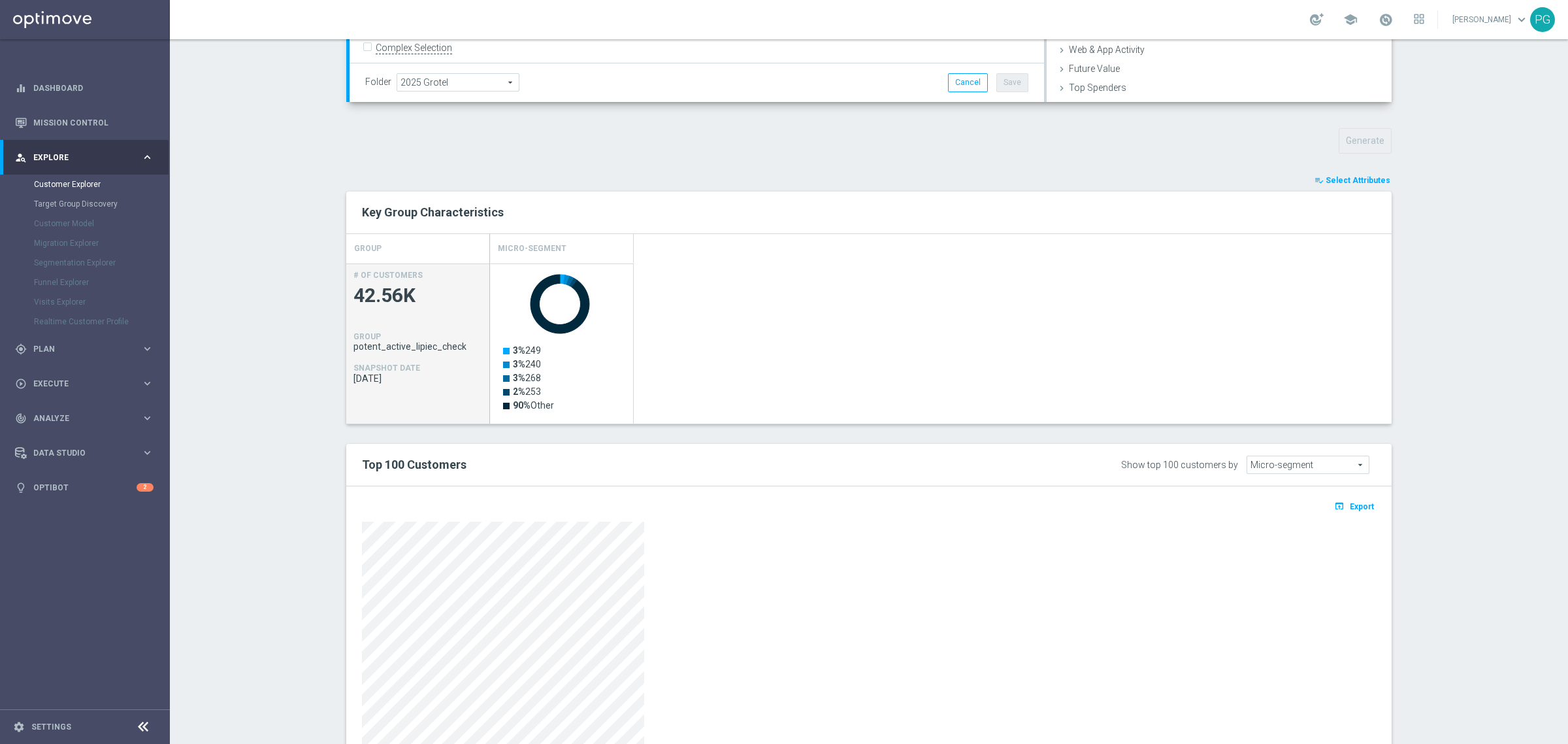
scroll to position [386, 0]
click at [1354, 505] on span "Export" at bounding box center [1362, 504] width 25 height 9
